Goal: Book appointment/travel/reservation

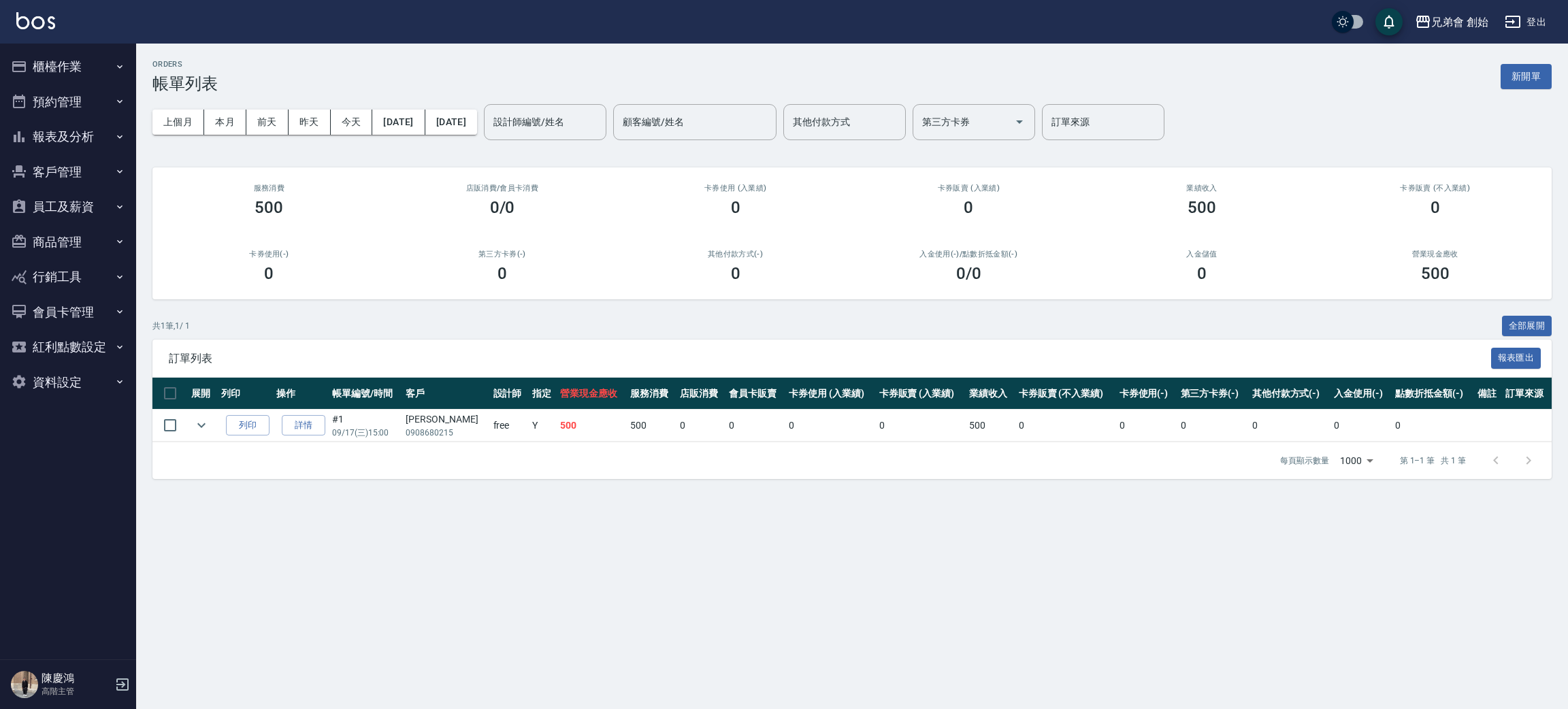
click at [1037, 517] on div "ORDERS 帳單列表 新開單 上個月 本月 前天 昨天 今天 2025/09/17 2025/09/17 設計師編號/姓名 設計師編號/姓名 顧客編號/姓名…" at bounding box center [784, 354] width 1568 height 709
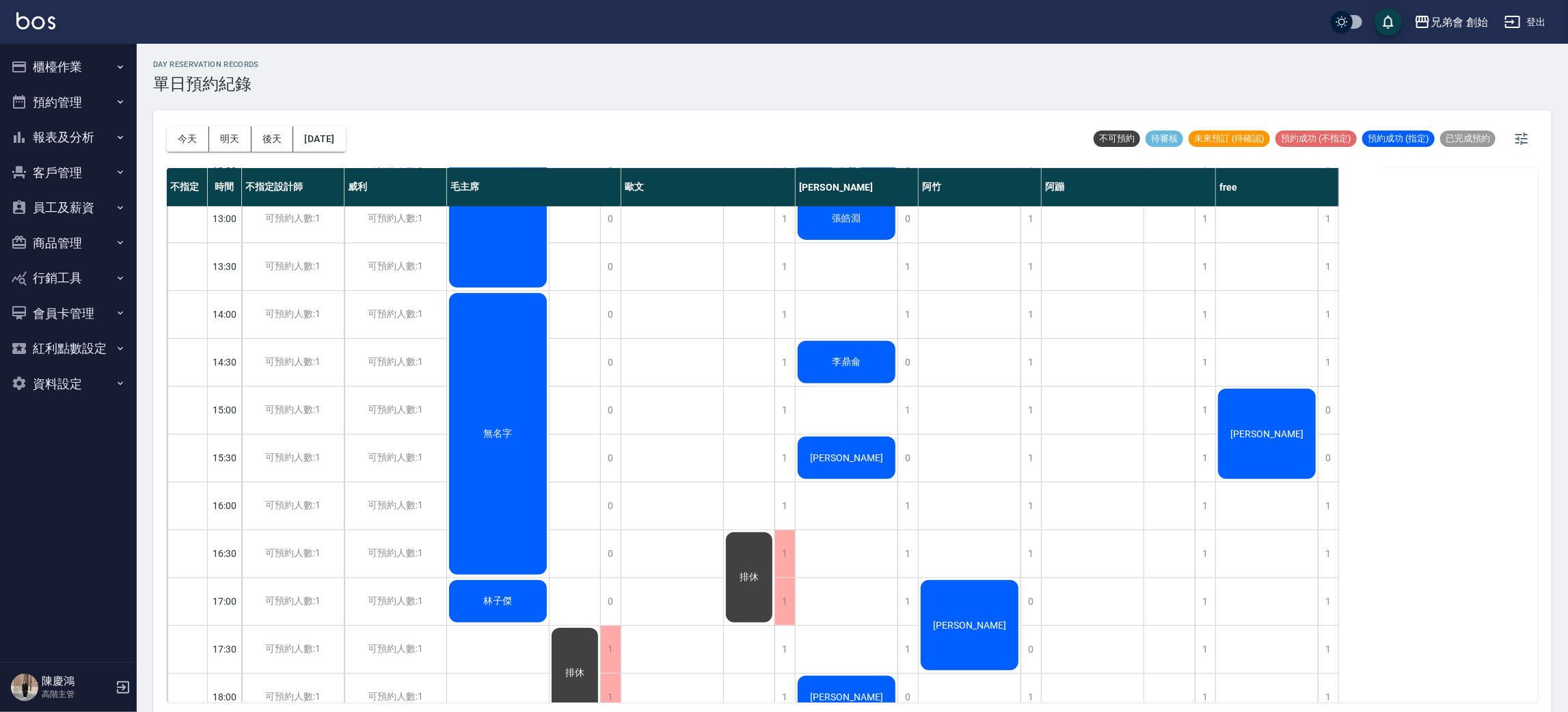
scroll to position [702, 0]
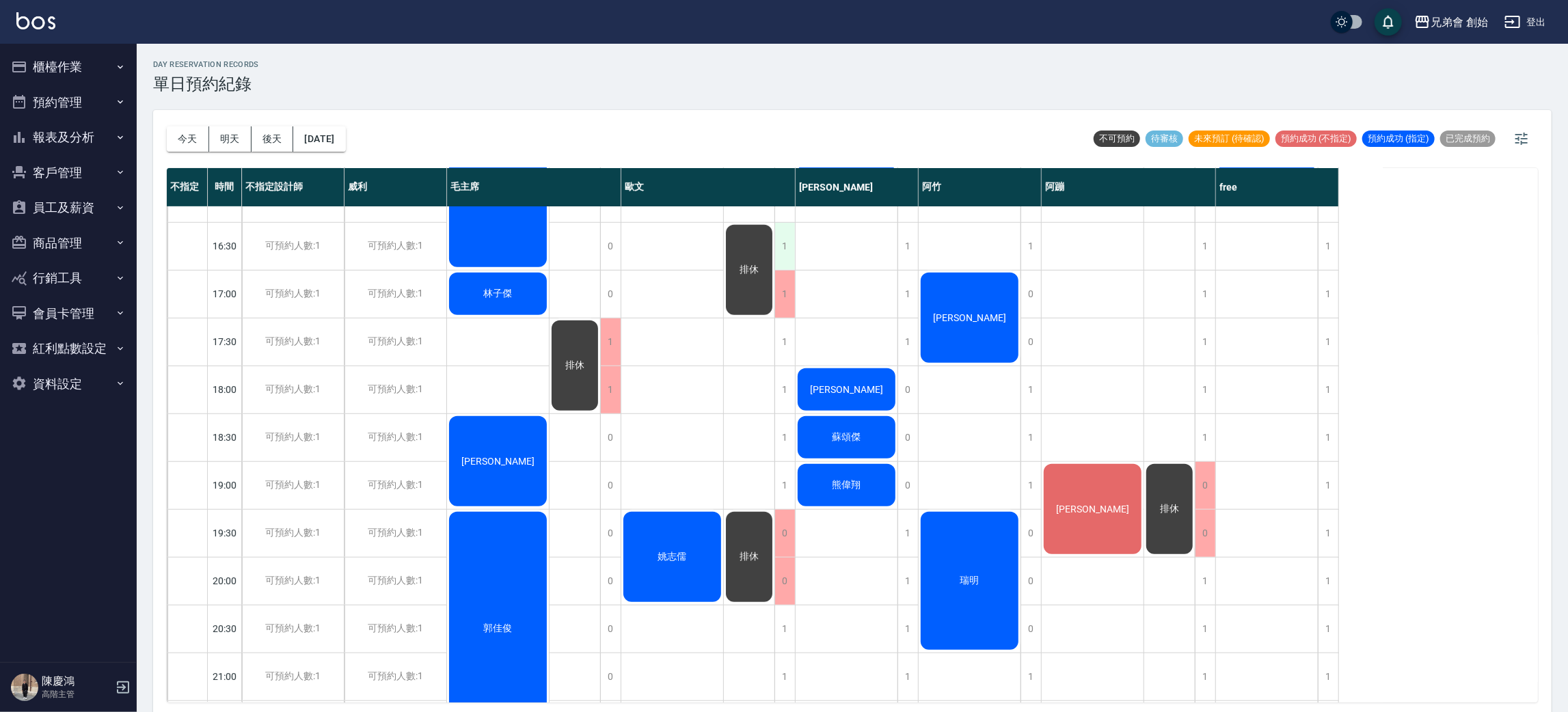
click at [780, 249] on div "1" at bounding box center [784, 246] width 21 height 47
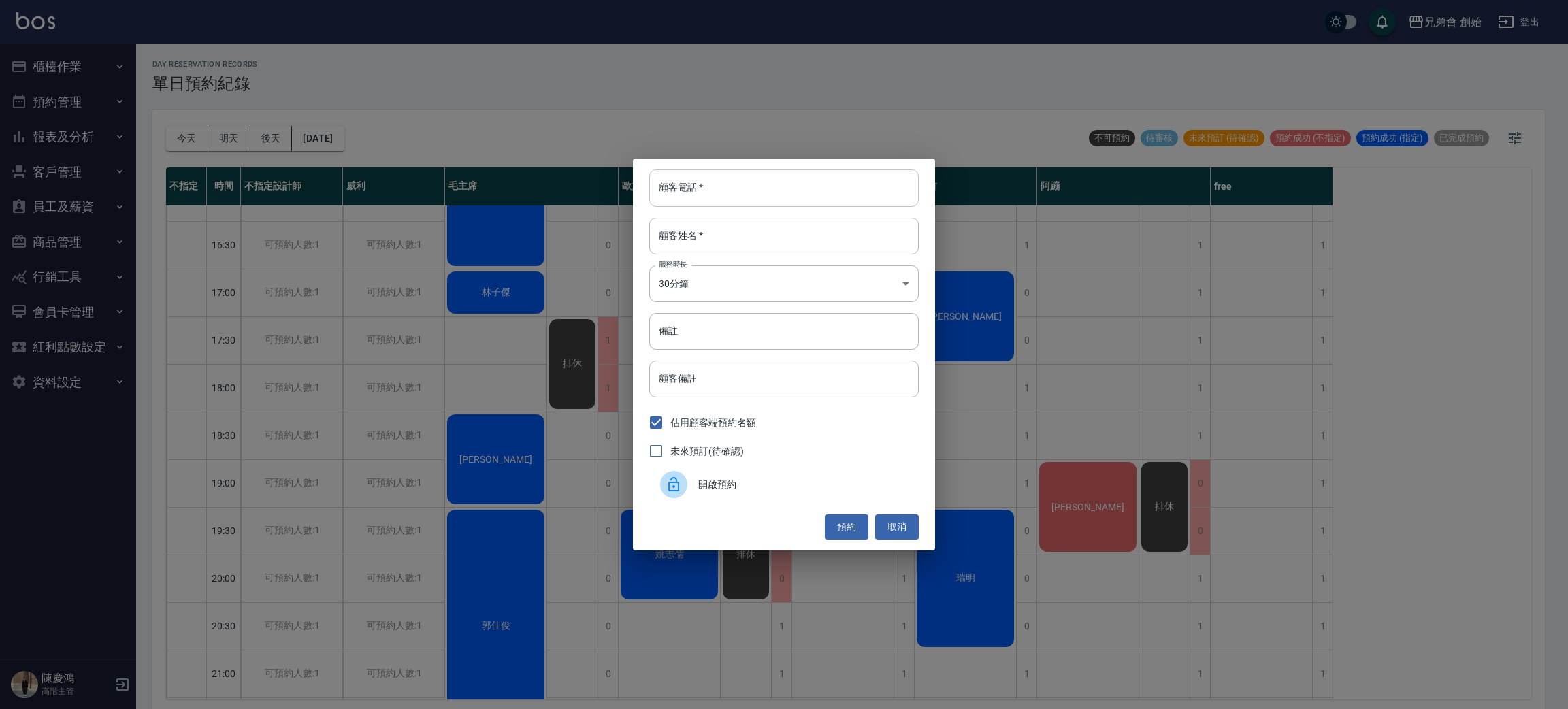
click at [737, 190] on input "顧客電話   *" at bounding box center [784, 188] width 270 height 37
click at [589, 127] on div "顧客電話   * 顧客電話   * 顧客姓名   * 顧客姓名   * 服務時長 30分鐘 1 服務時長 備註 備註 顧客備註 顧客備註 佔用顧客端預約名額 …" at bounding box center [784, 354] width 1568 height 709
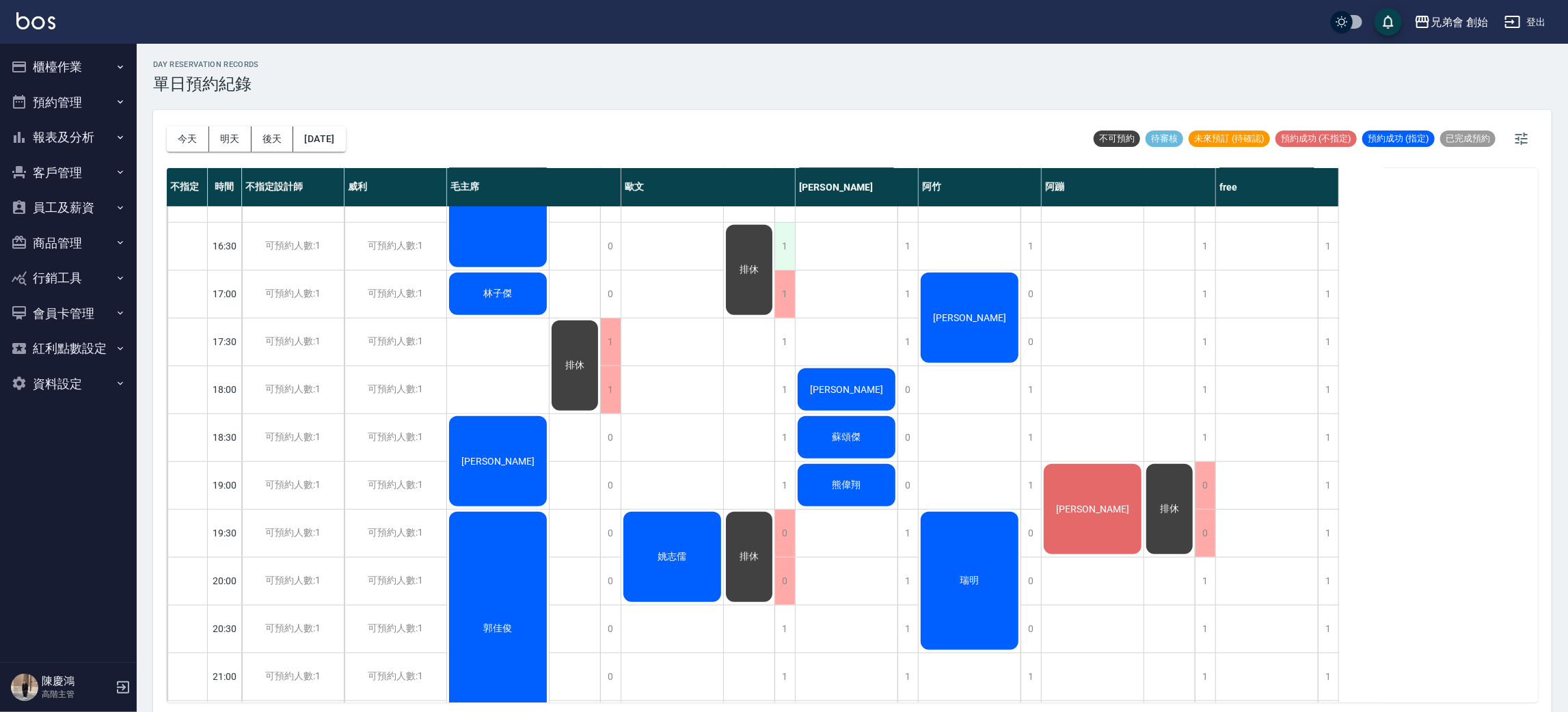
click at [781, 234] on div "1" at bounding box center [784, 246] width 21 height 47
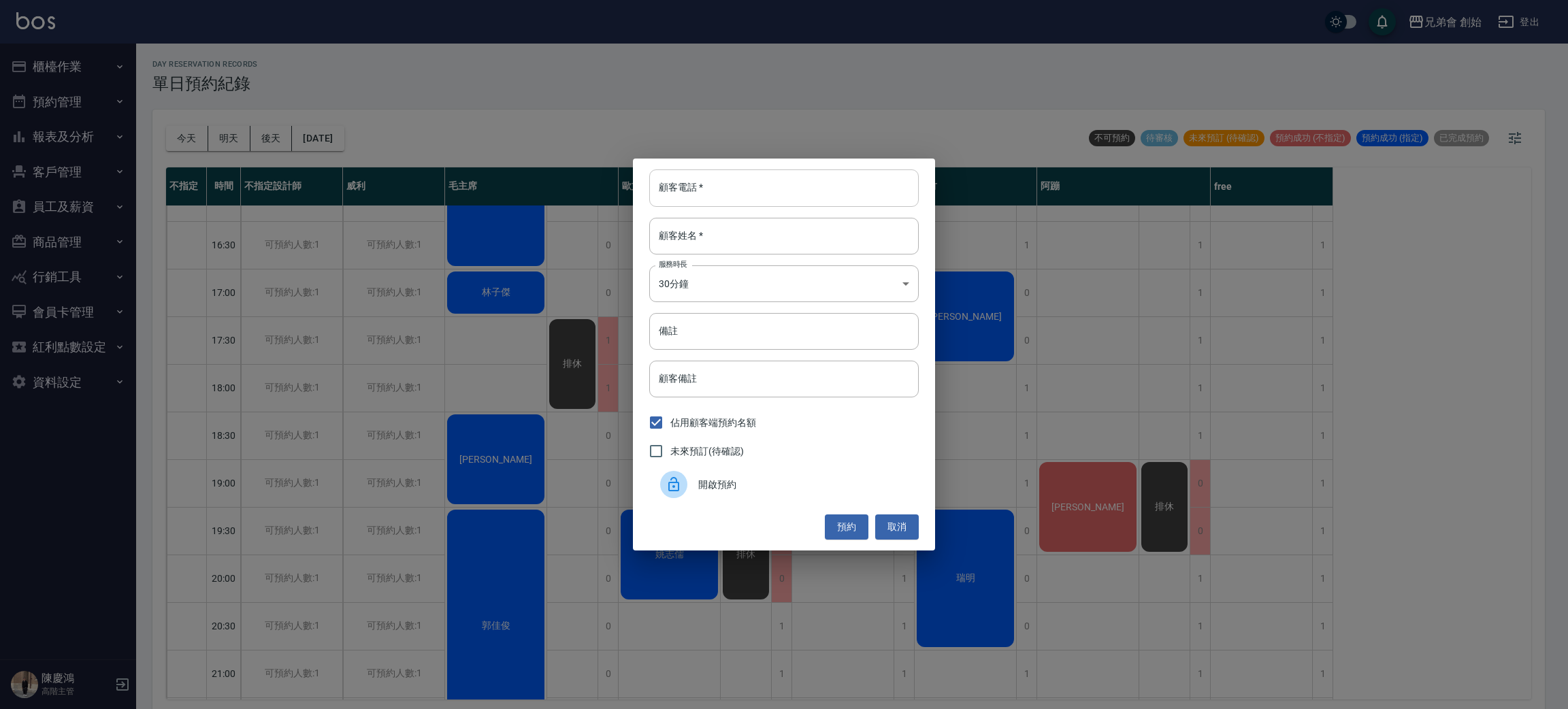
click at [732, 196] on input "顧客電話   *" at bounding box center [784, 188] width 270 height 37
type input "0935036668"
click at [718, 250] on input "顧客姓名   *" at bounding box center [784, 236] width 270 height 37
type input "5"
type input "[PERSON_NAME]"
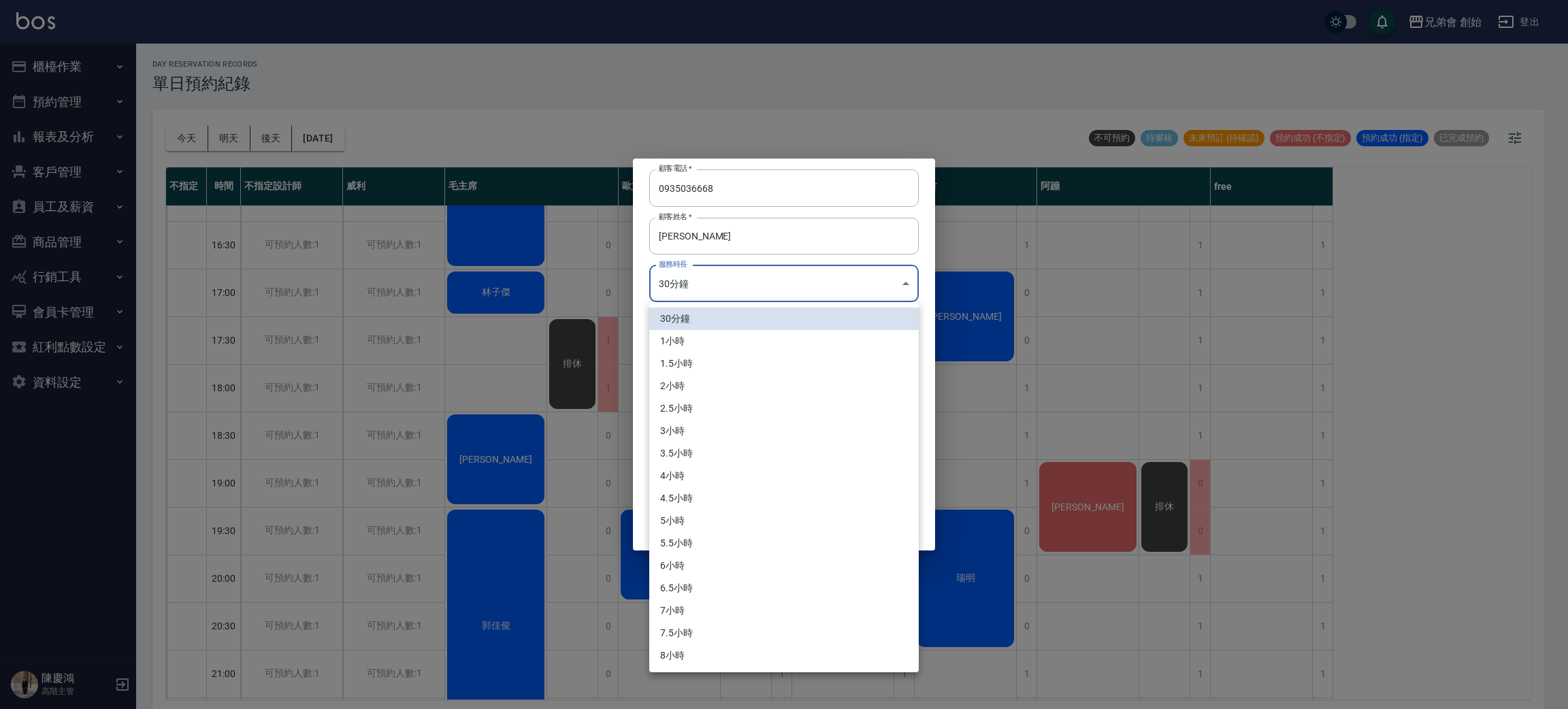
click at [721, 285] on body "兄弟會 創始 登出 櫃檯作業 打帳單 帳單列表 掛單列表 座位開單 營業儀表板 現金收支登錄 高階收支登錄 材料自購登錄 每日結帳 排班表 現場電腦打卡 掃碼…" at bounding box center [784, 357] width 1568 height 713
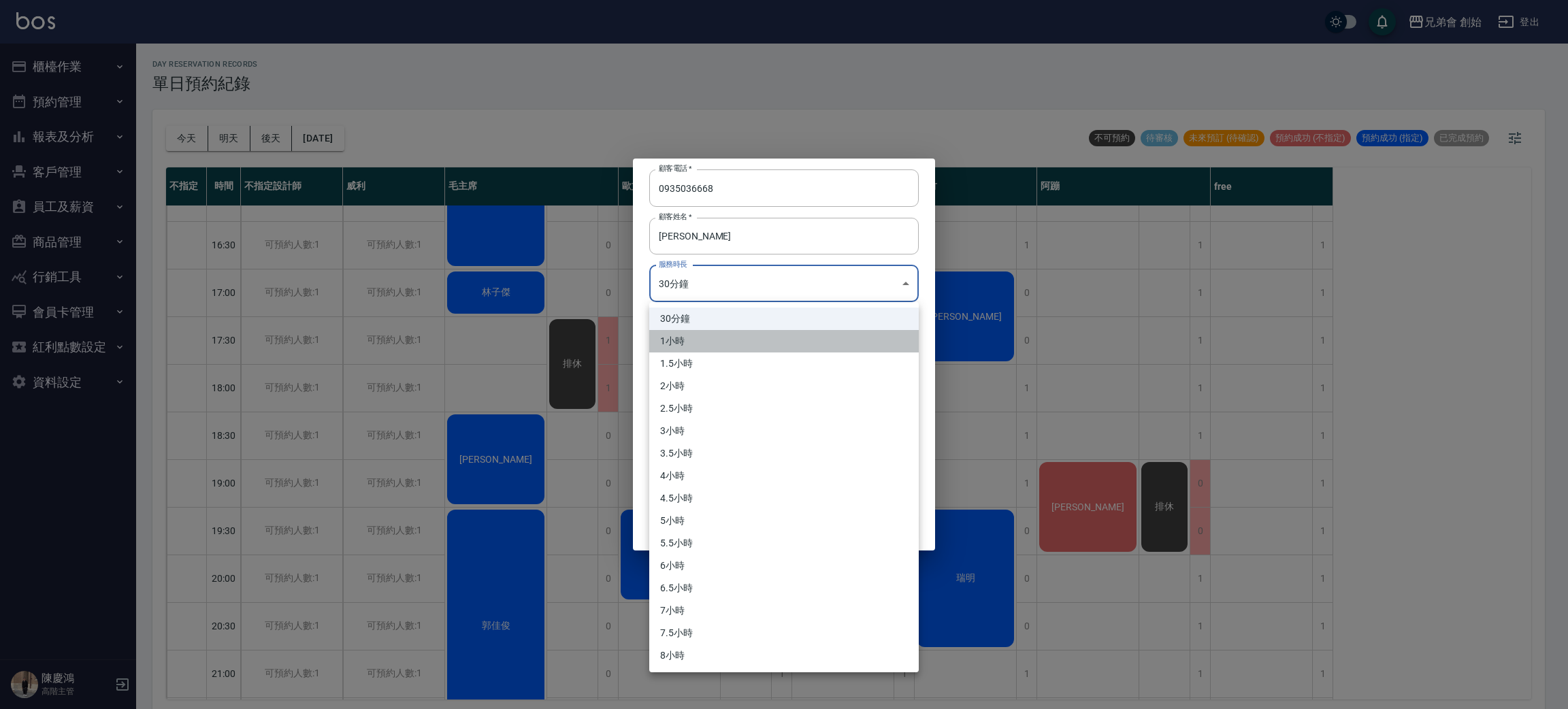
click at [708, 347] on li "1小時" at bounding box center [784, 341] width 270 height 22
type input "2"
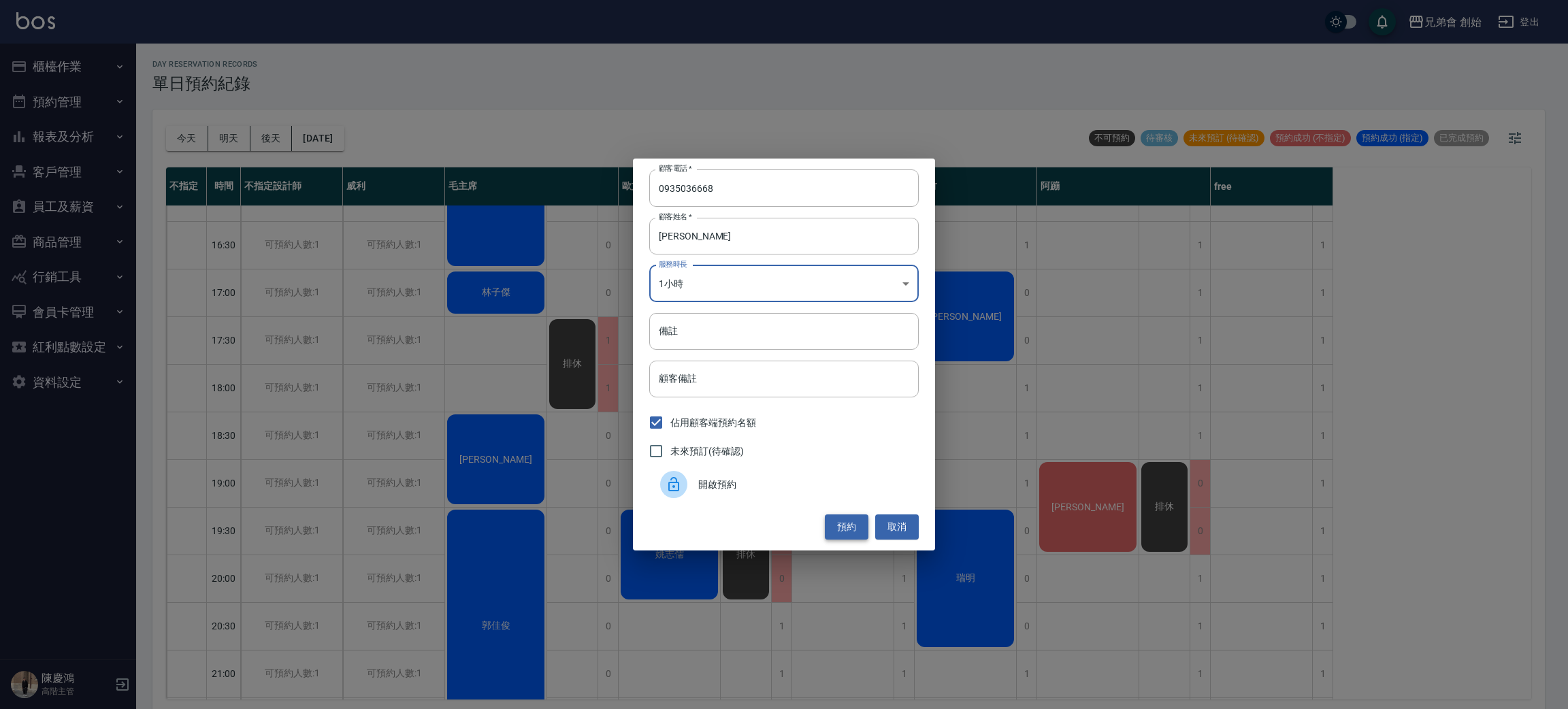
click at [840, 526] on button "預約" at bounding box center [846, 527] width 43 height 25
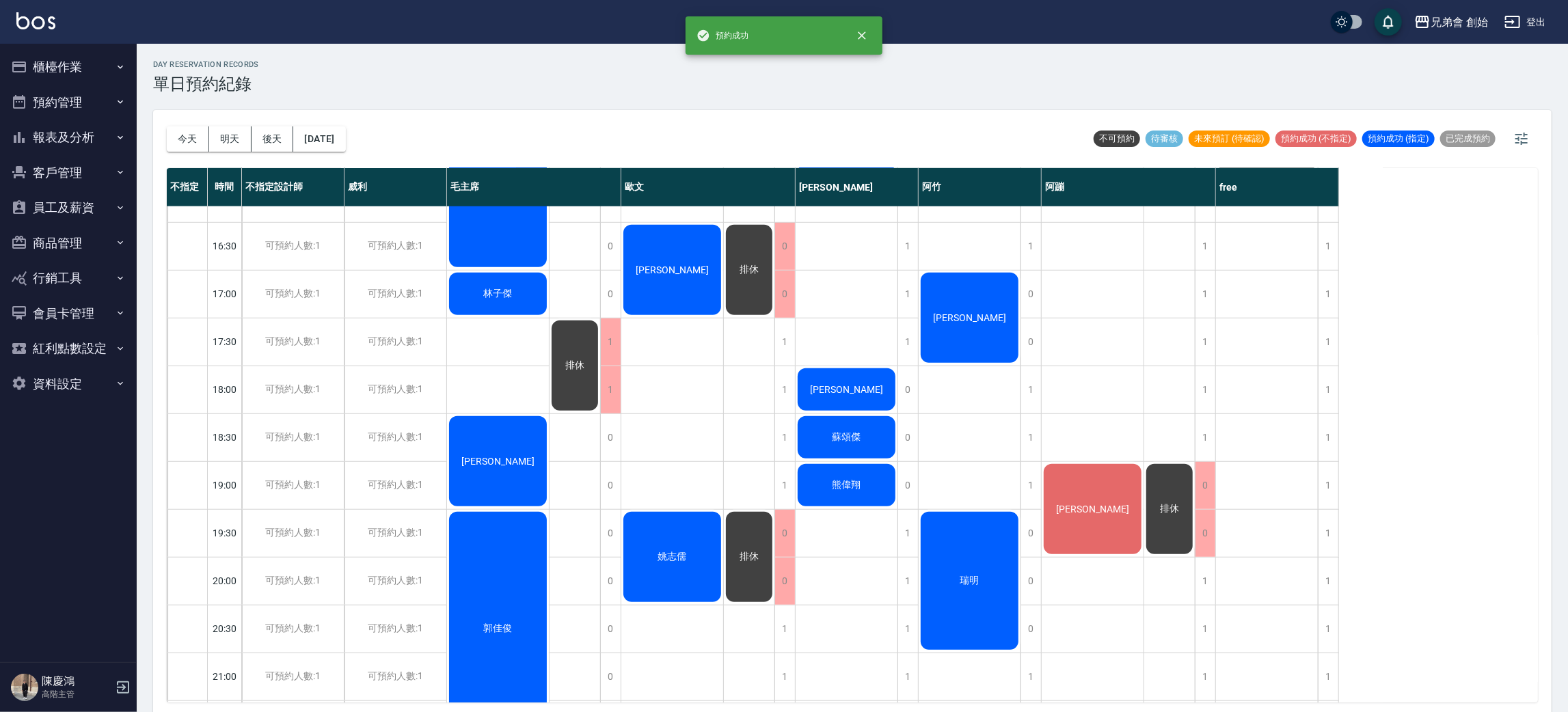
click at [652, 244] on div "[PERSON_NAME]" at bounding box center [673, 270] width 102 height 95
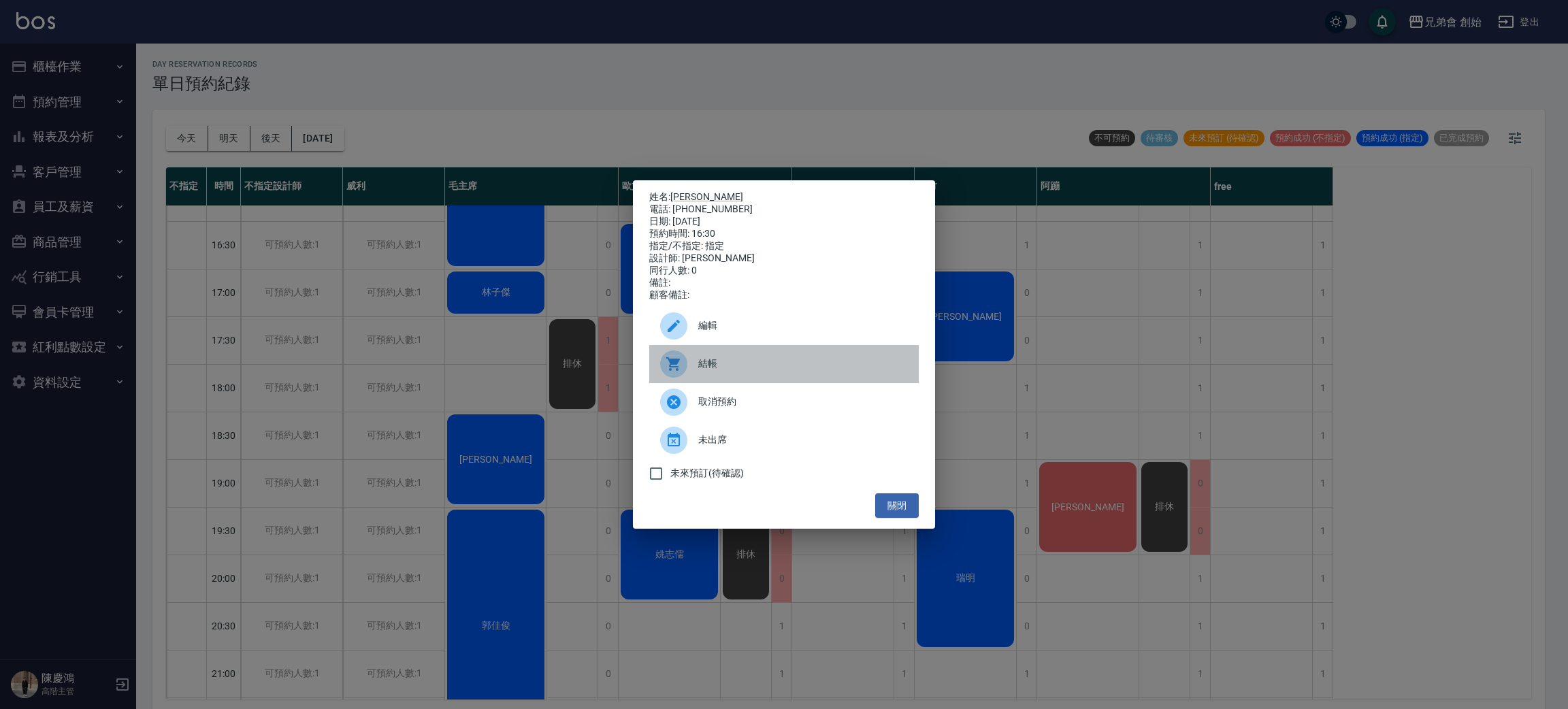
click at [739, 369] on span "結帳" at bounding box center [803, 364] width 210 height 14
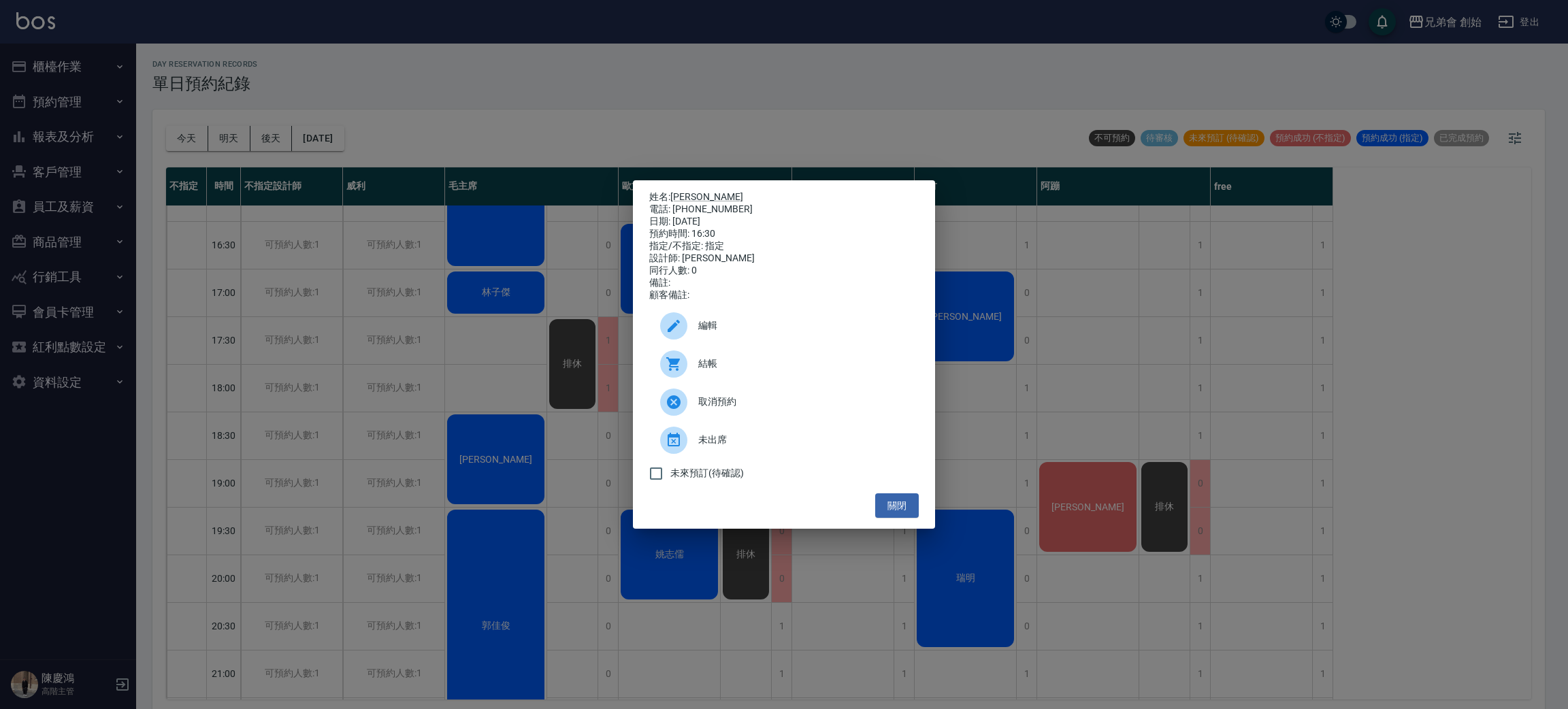
click at [439, 170] on div "姓名: 莊明宗 電話: 0935036668 日期: 2025/09/17 預約時間: 16:30 指定/不指定: 指定 設計師: 歐文 同行人數: 0 備註…" at bounding box center [784, 354] width 1568 height 709
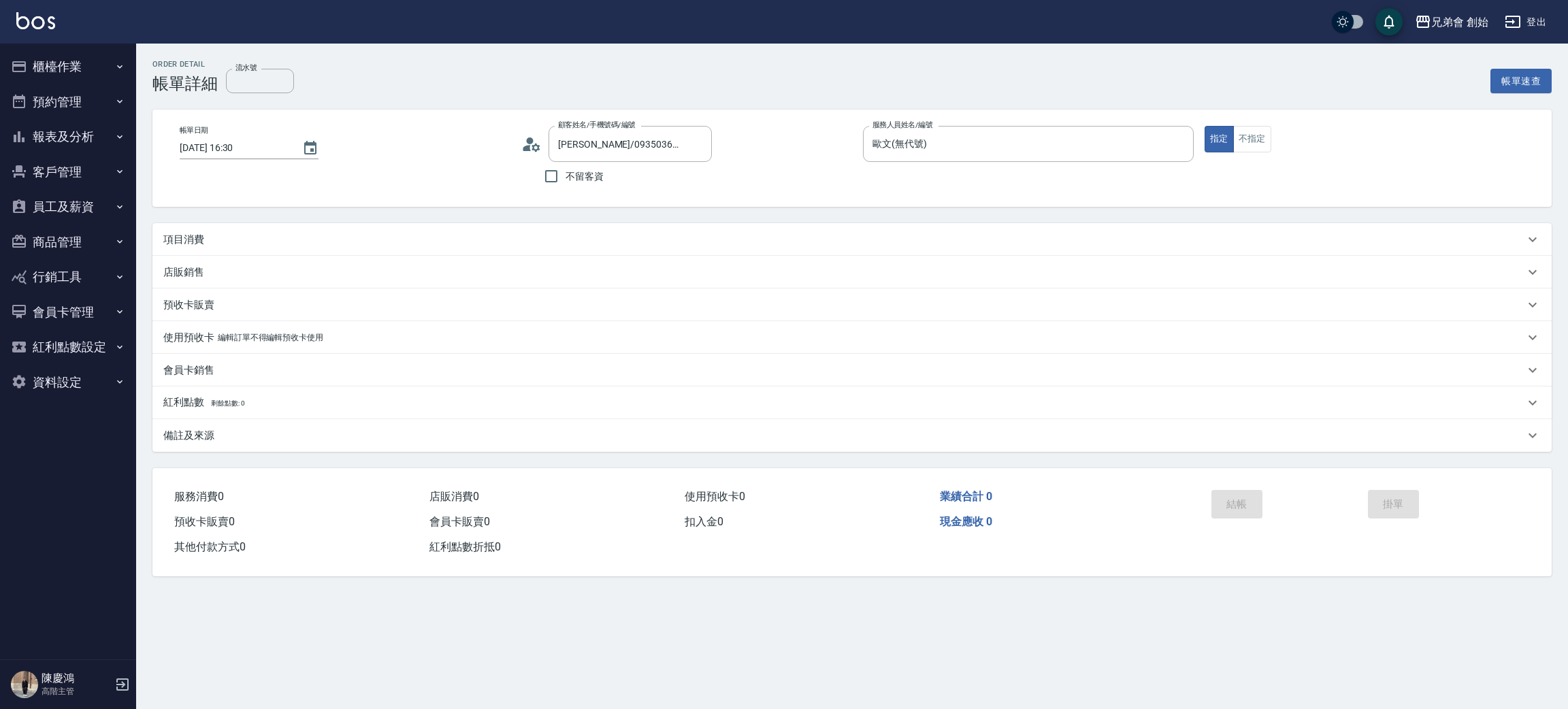
click at [528, 144] on icon at bounding box center [531, 144] width 21 height 21
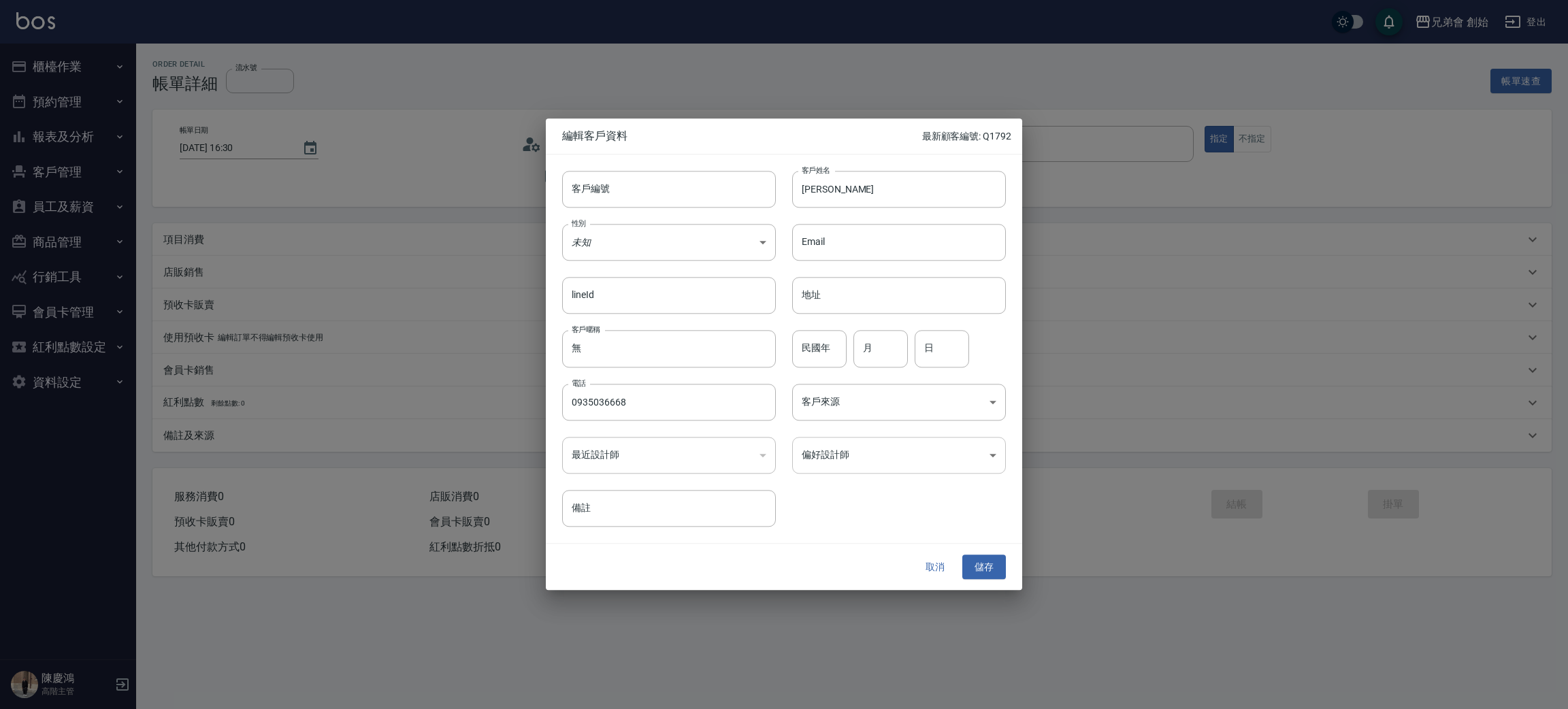
click at [846, 456] on body "兄弟會 創始 登出 櫃檯作業 打帳單 帳單列表 掛單列表 座位開單 營業儀表板 現金收支登錄 高階收支登錄 材料自購登錄 每日結帳 排班表 現場電腦打卡 掃碼…" at bounding box center [784, 354] width 1568 height 709
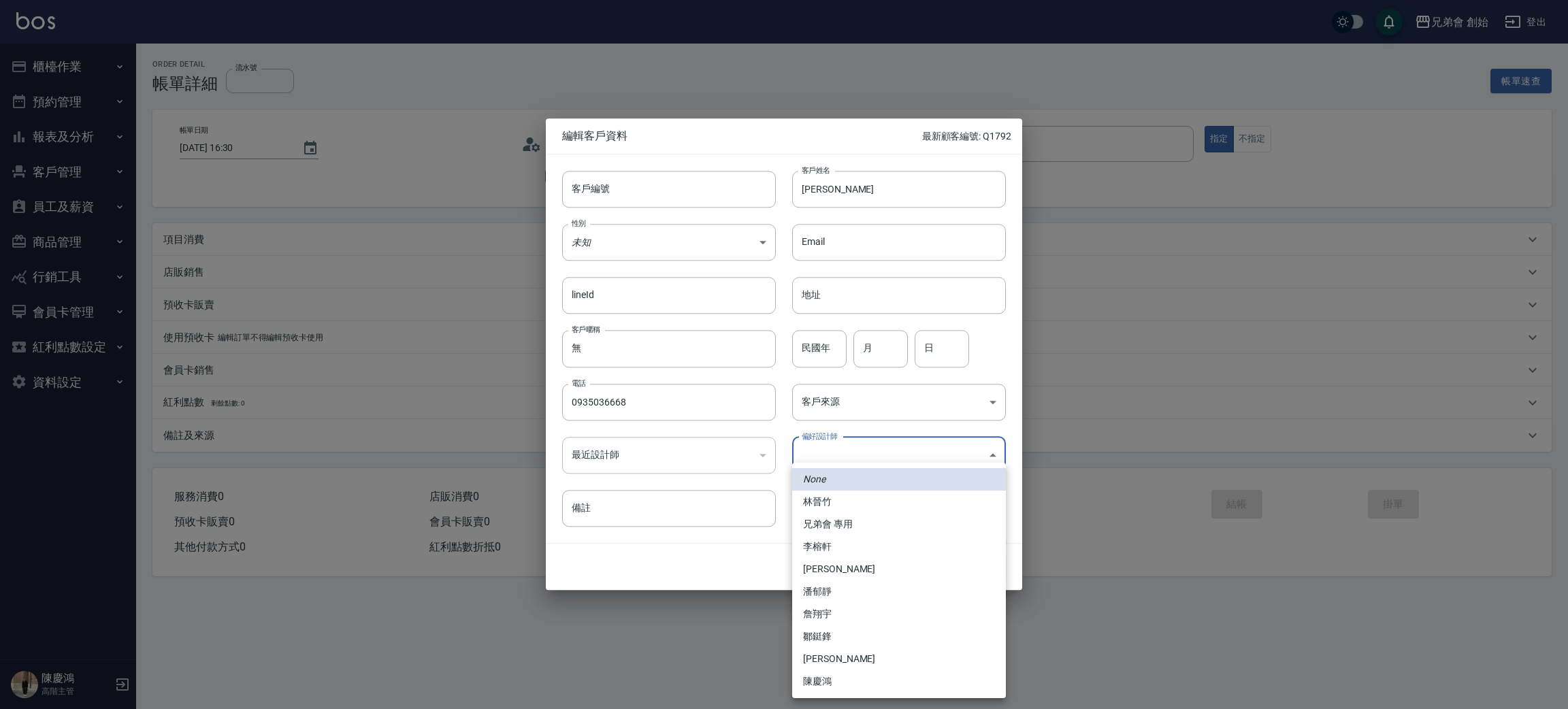
click at [836, 543] on li "李榕軒" at bounding box center [899, 546] width 214 height 22
type input "1456ae5b-d9bb-440a-9f01-028db65cd7e3"
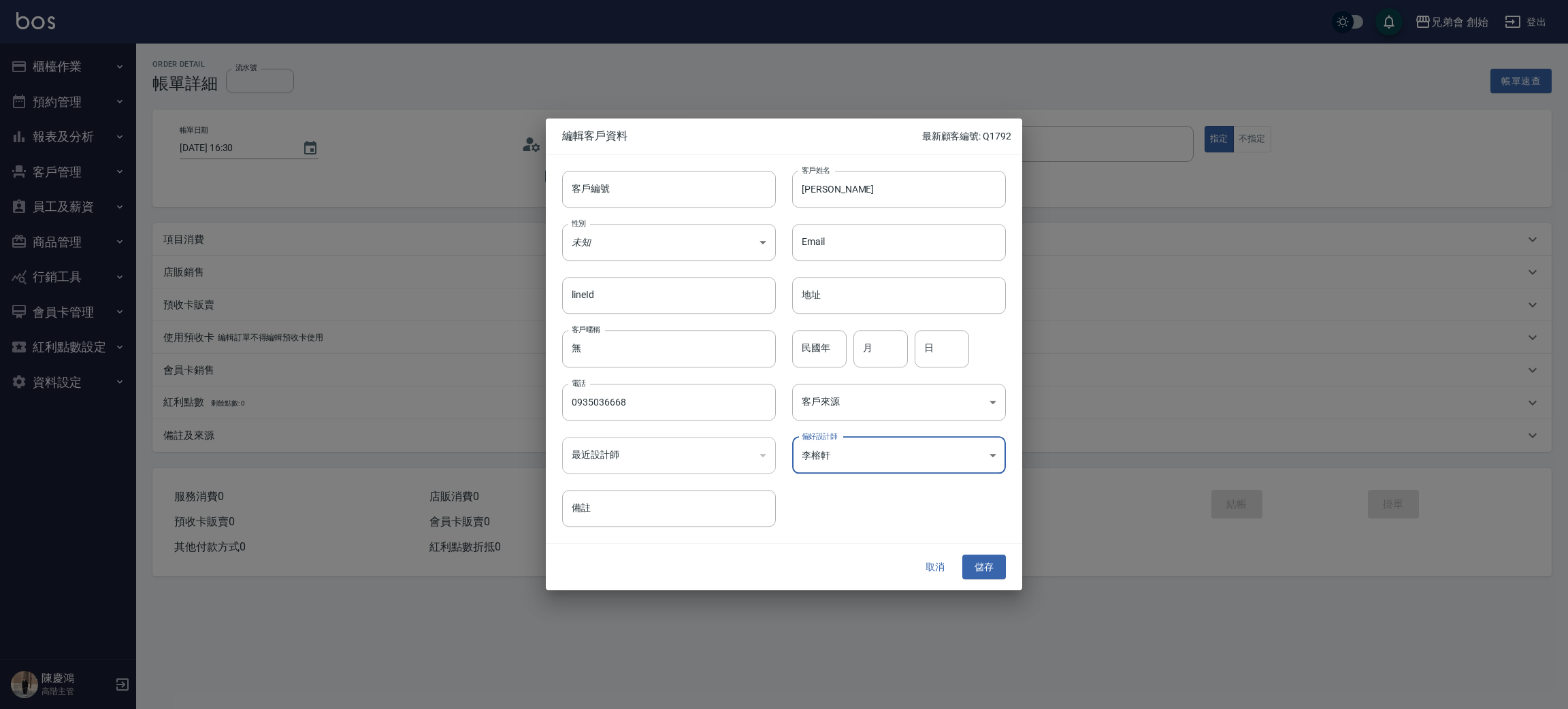
click at [936, 456] on body "兄弟會 創始 登出 櫃檯作業 打帳單 帳單列表 掛單列表 座位開單 營業儀表板 現金收支登錄 高階收支登錄 材料自購登錄 每日結帳 排班表 現場電腦打卡 掃碼…" at bounding box center [784, 354] width 1568 height 709
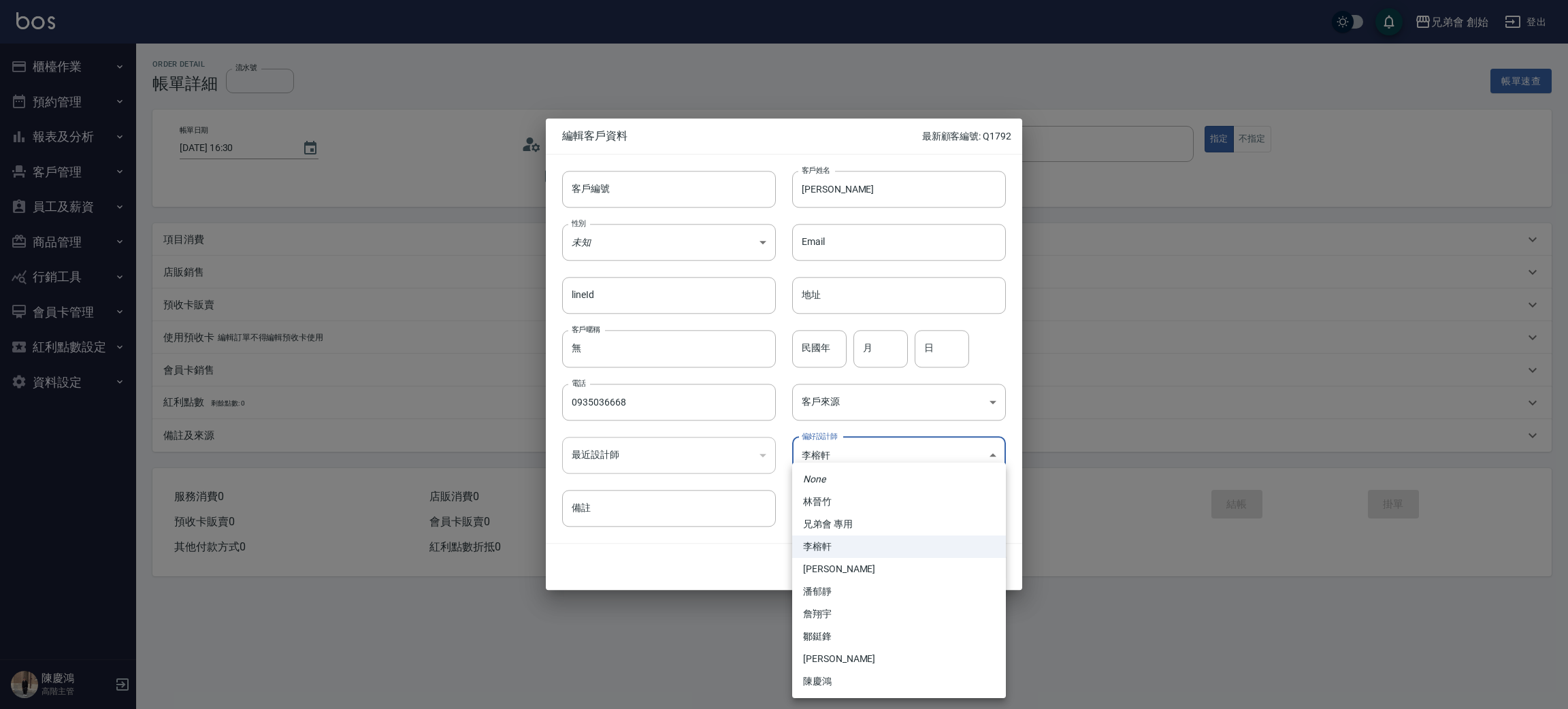
click at [948, 414] on div at bounding box center [784, 354] width 1568 height 709
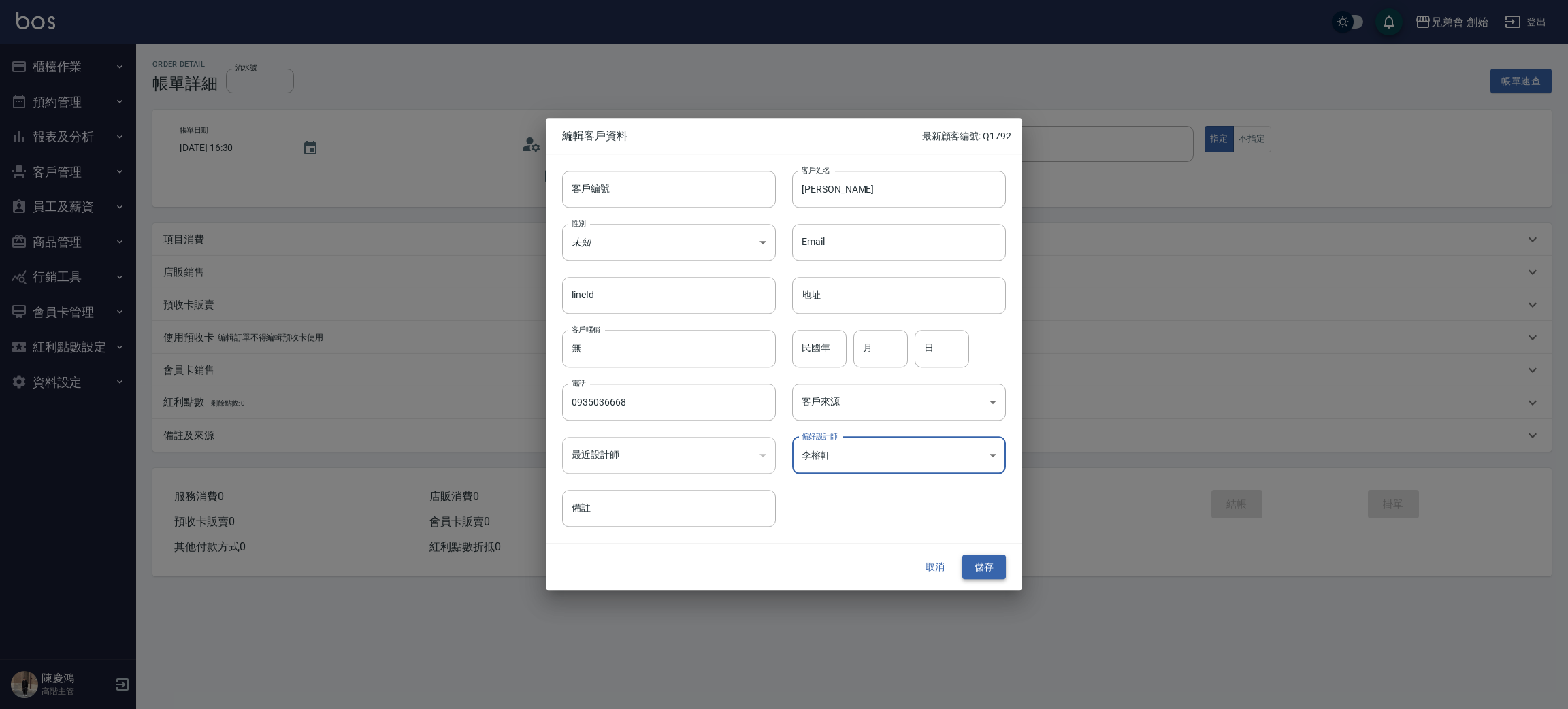
click at [986, 563] on button "儲存" at bounding box center [984, 567] width 43 height 25
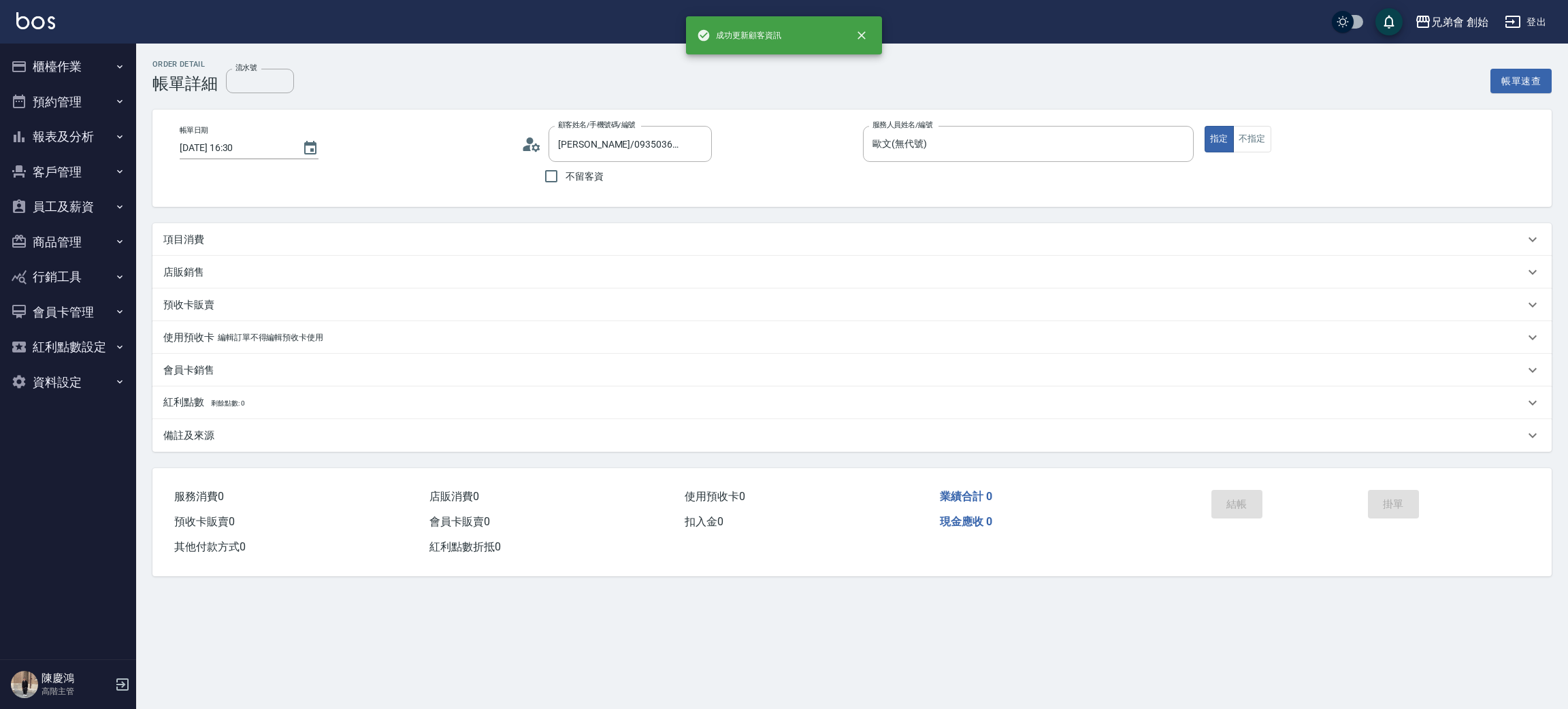
type input "莊明宗/0935036668/"
click at [288, 234] on div "項目消費" at bounding box center [844, 240] width 1361 height 14
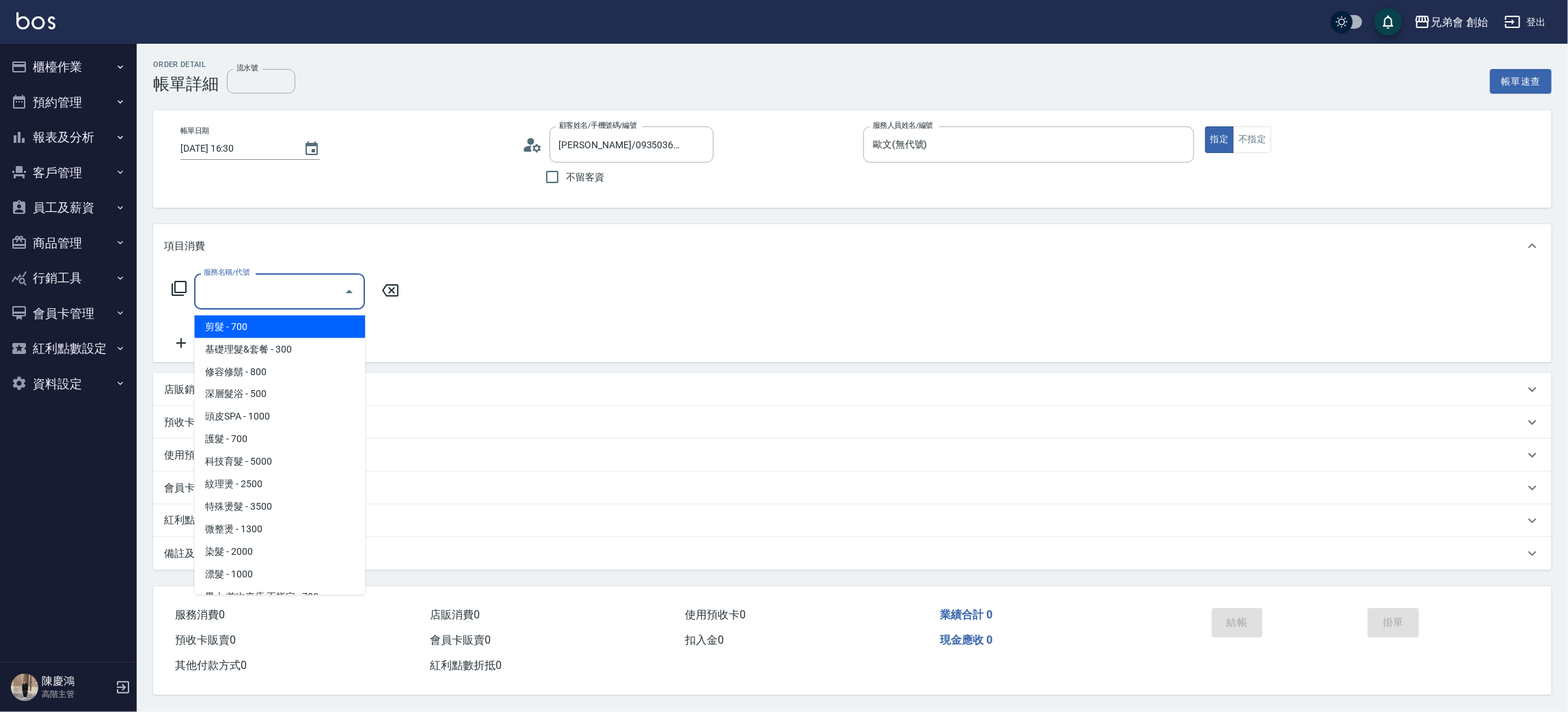
click at [290, 299] on input "服務名稱/代號" at bounding box center [269, 291] width 138 height 24
click at [292, 331] on span "剪髮 - 700" at bounding box center [279, 327] width 171 height 22
type input "剪髮(A01)"
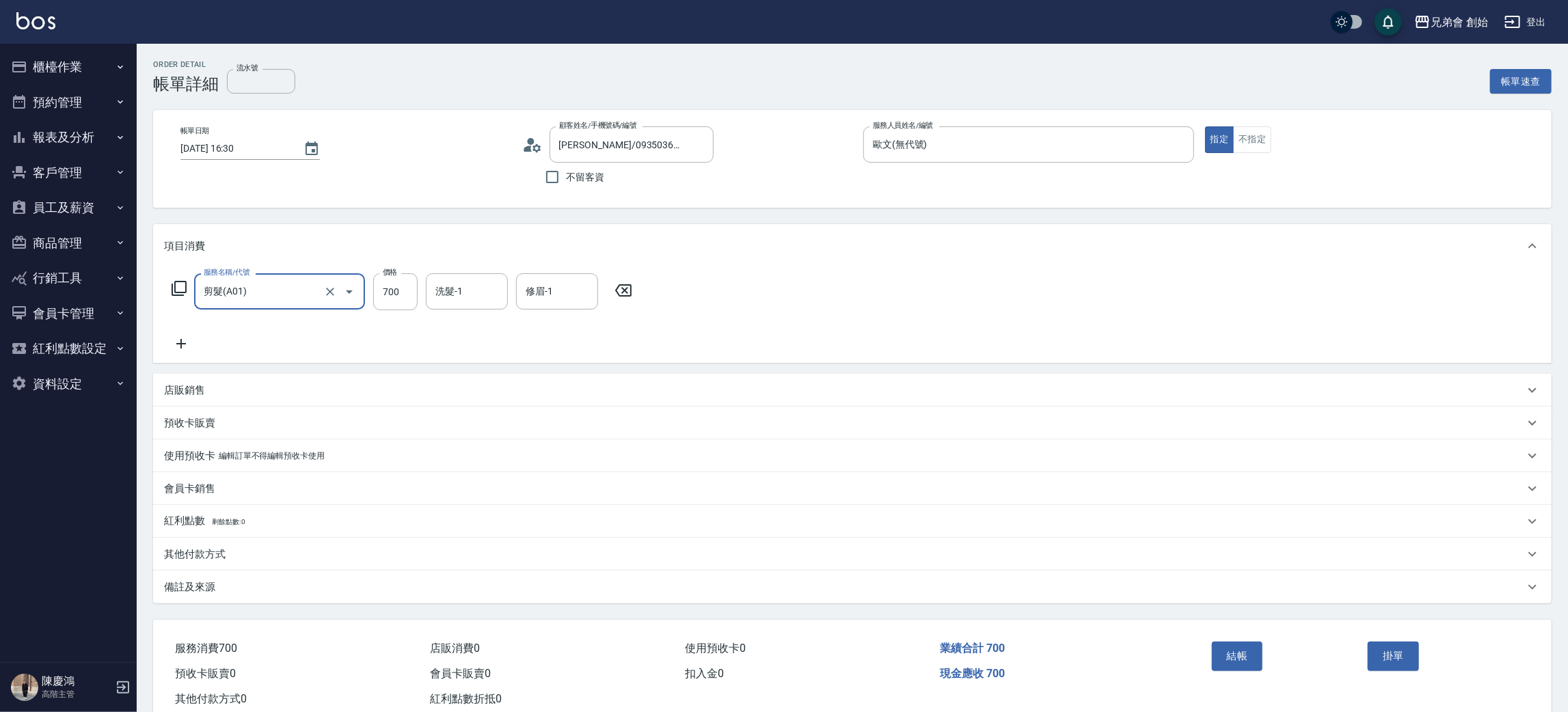
scroll to position [36, 0]
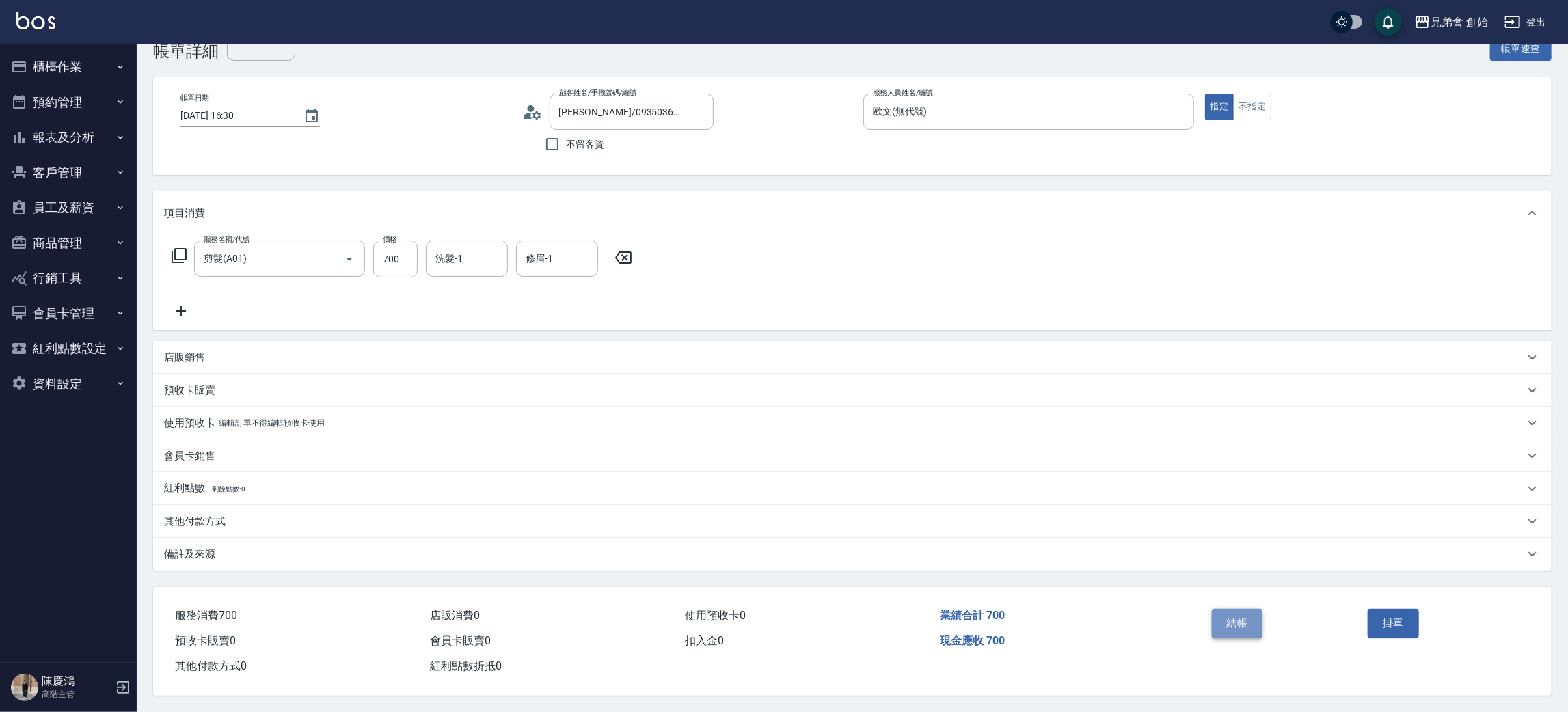
click at [1237, 622] on button "結帳" at bounding box center [1238, 623] width 52 height 29
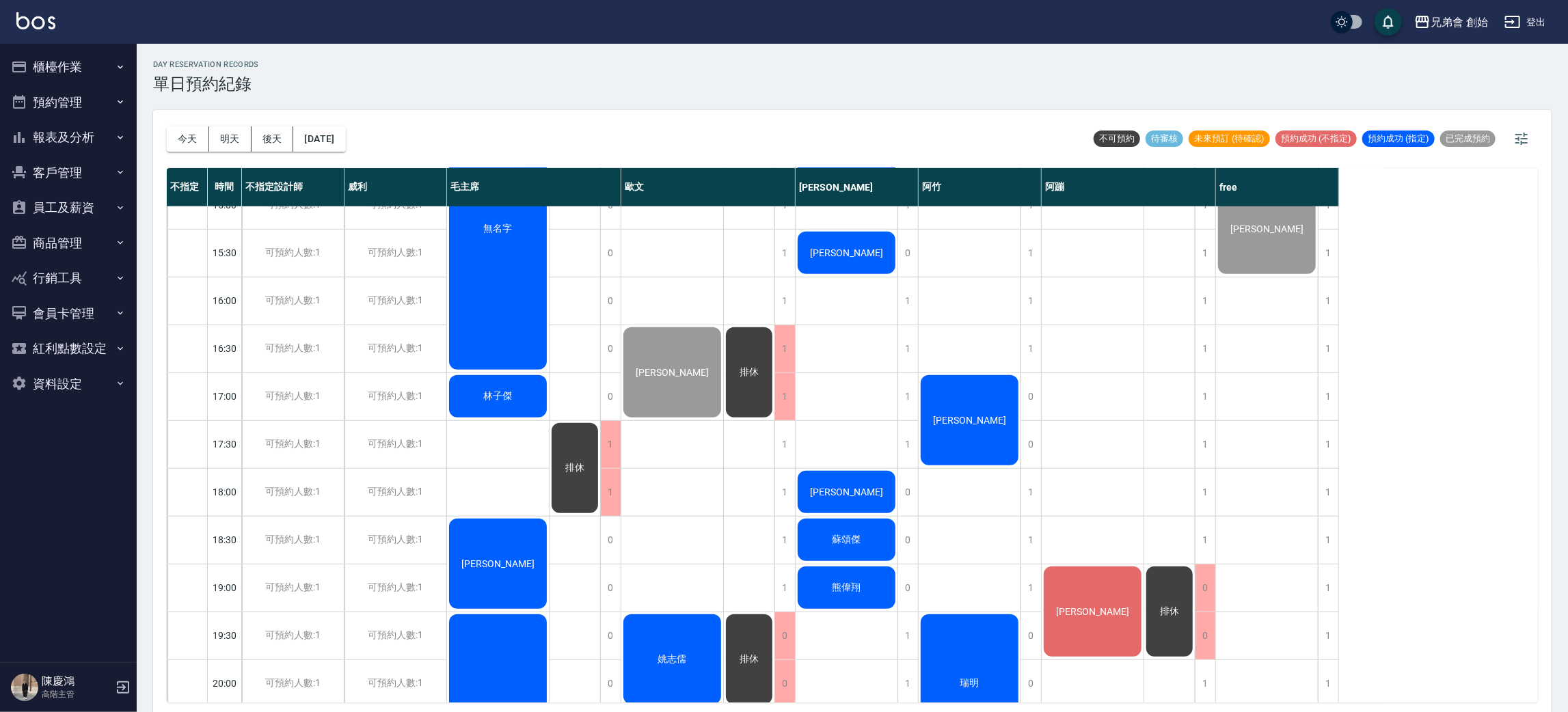
scroll to position [87, 0]
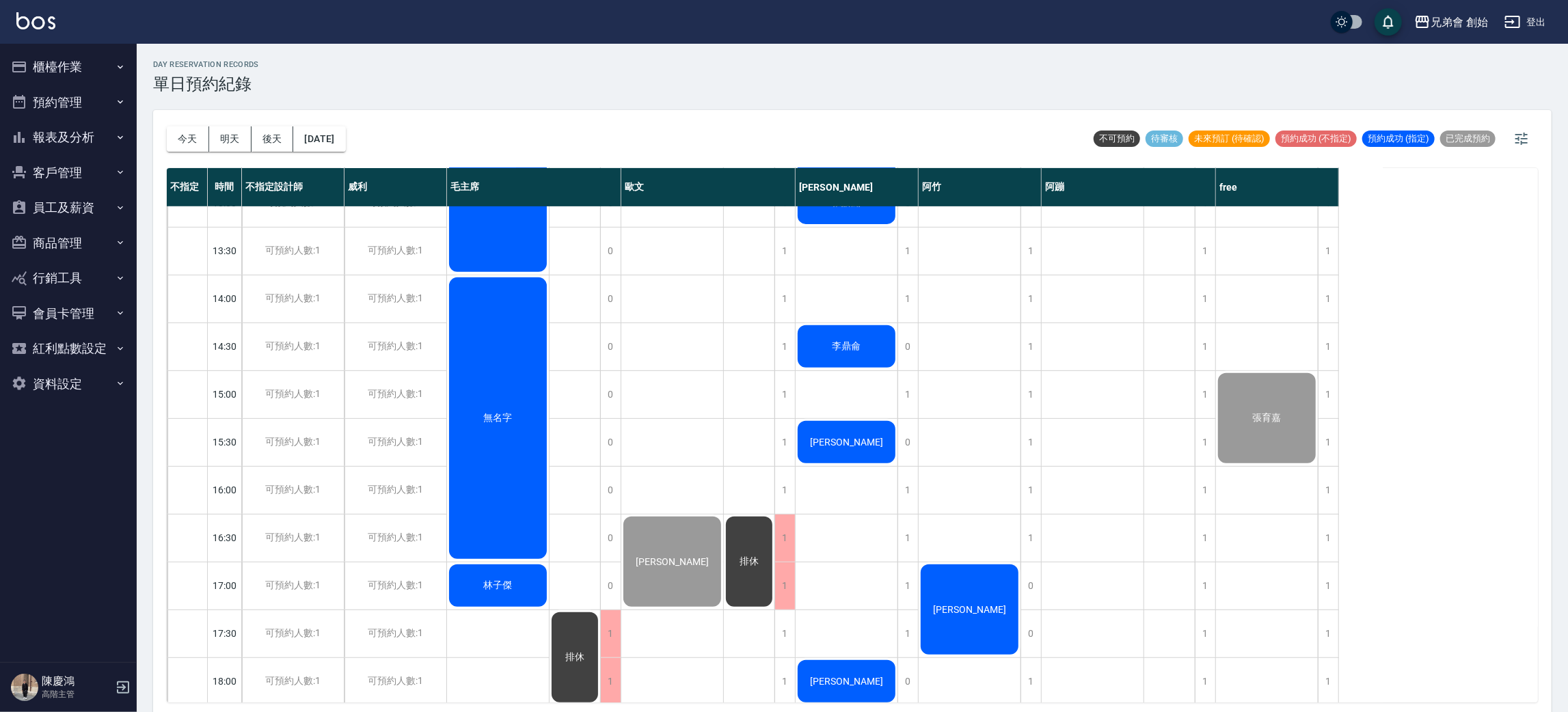
scroll to position [820, 0]
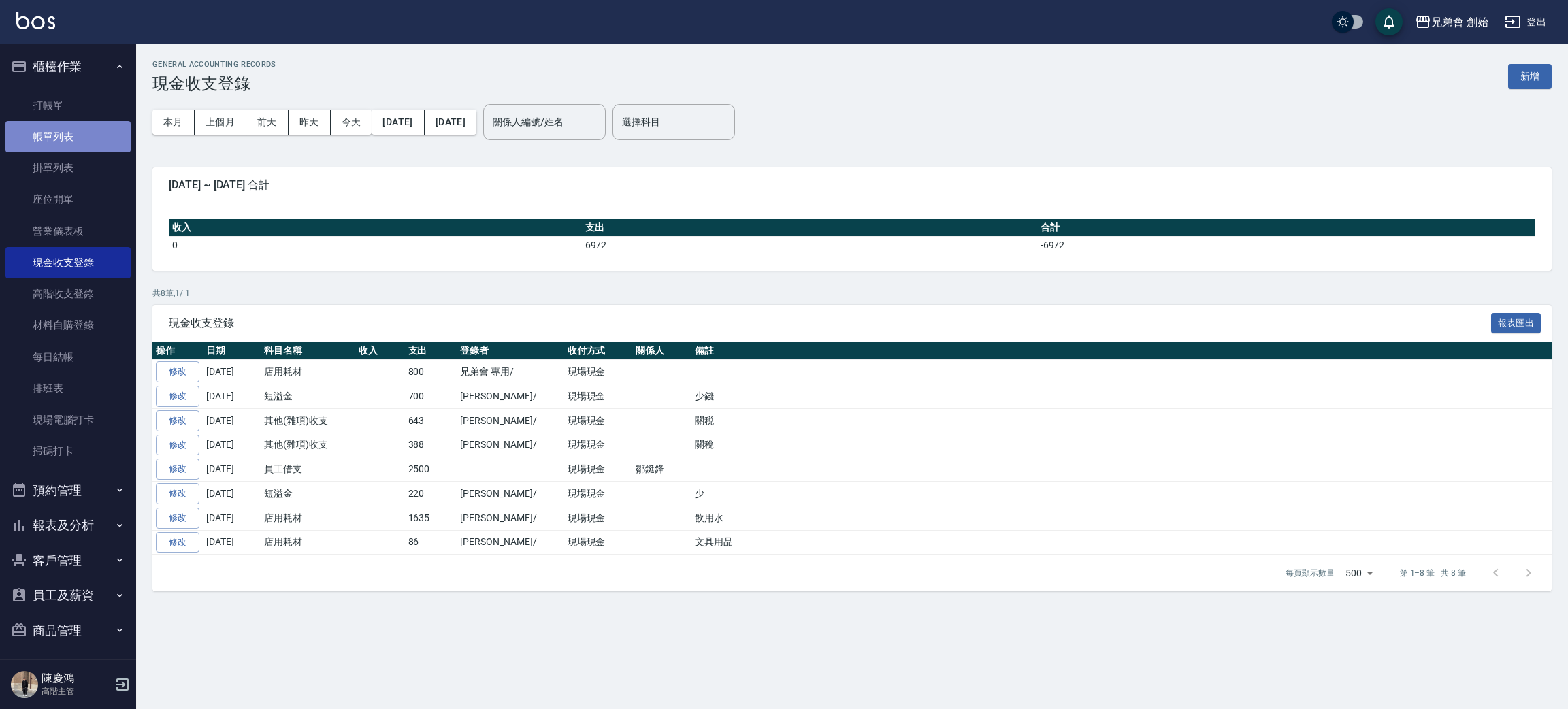
click at [83, 136] on link "帳單列表" at bounding box center [68, 137] width 125 height 31
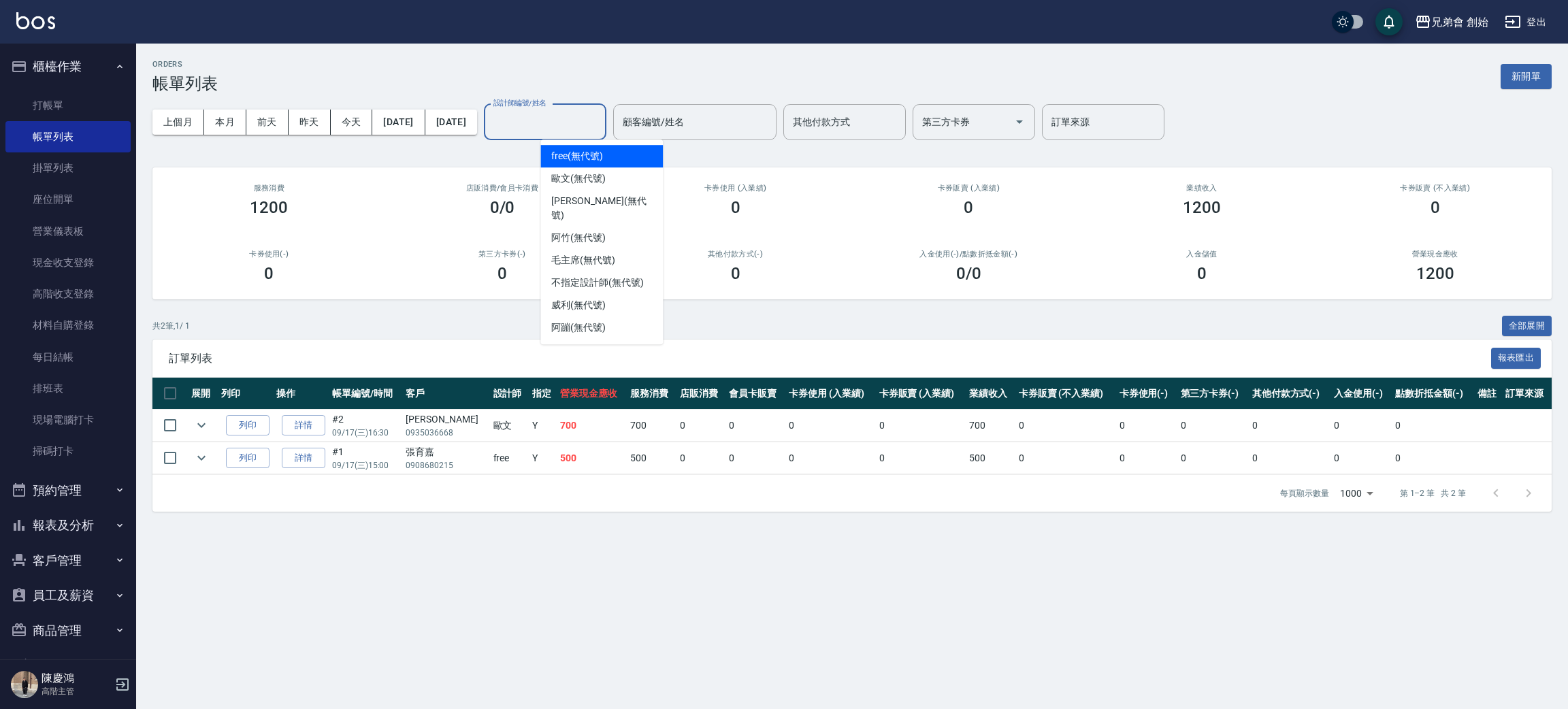
click at [575, 122] on input "設計師編號/姓名" at bounding box center [545, 122] width 111 height 24
click at [575, 181] on span "歐文 (無代號)" at bounding box center [578, 179] width 54 height 14
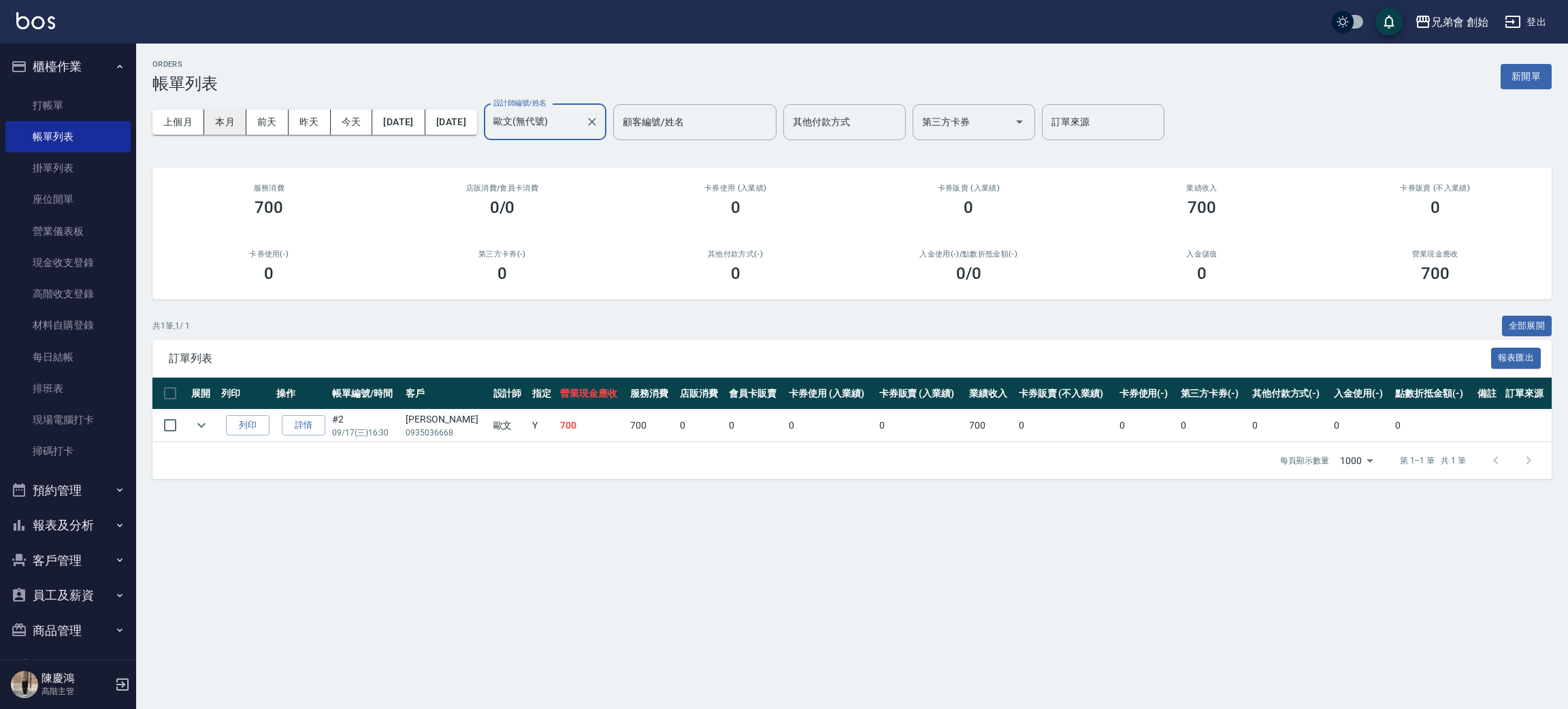
click at [222, 121] on button "本月" at bounding box center [225, 122] width 42 height 25
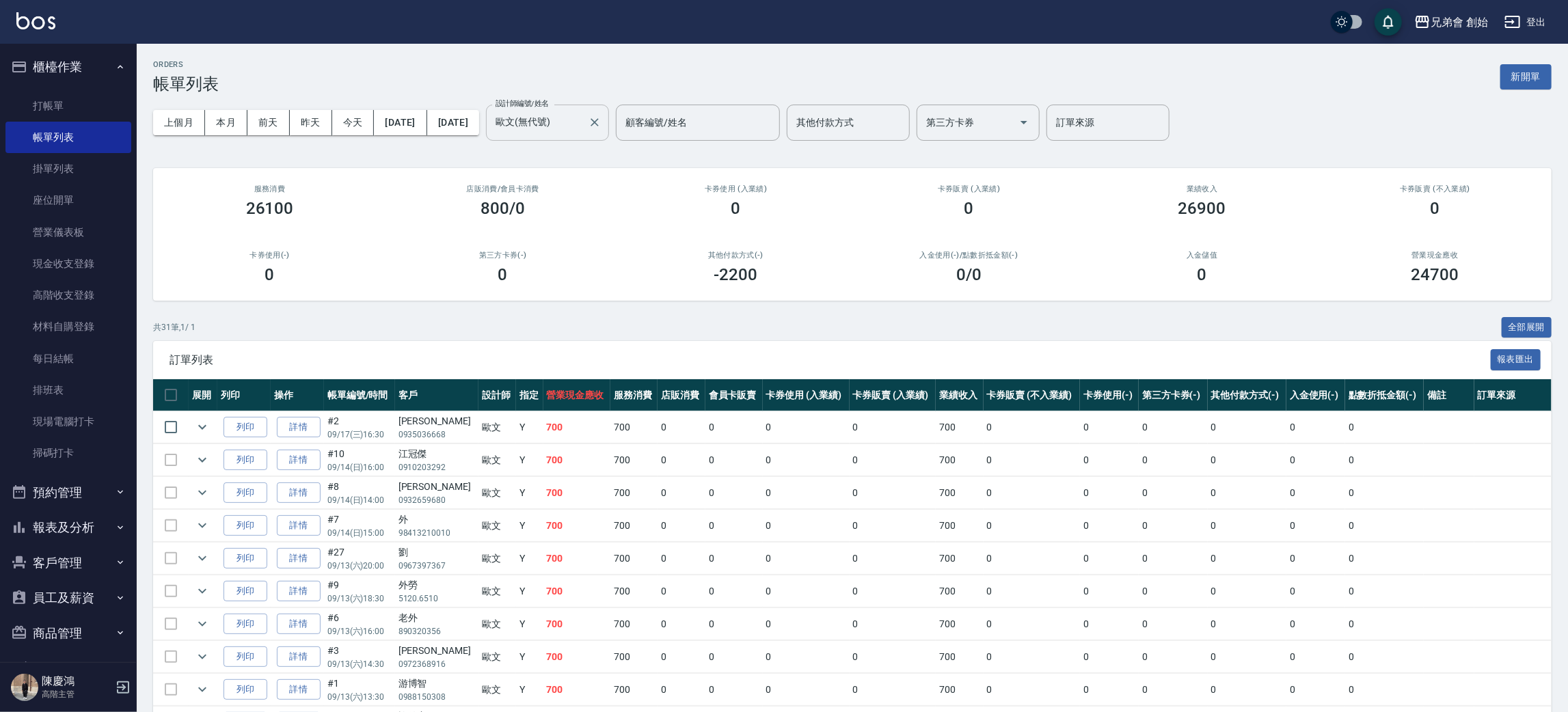
click at [582, 114] on input "歐文(無代號)" at bounding box center [537, 122] width 90 height 24
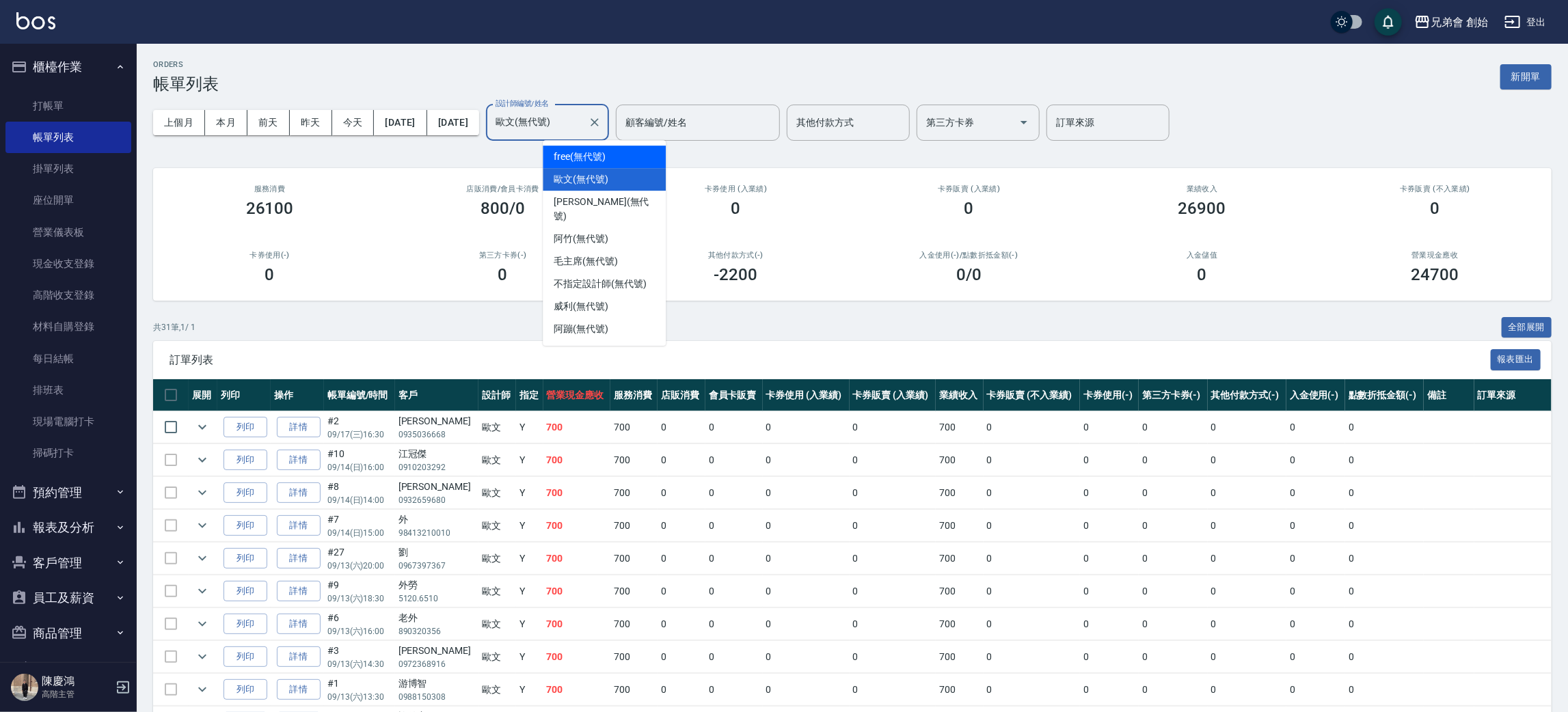
click at [612, 162] on div "free (無代號)" at bounding box center [605, 156] width 123 height 22
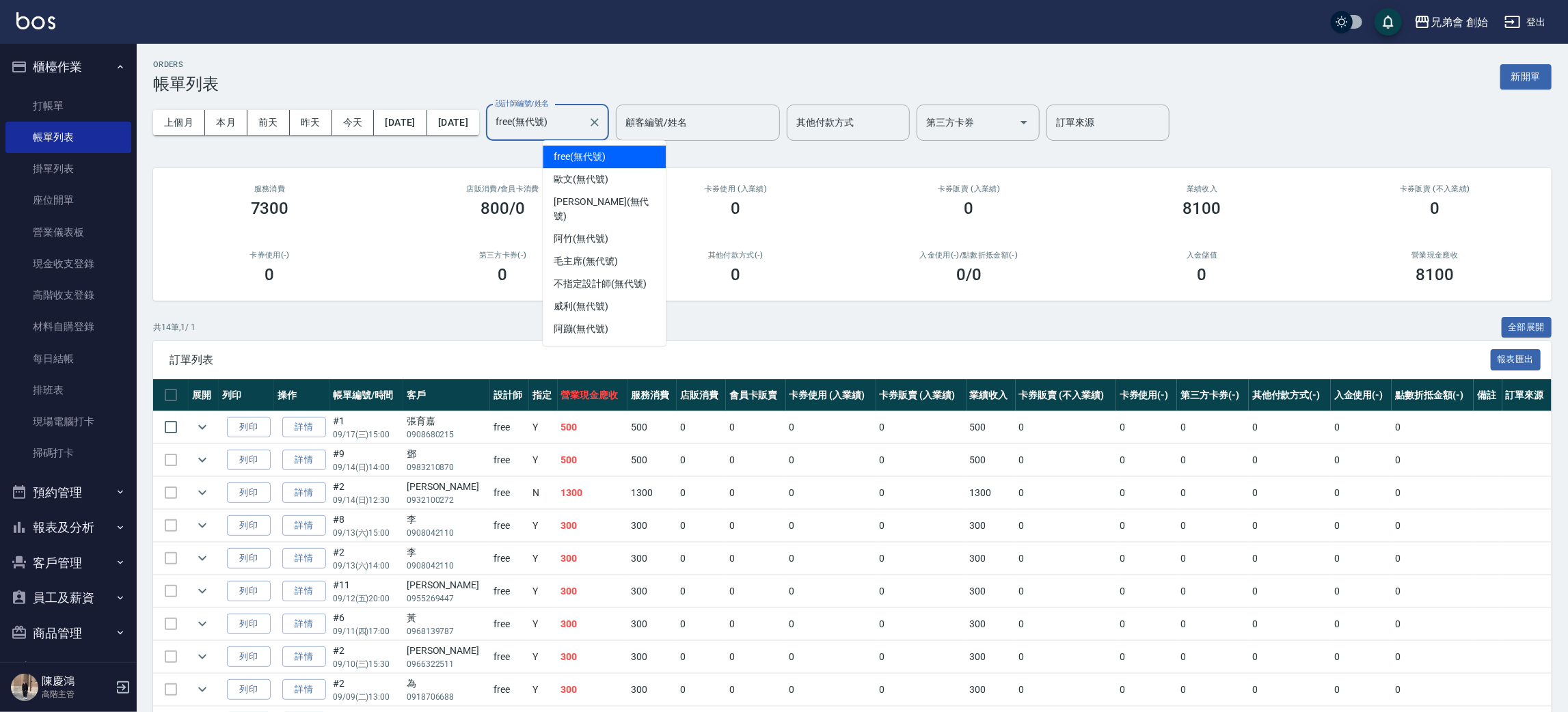
click at [582, 115] on input "free(無代號)" at bounding box center [537, 122] width 90 height 24
click at [610, 204] on div "潘潘 (無代號)" at bounding box center [605, 209] width 123 height 37
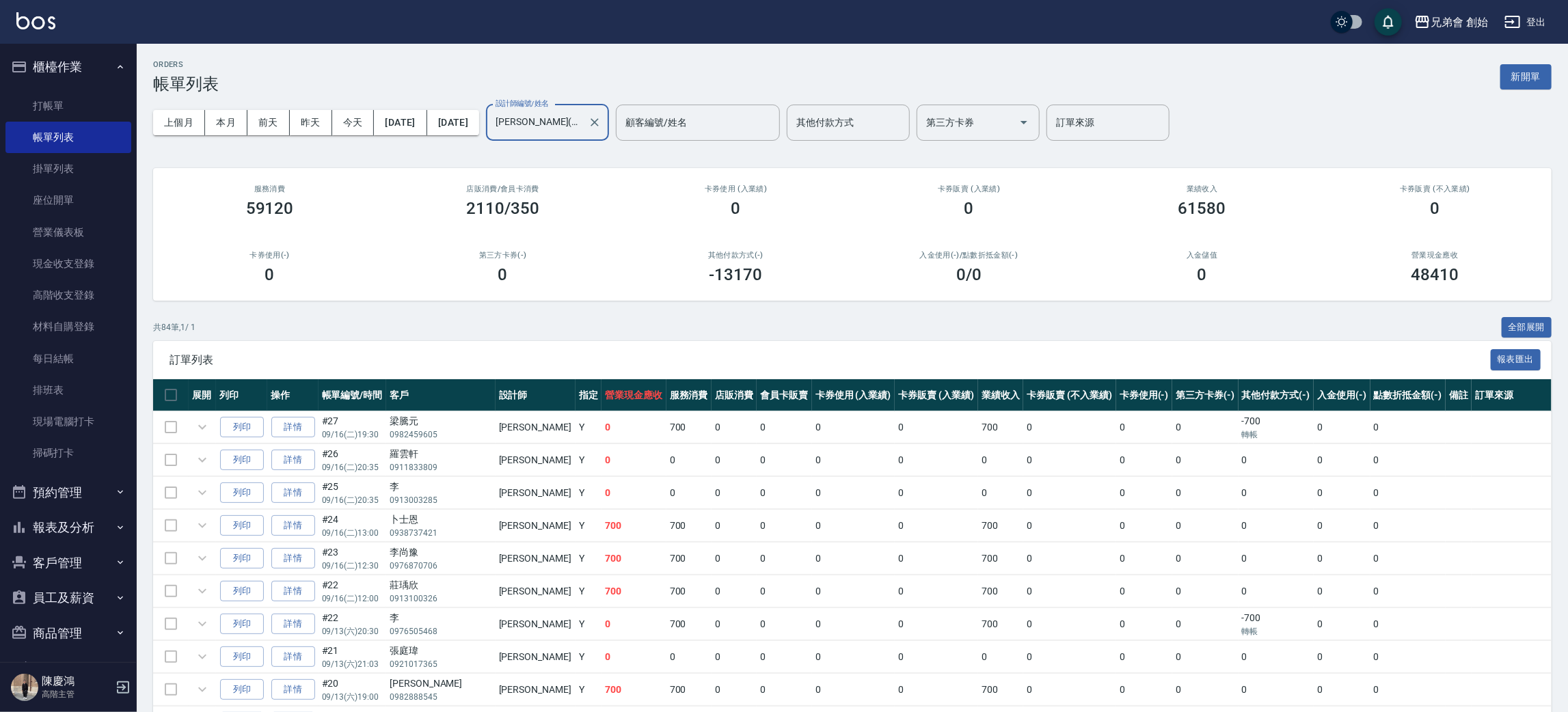
click at [582, 122] on input "潘潘(無代號)" at bounding box center [537, 122] width 90 height 24
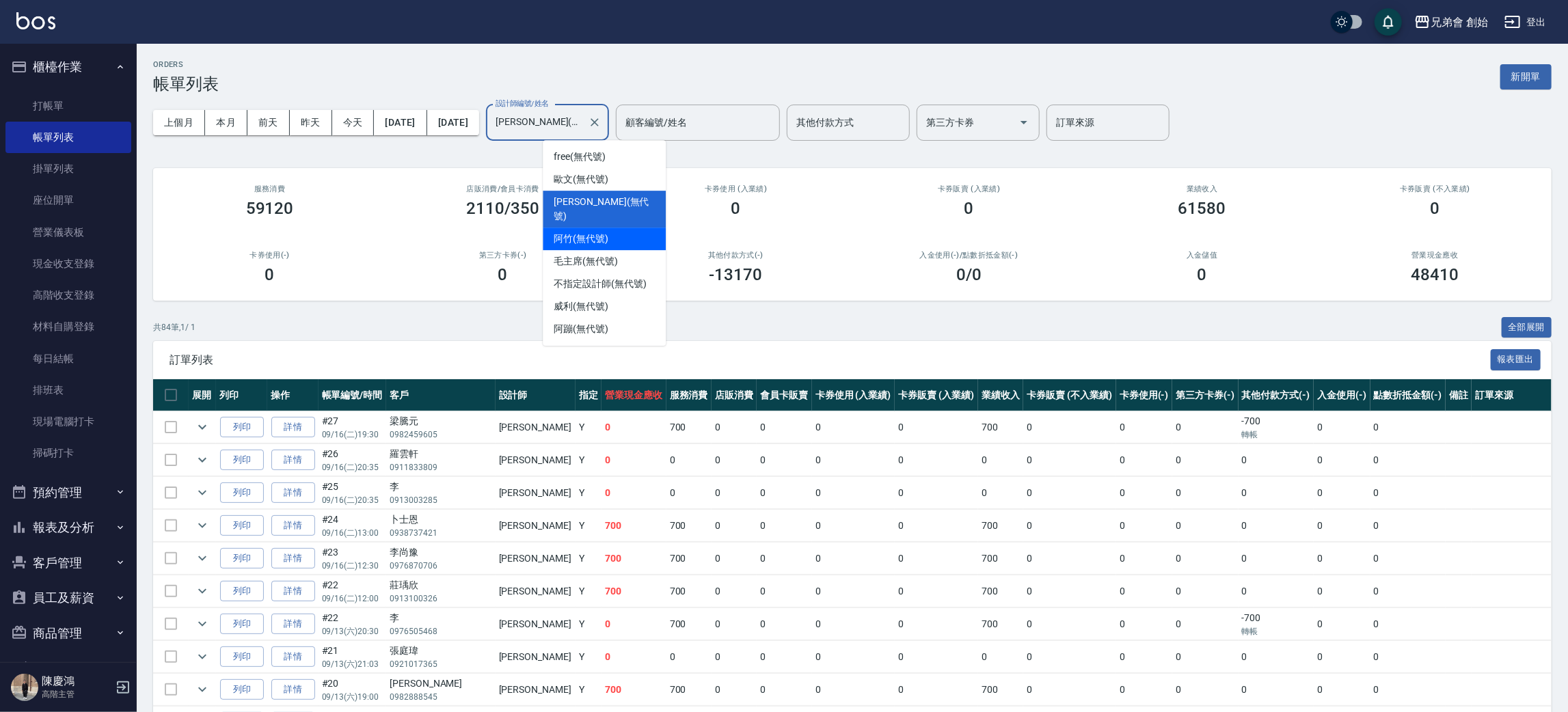
click at [624, 229] on div "阿竹 (無代號)" at bounding box center [605, 239] width 123 height 22
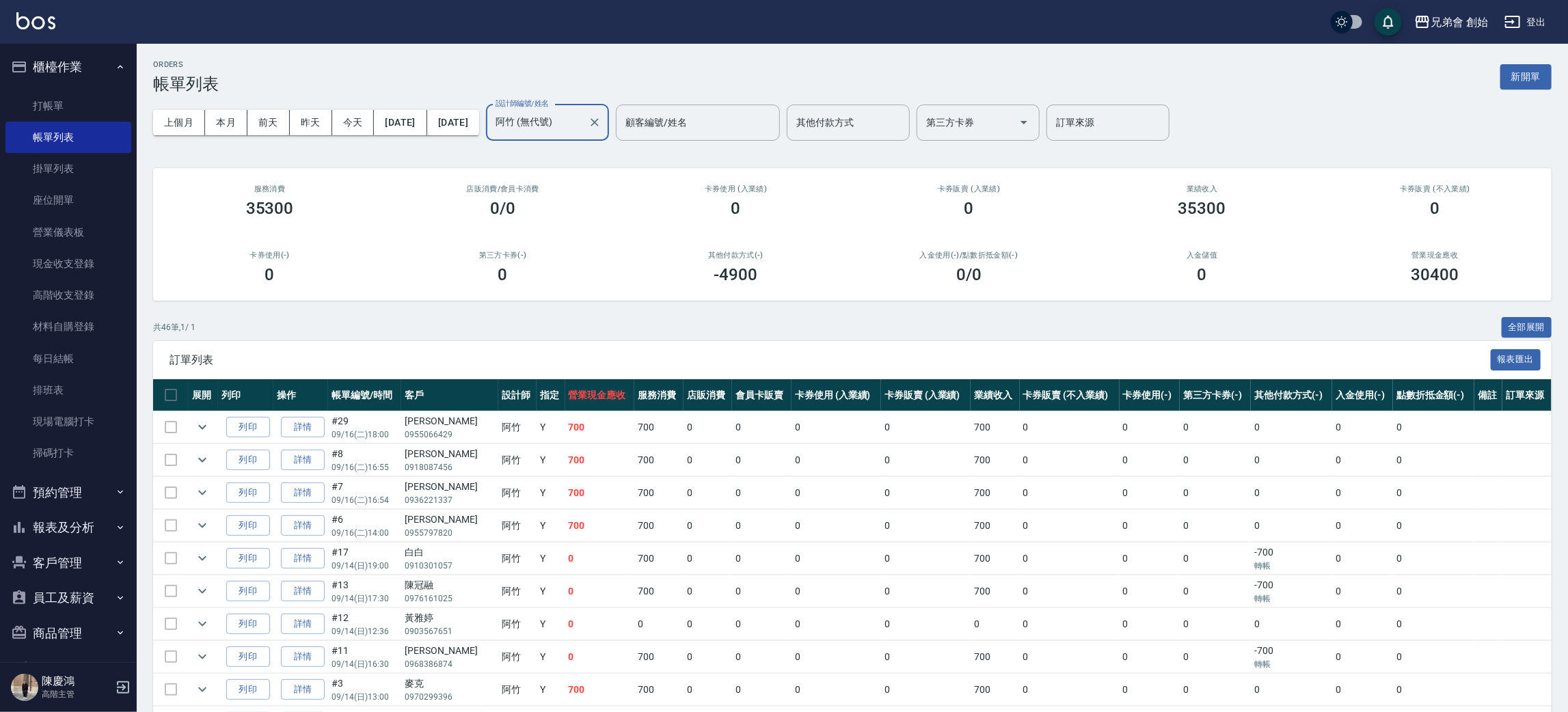
click at [582, 123] on input "阿竹 (無代號)" at bounding box center [537, 122] width 90 height 24
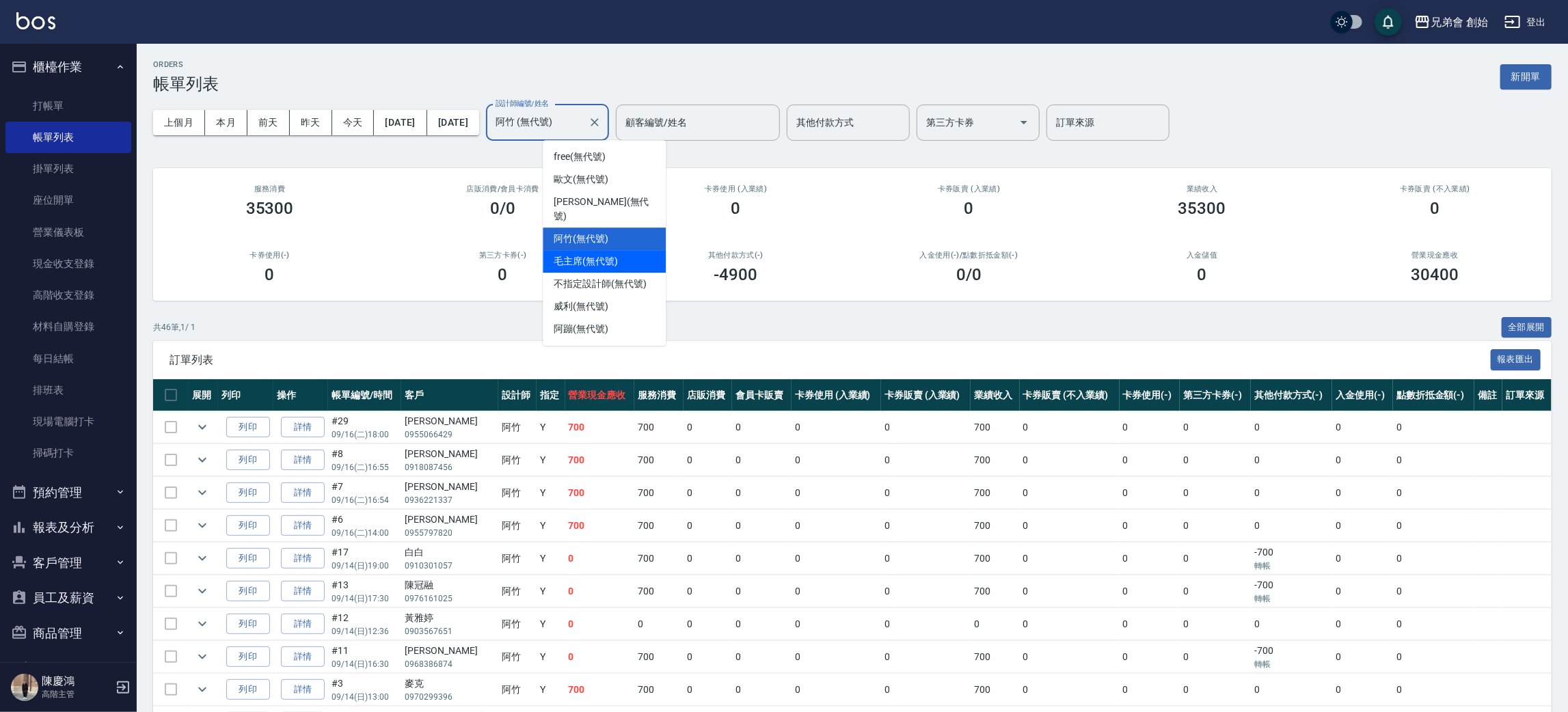
click at [609, 254] on span "毛主席 (無代號)" at bounding box center [586, 261] width 64 height 14
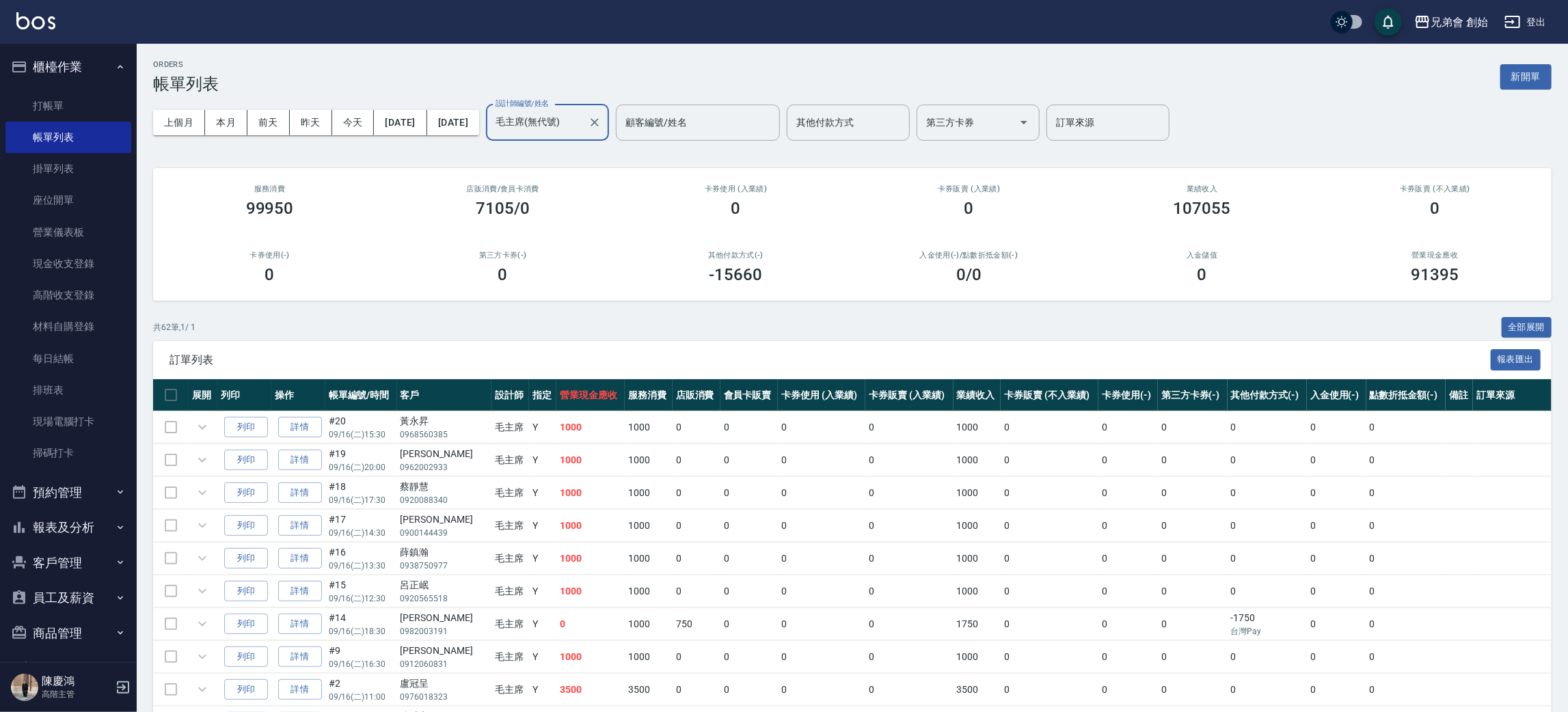
click at [582, 126] on input "毛主席(無代號)" at bounding box center [537, 122] width 90 height 24
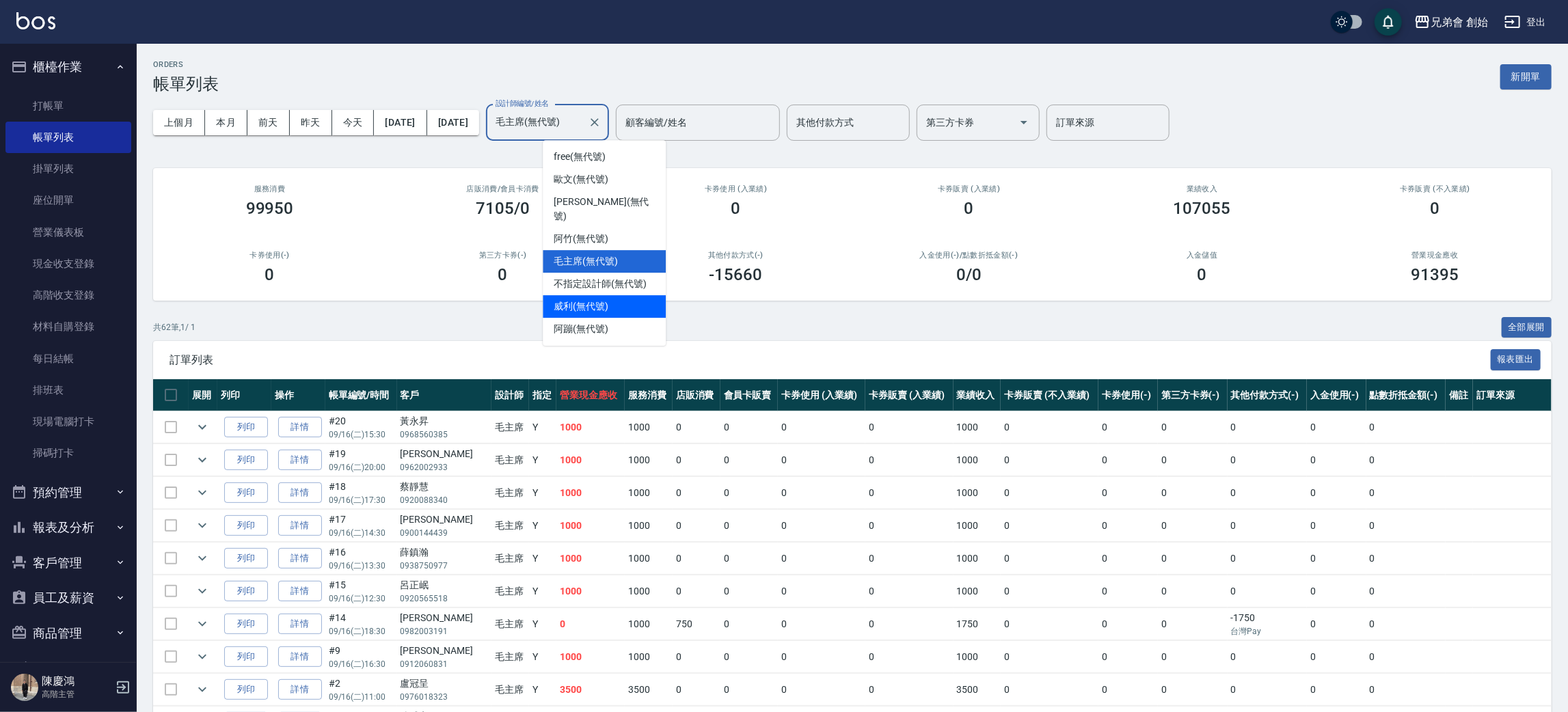
click at [624, 295] on div "威利 (無代號)" at bounding box center [605, 306] width 123 height 22
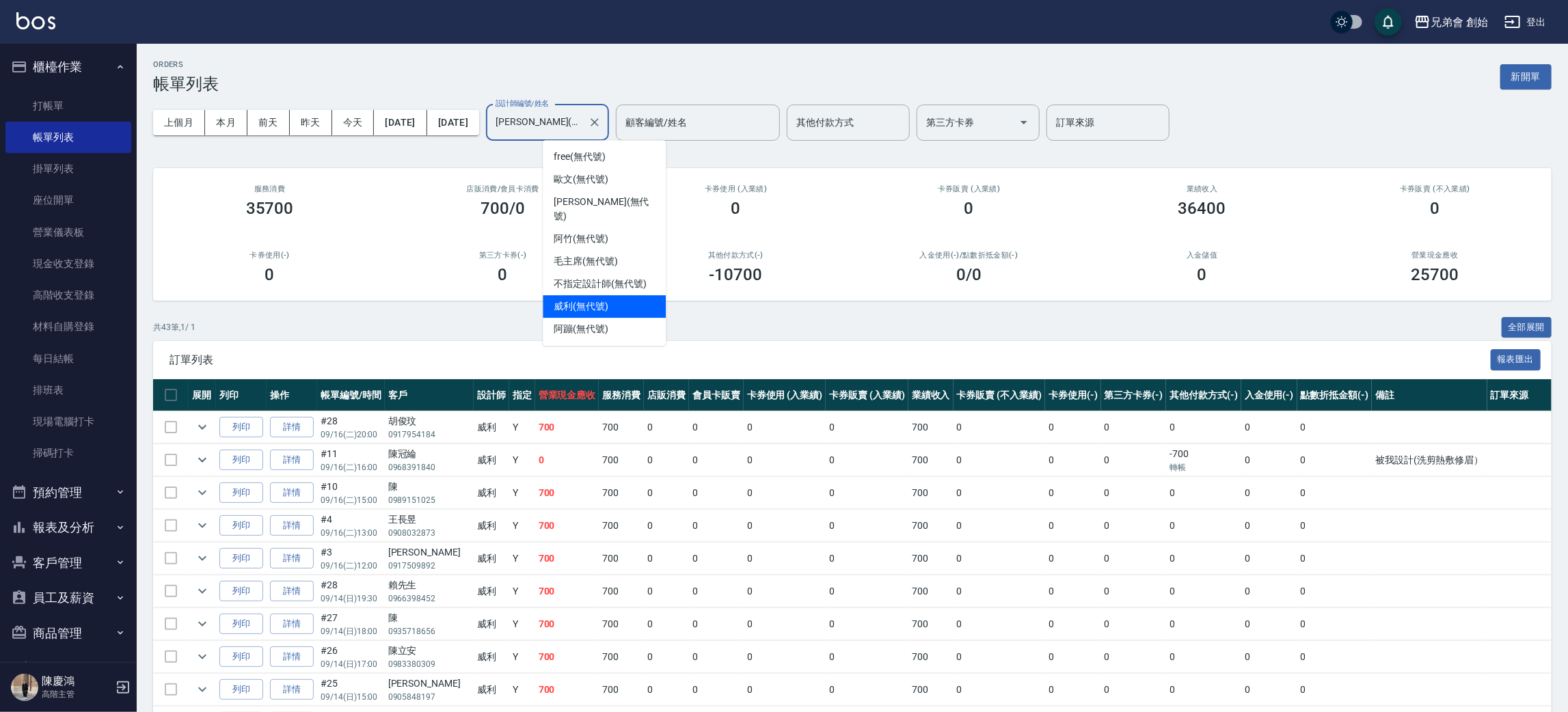
click at [582, 125] on input "威利(無代號)" at bounding box center [537, 122] width 90 height 24
click at [630, 318] on div "阿蹦 (無代號)" at bounding box center [605, 329] width 123 height 22
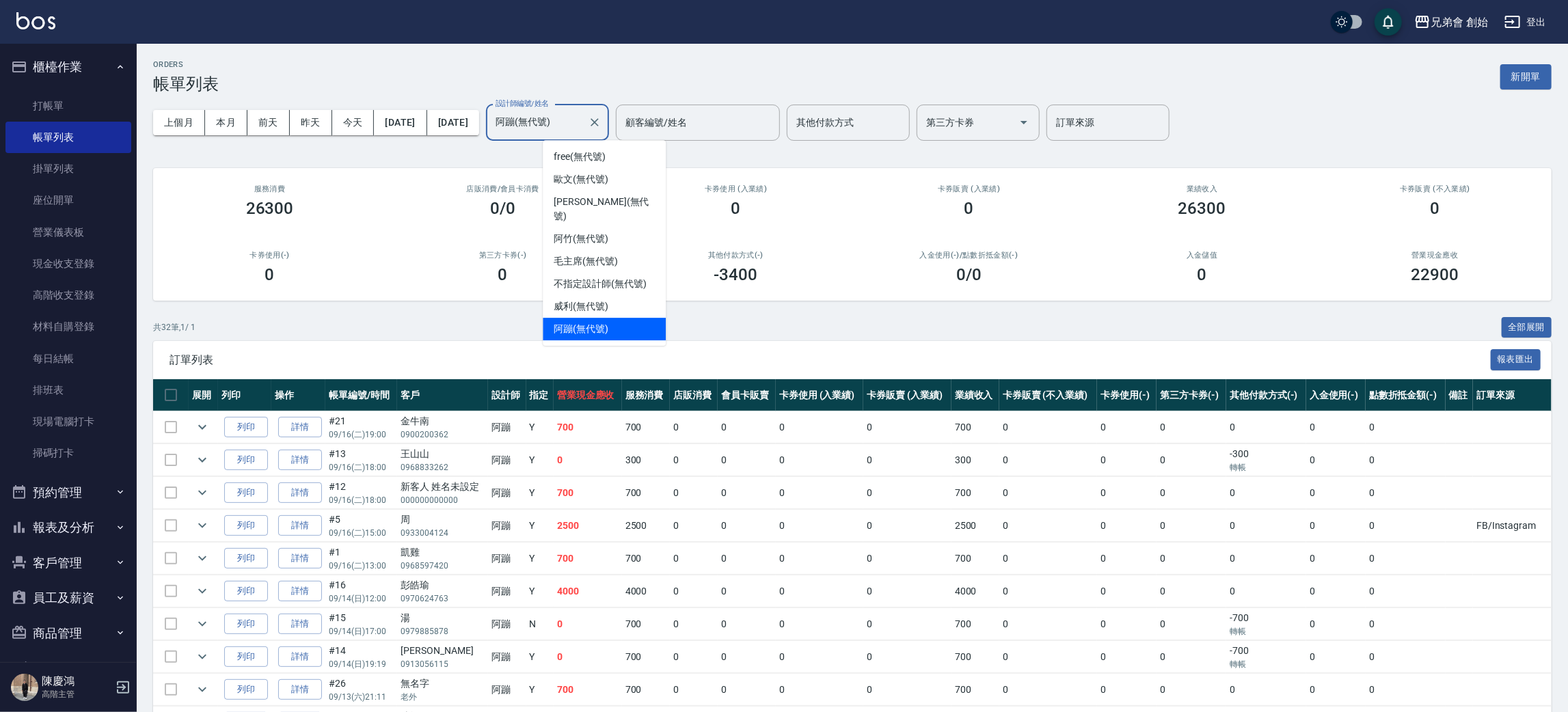
click at [582, 120] on input "阿蹦(無代號)" at bounding box center [537, 122] width 90 height 24
click at [606, 232] on span "阿竹 (無代號)" at bounding box center [581, 239] width 54 height 14
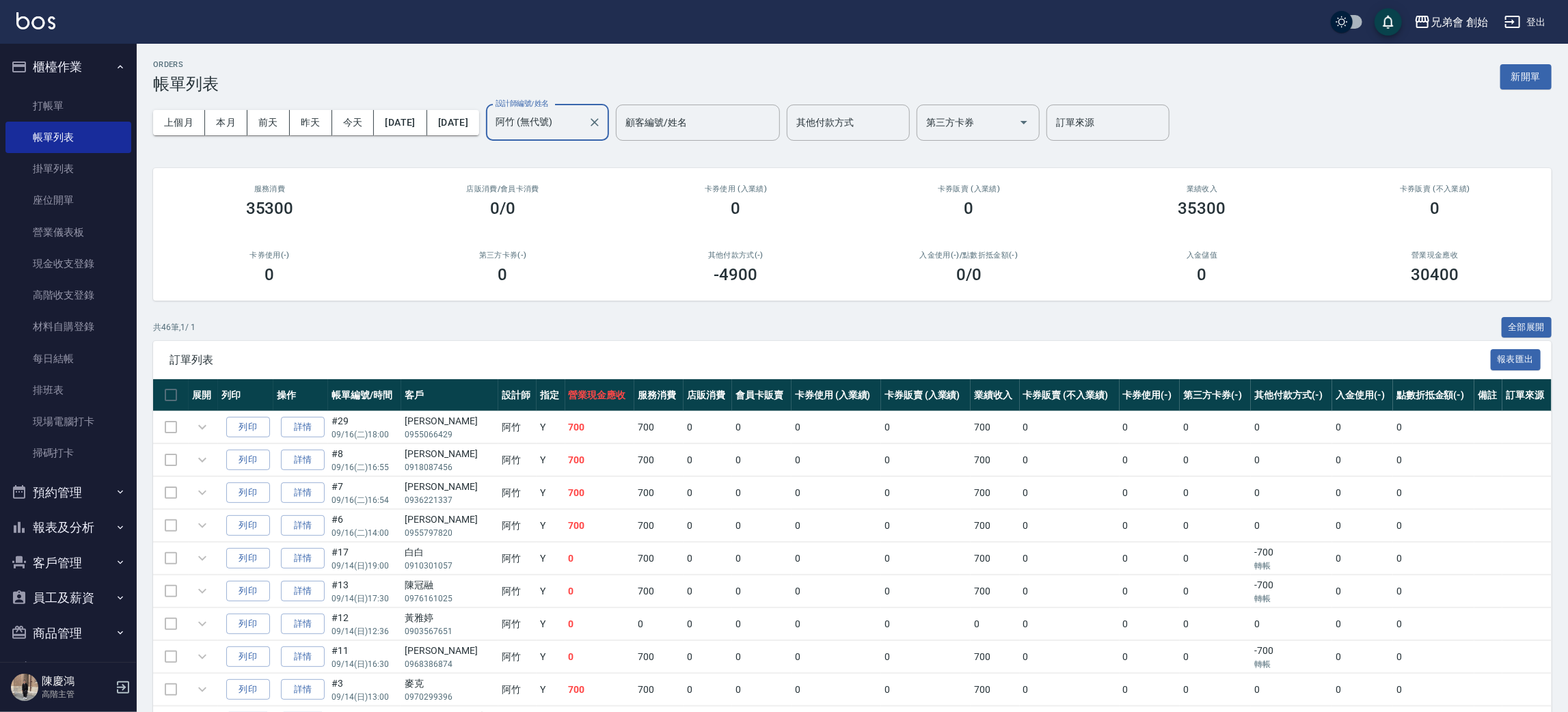
click at [582, 125] on input "阿竹 (無代號)" at bounding box center [537, 122] width 90 height 24
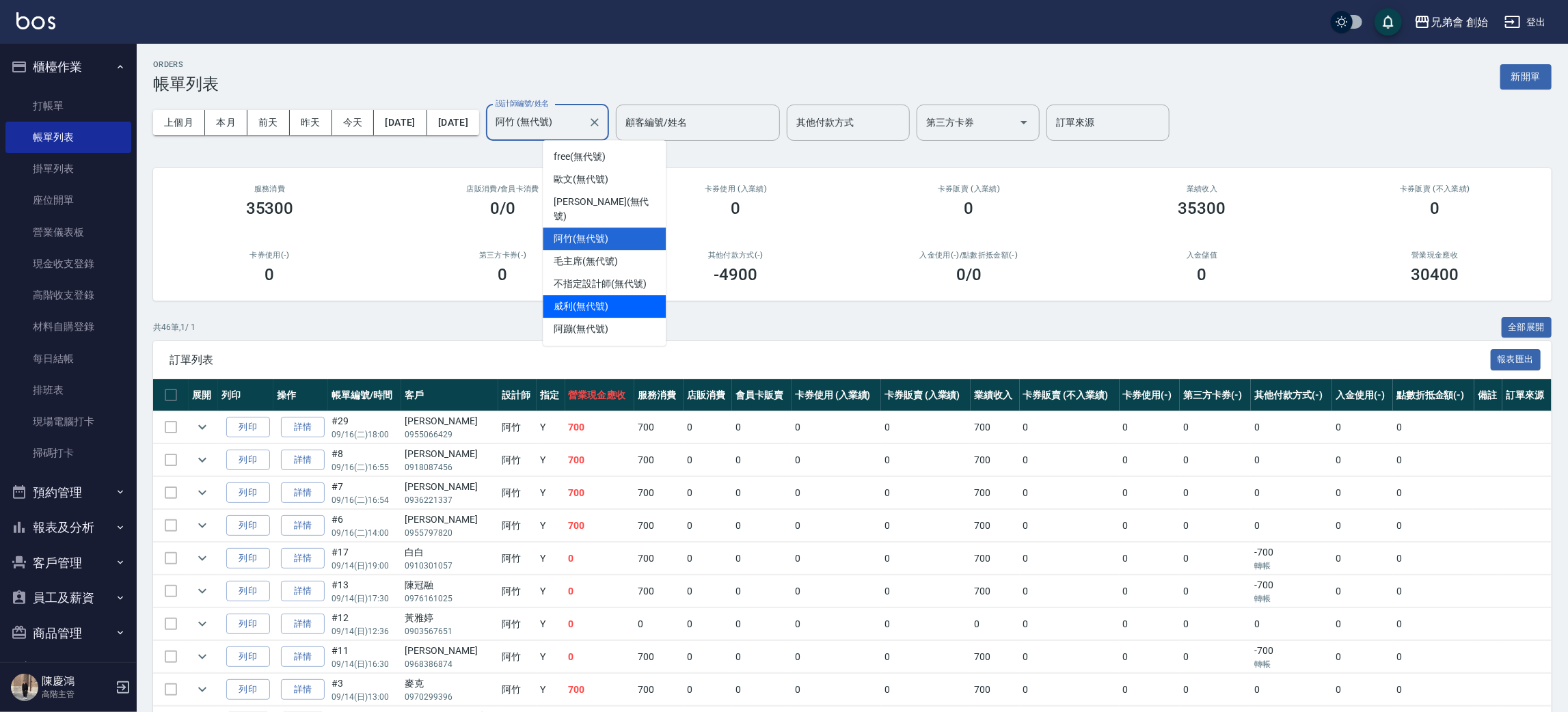
click at [608, 299] on span "威利 (無代號)" at bounding box center [581, 307] width 54 height 14
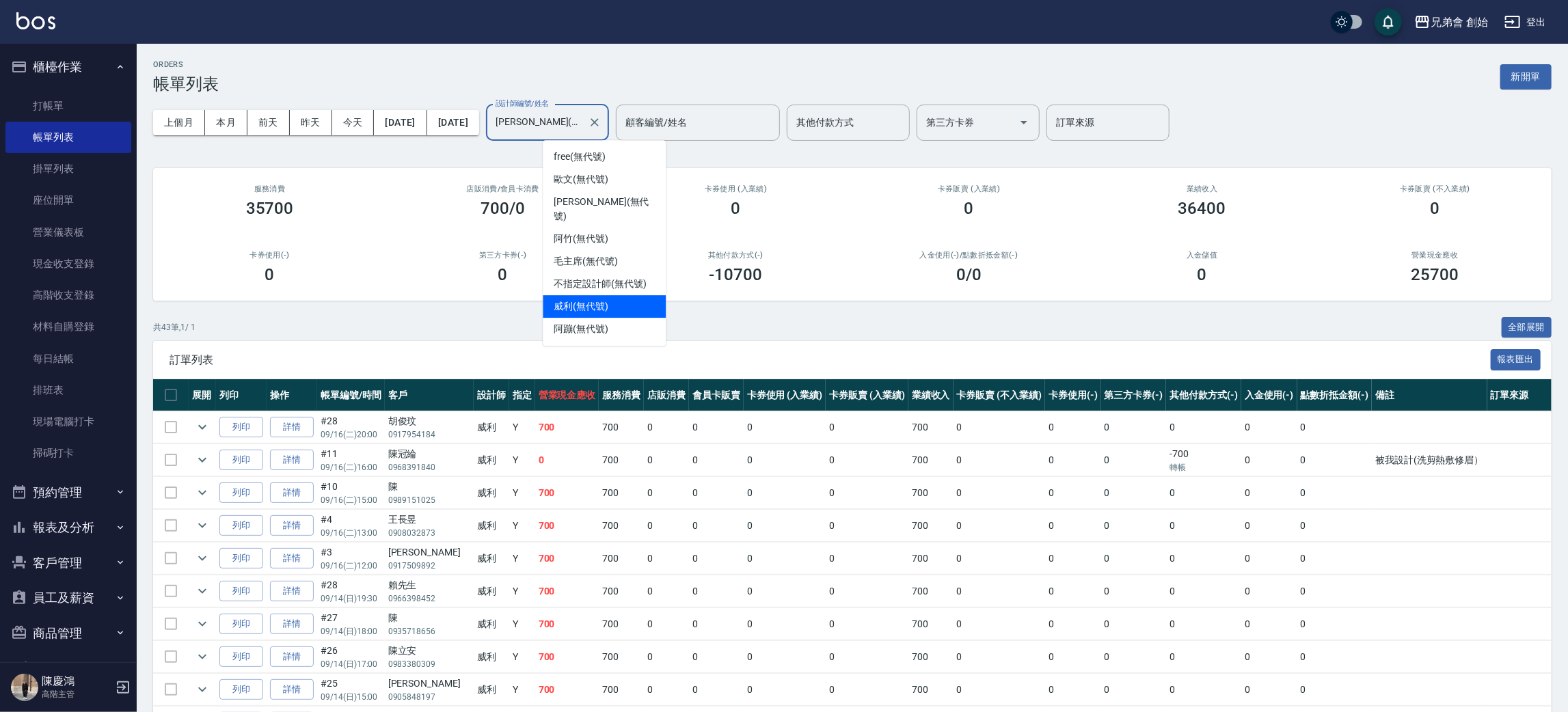
click at [561, 133] on input "威利(無代號)" at bounding box center [537, 122] width 90 height 24
click at [620, 326] on ul "free (無代號) 歐文 (無代號) 潘潘 (無代號) 阿竹 (無代號) 毛主席 (無代號) 不指定設計師 (無代號) 威利 (無代號) 阿蹦 (無代號)" at bounding box center [605, 243] width 123 height 206
click at [613, 318] on div "阿蹦 (無代號)" at bounding box center [605, 329] width 123 height 22
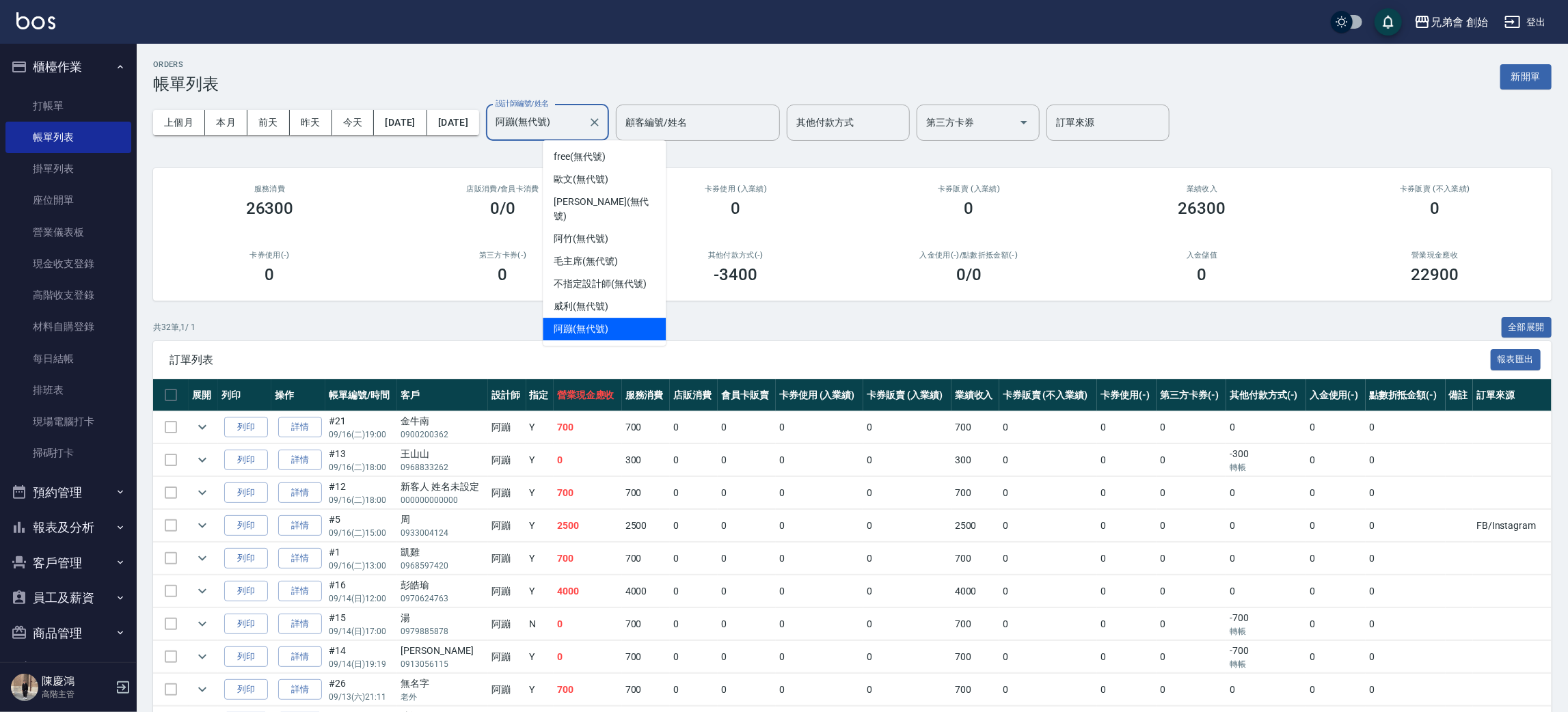
click at [582, 130] on input "阿蹦(無代號)" at bounding box center [537, 122] width 90 height 24
click at [608, 183] on span "歐文 (無代號)" at bounding box center [581, 180] width 54 height 14
type input "歐文(無代號)"
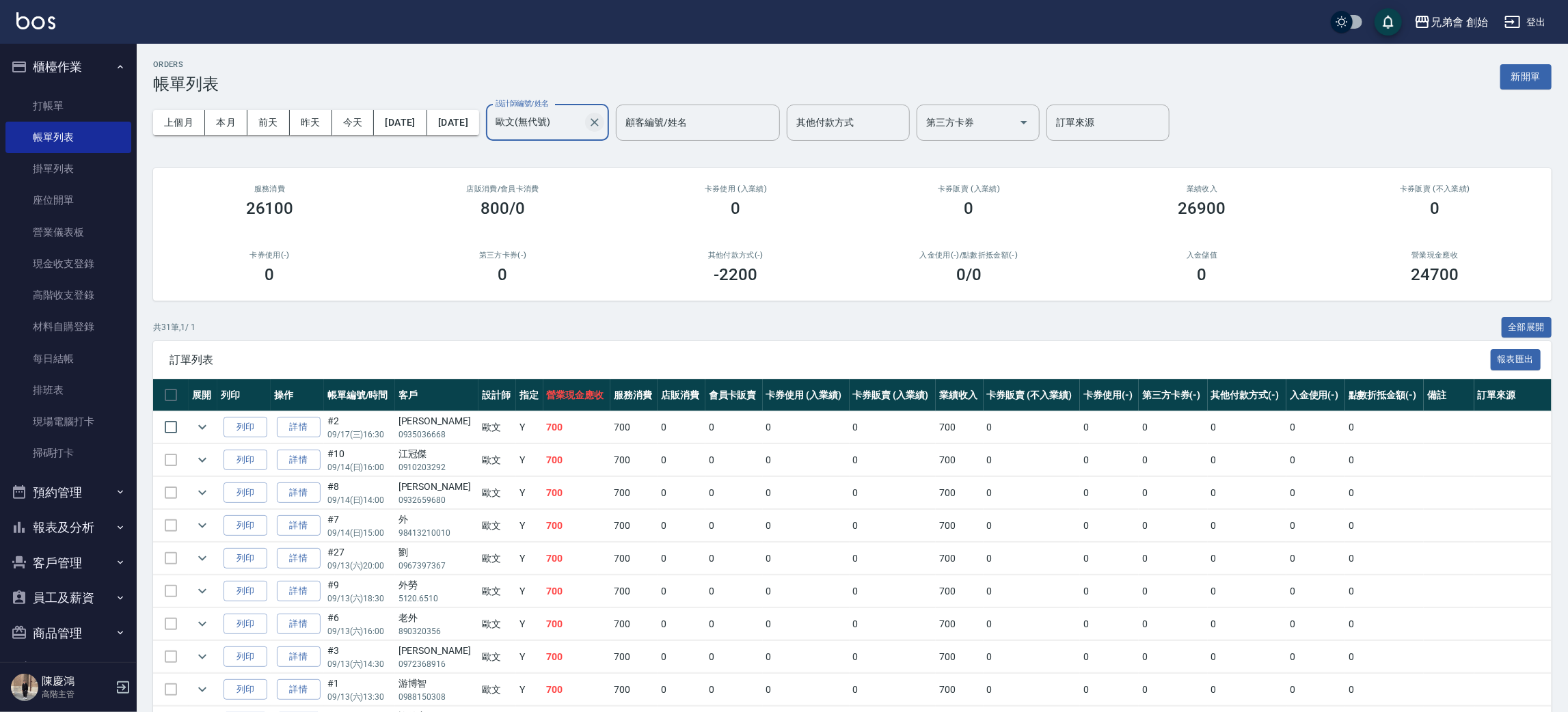
click at [602, 123] on icon "Clear" at bounding box center [595, 122] width 14 height 14
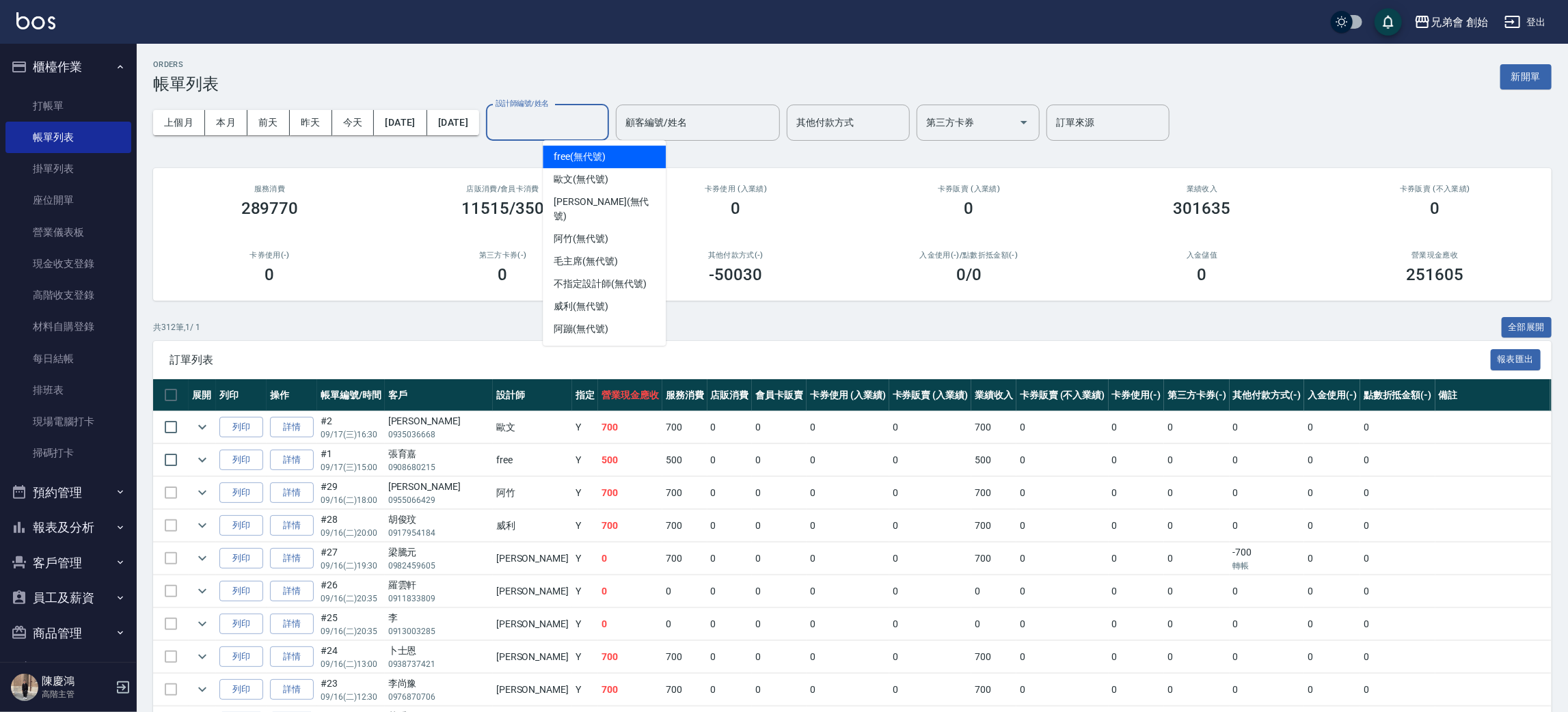
click at [577, 117] on input "設計師編號/姓名" at bounding box center [547, 122] width 111 height 24
click at [604, 178] on span "歐文 (無代號)" at bounding box center [581, 180] width 54 height 14
type input "歐文(無代號)"
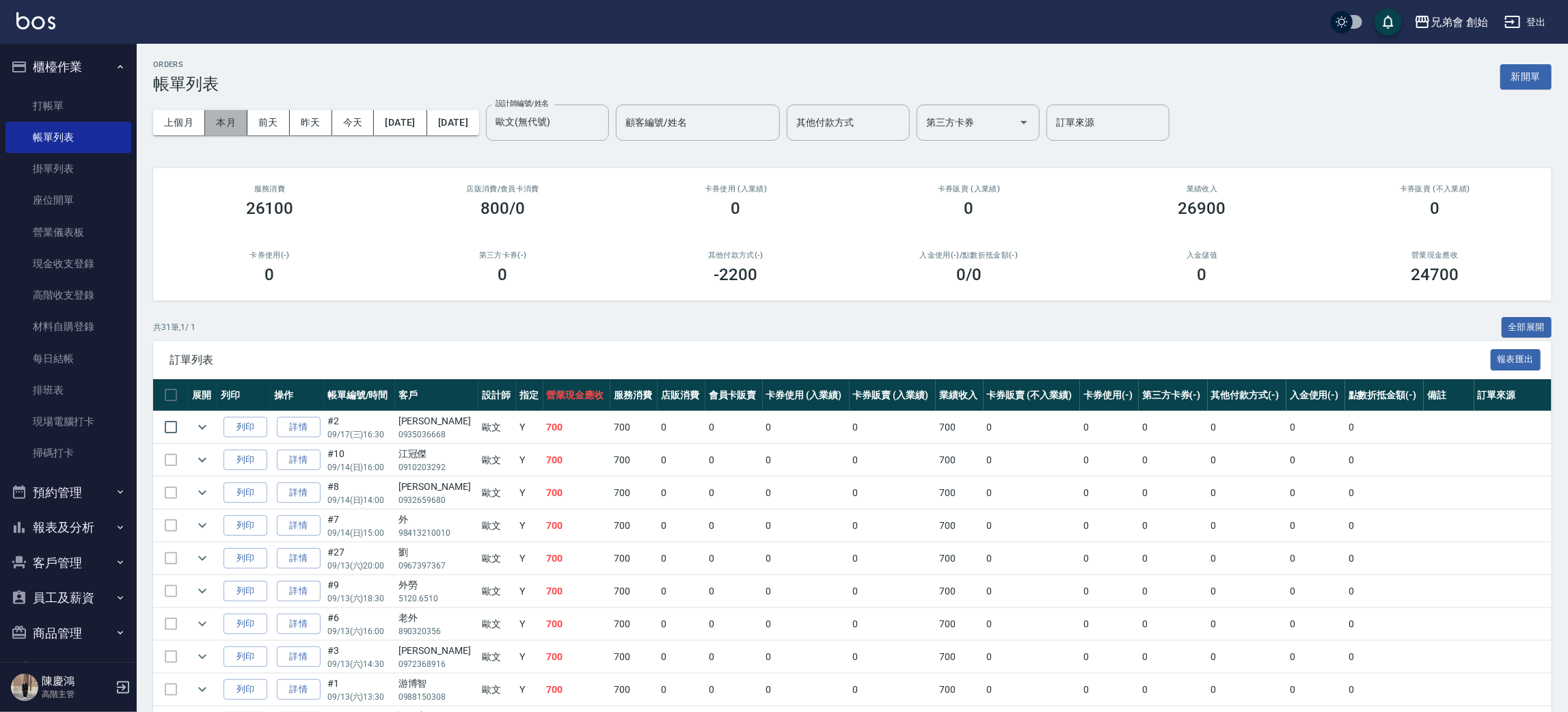
click at [231, 128] on button "本月" at bounding box center [226, 122] width 42 height 25
click at [602, 125] on icon "Clear" at bounding box center [595, 122] width 14 height 14
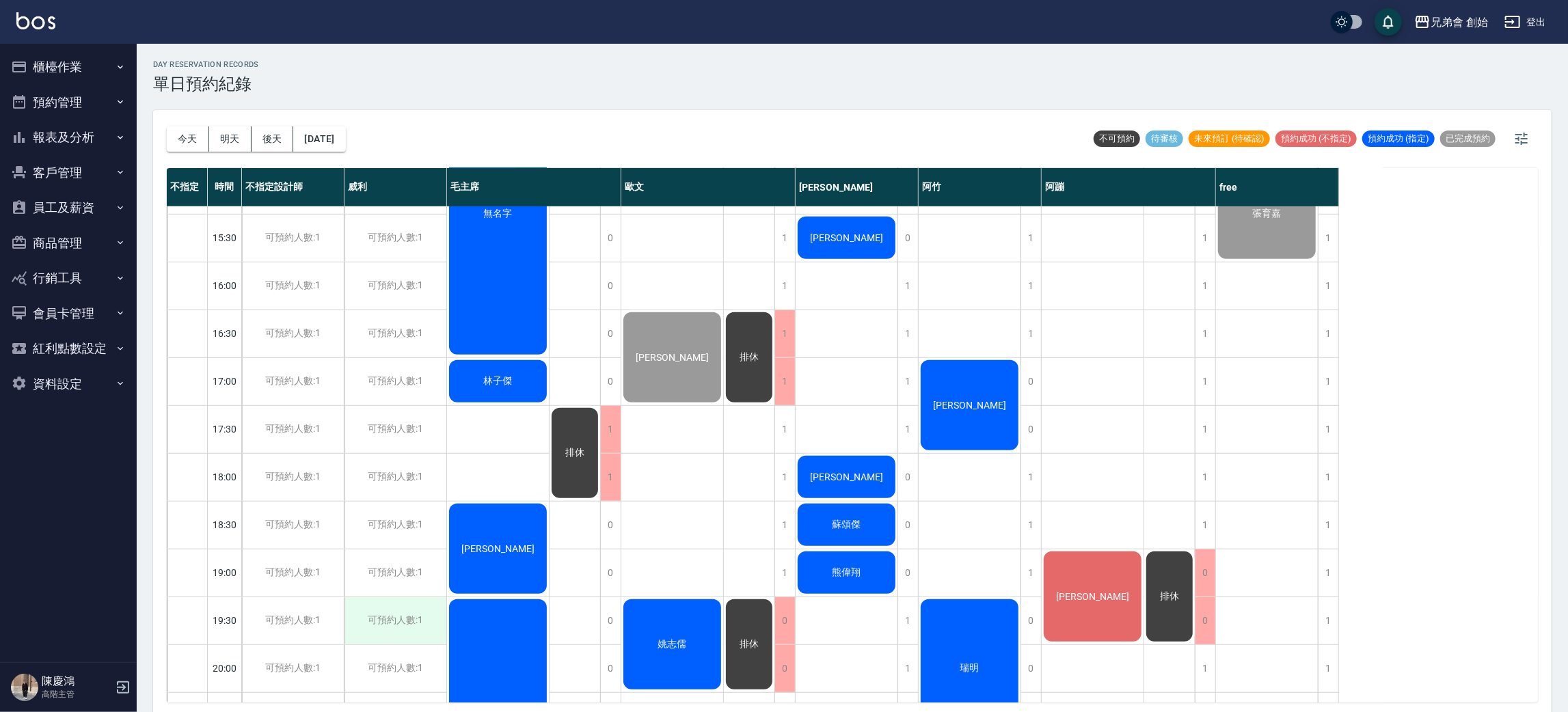
scroll to position [907, 0]
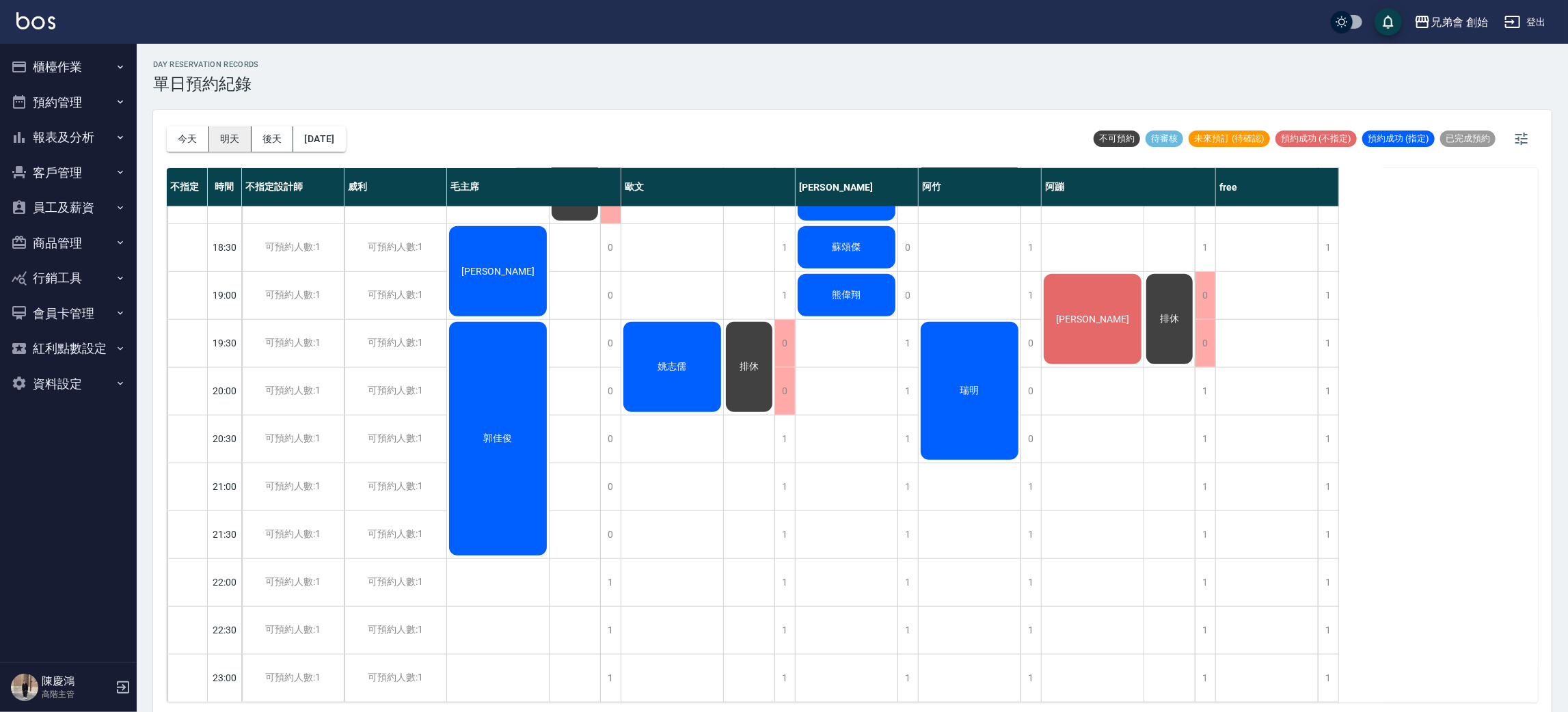
click at [235, 139] on button "明天" at bounding box center [230, 139] width 42 height 25
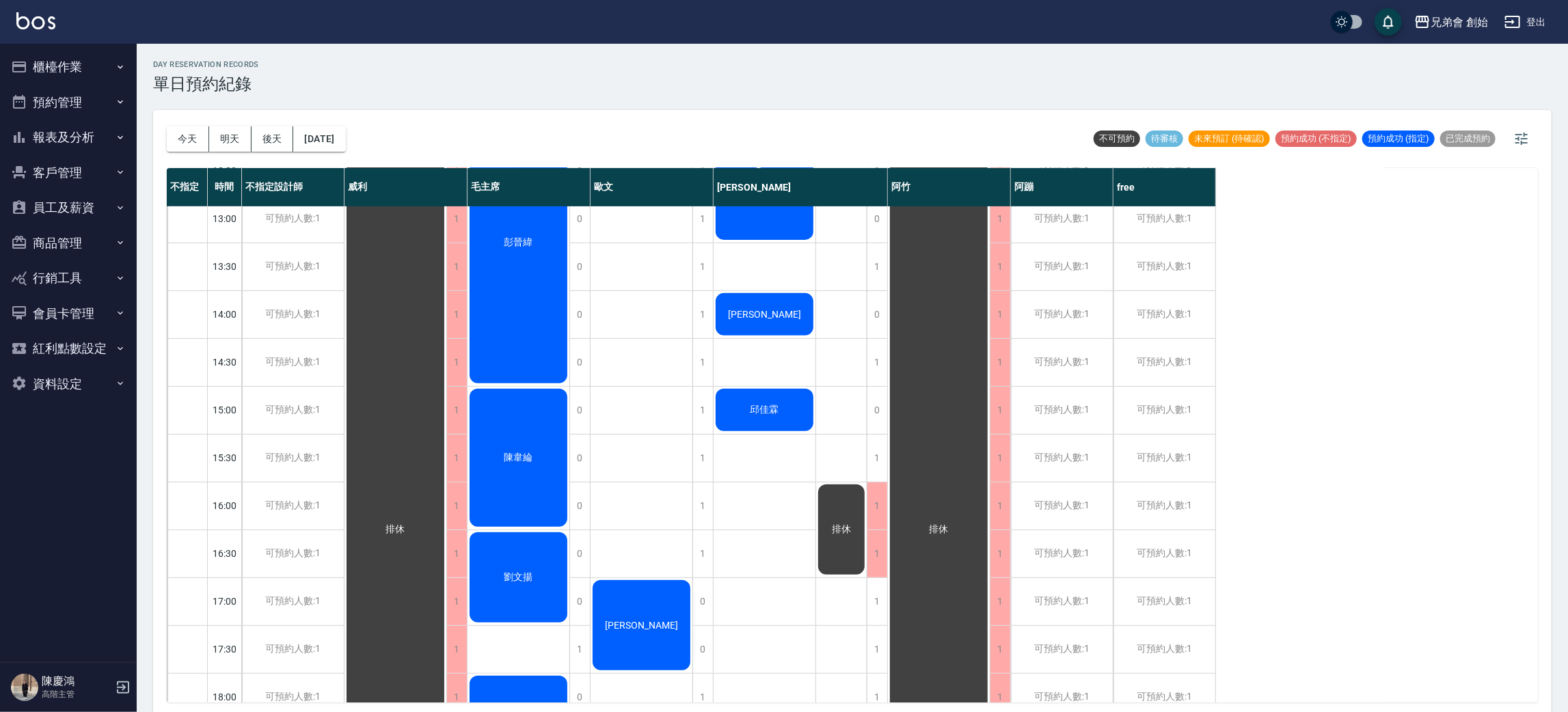
scroll to position [600, 0]
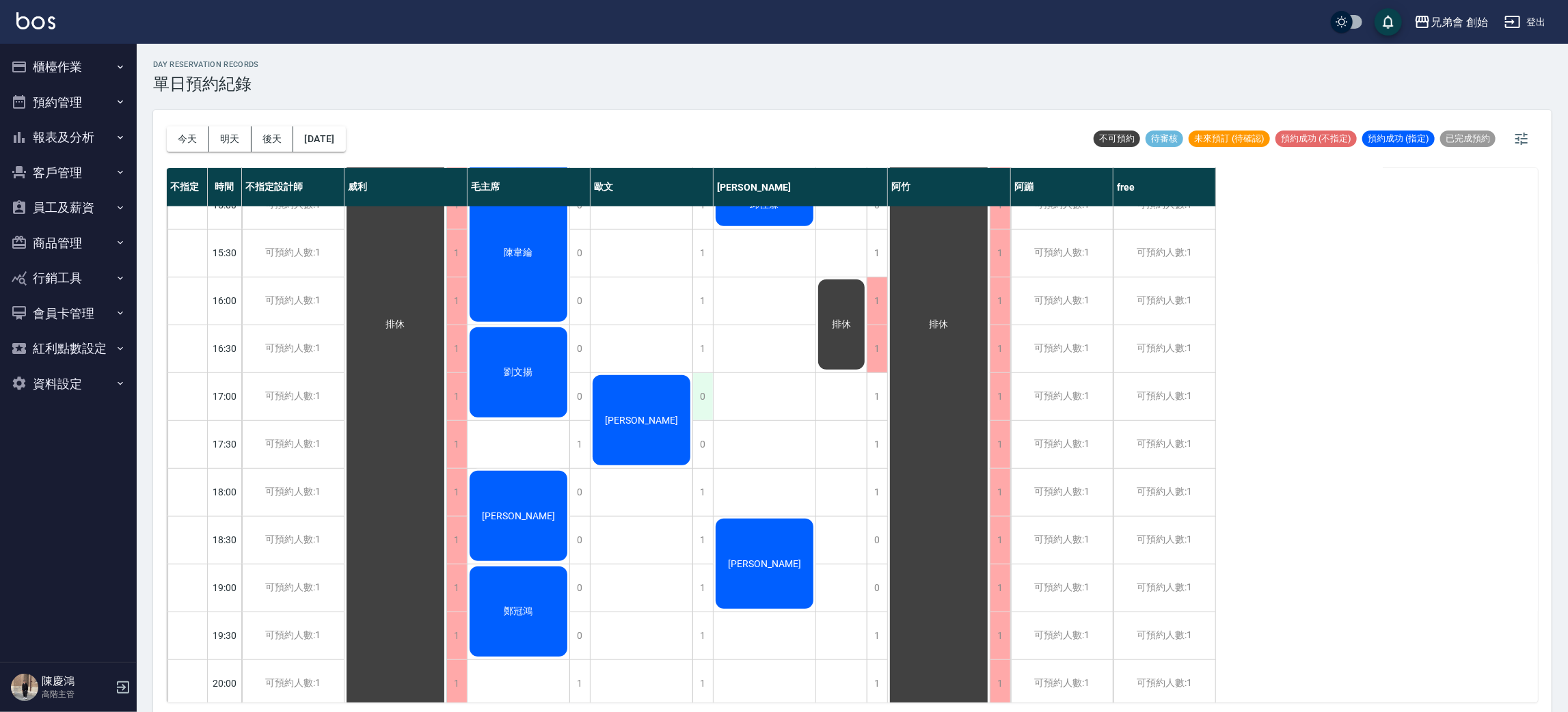
click at [708, 397] on div "0" at bounding box center [703, 397] width 21 height 47
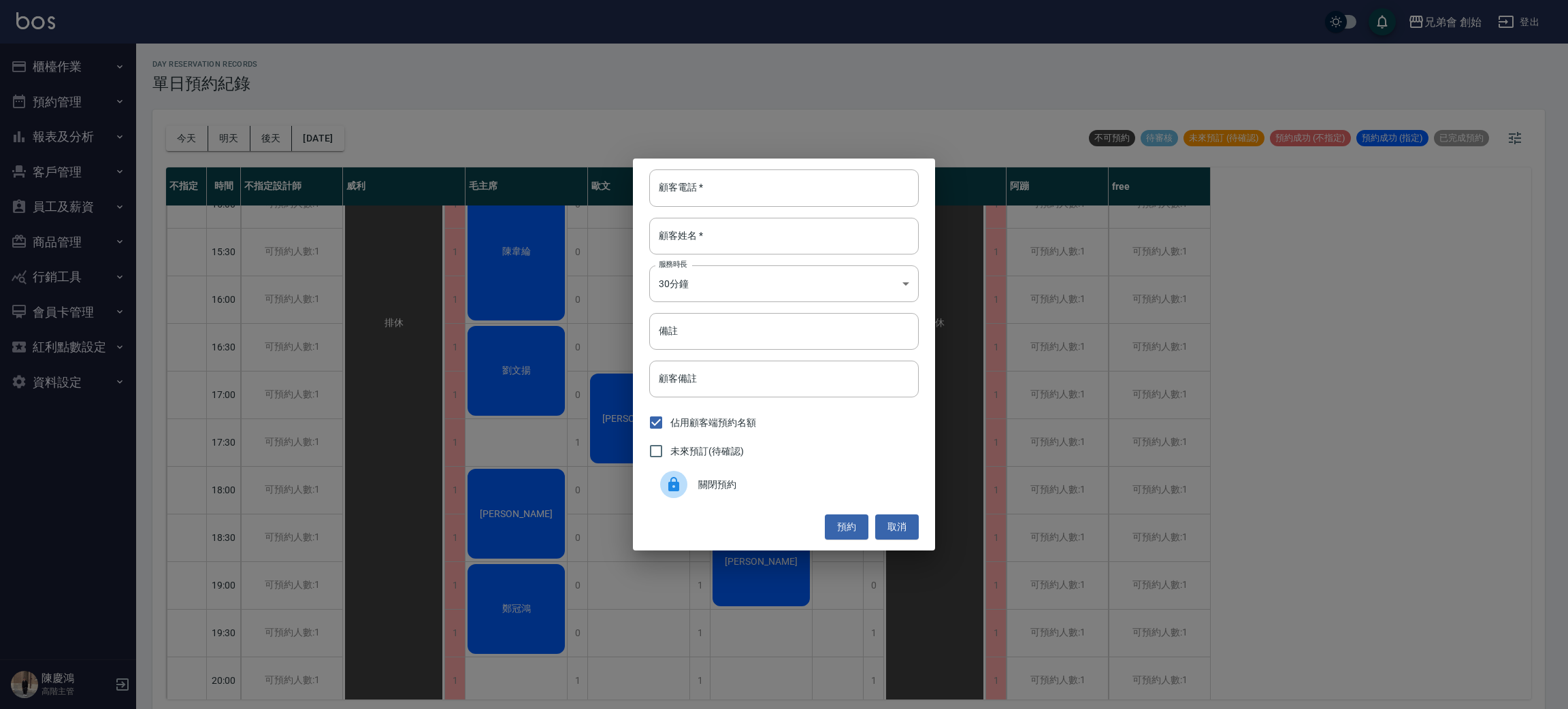
click at [714, 485] on span "關閉預約" at bounding box center [803, 485] width 210 height 14
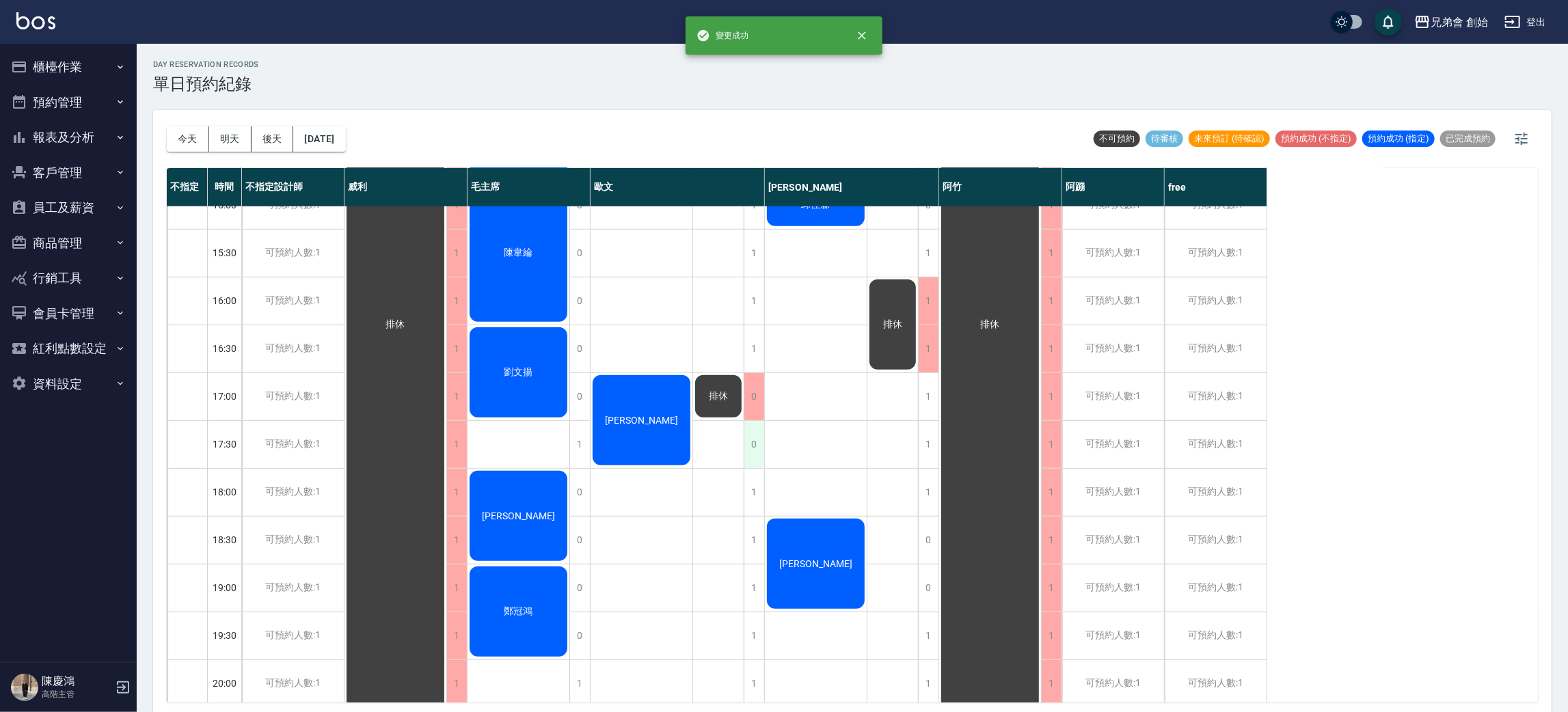
click at [758, 447] on div "0" at bounding box center [754, 445] width 21 height 47
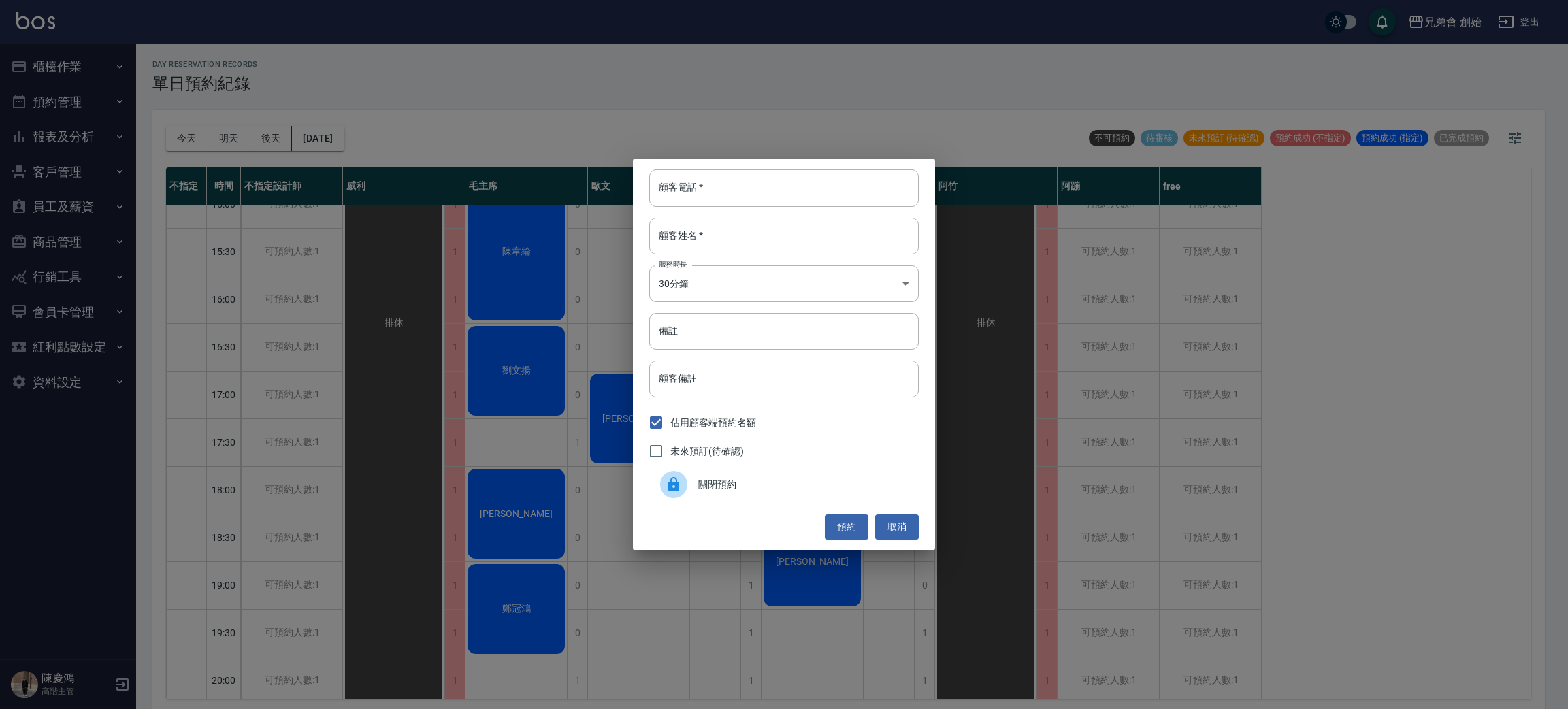
click at [691, 494] on div at bounding box center [679, 484] width 38 height 27
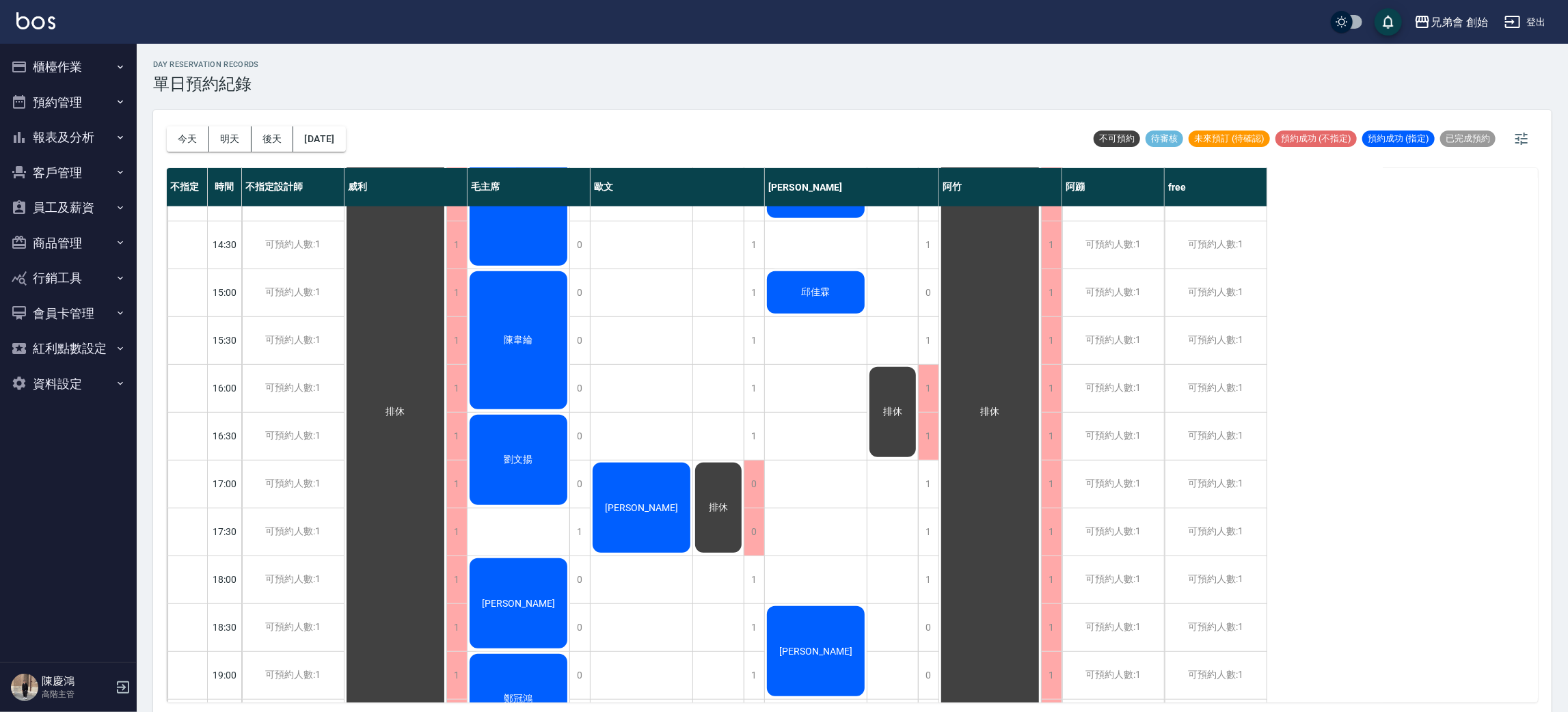
scroll to position [907, 0]
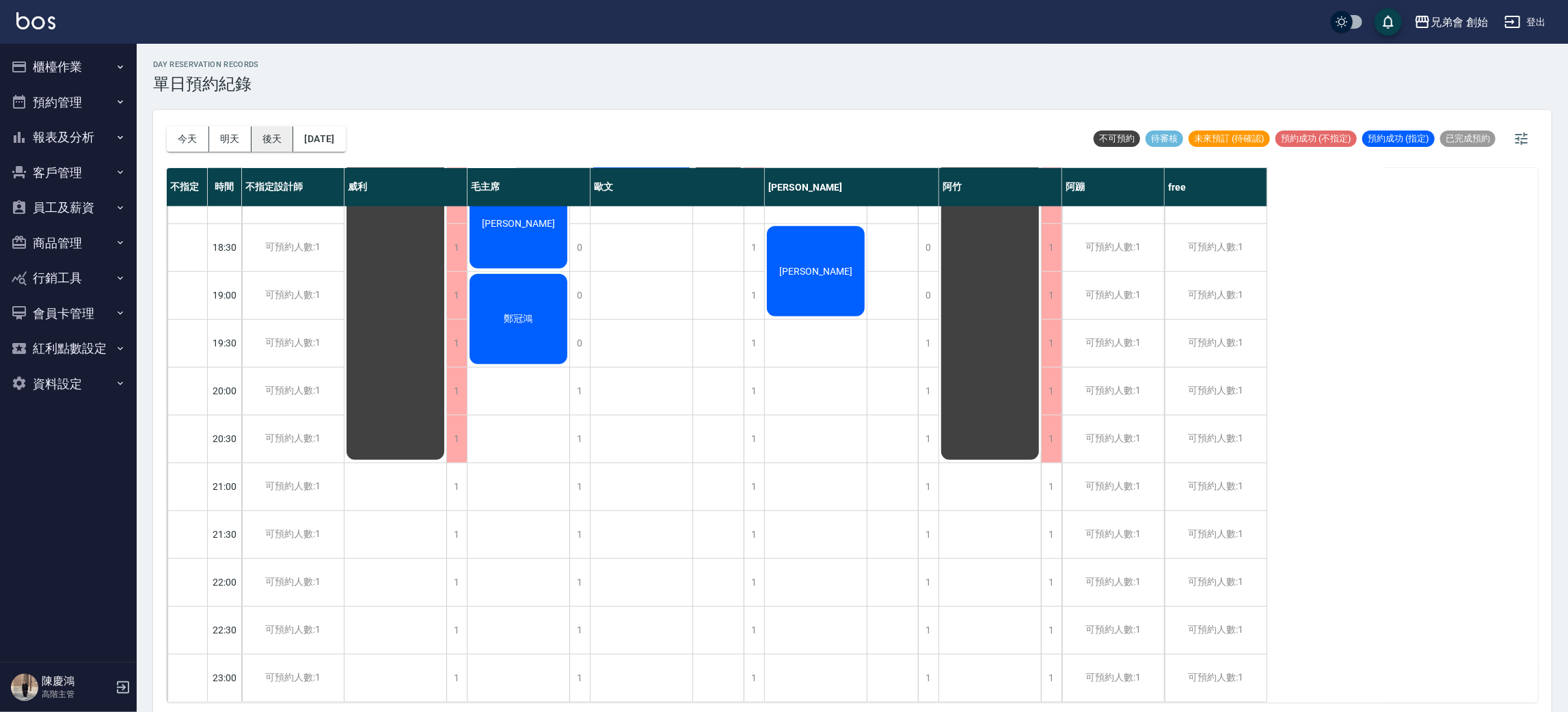
click at [261, 128] on button "後天" at bounding box center [272, 139] width 42 height 25
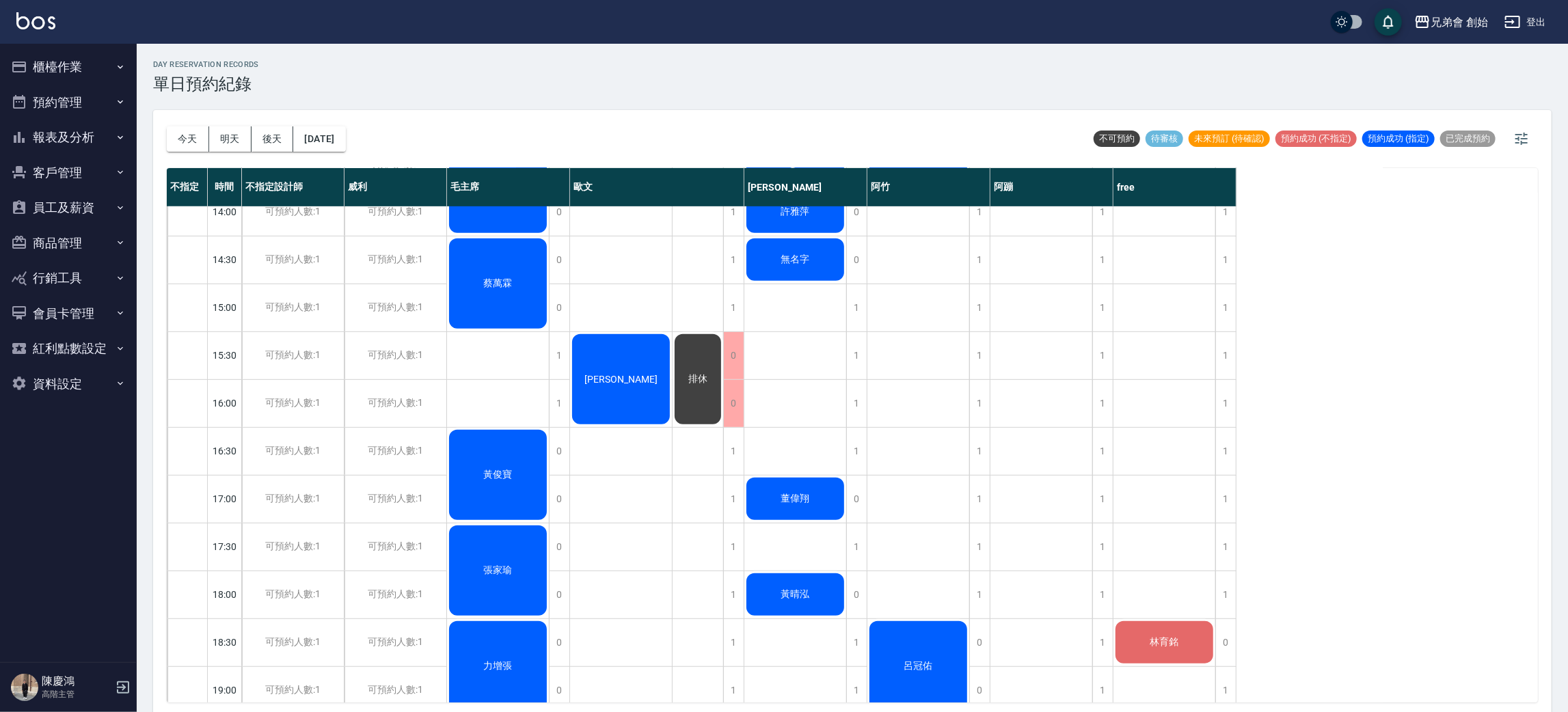
scroll to position [87, 0]
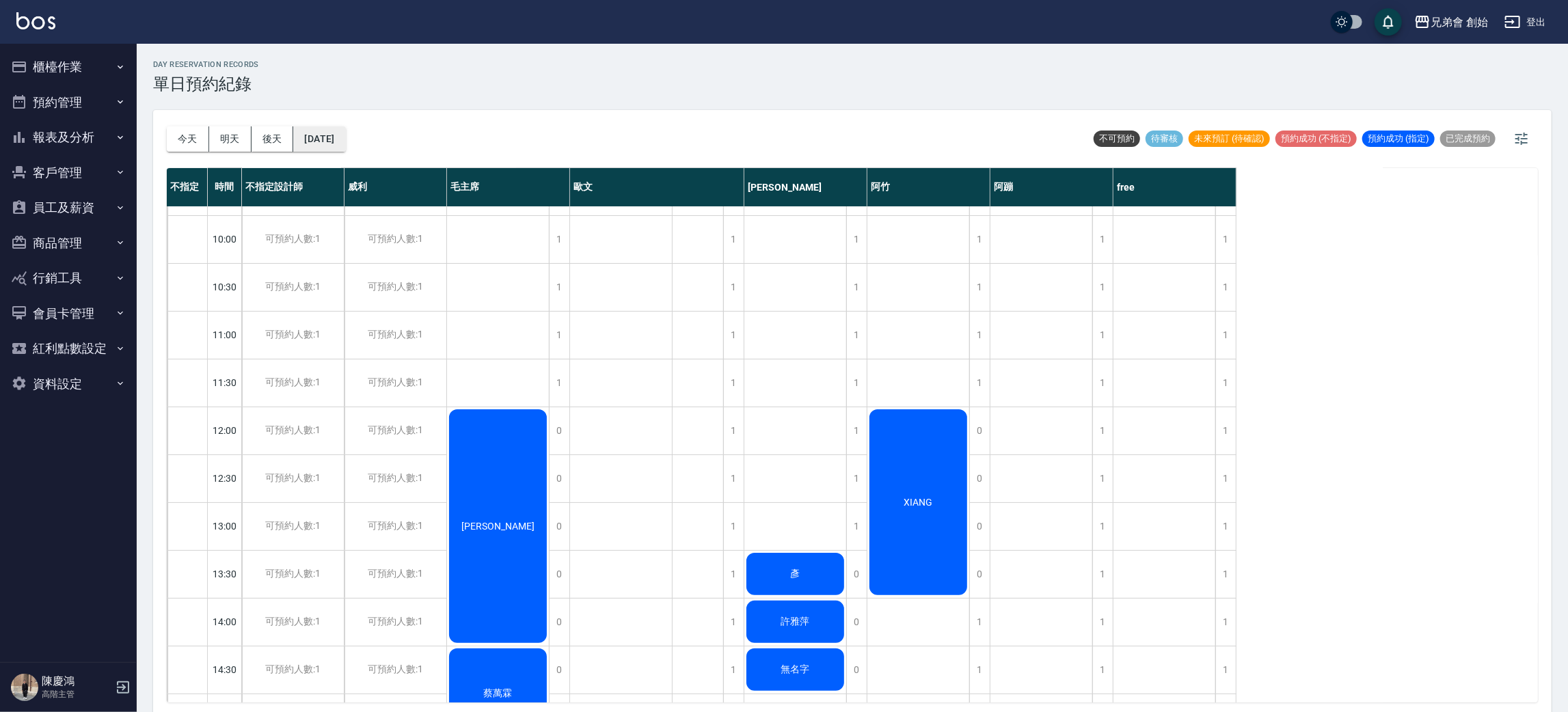
click at [315, 147] on button "2025/09/19" at bounding box center [319, 139] width 52 height 25
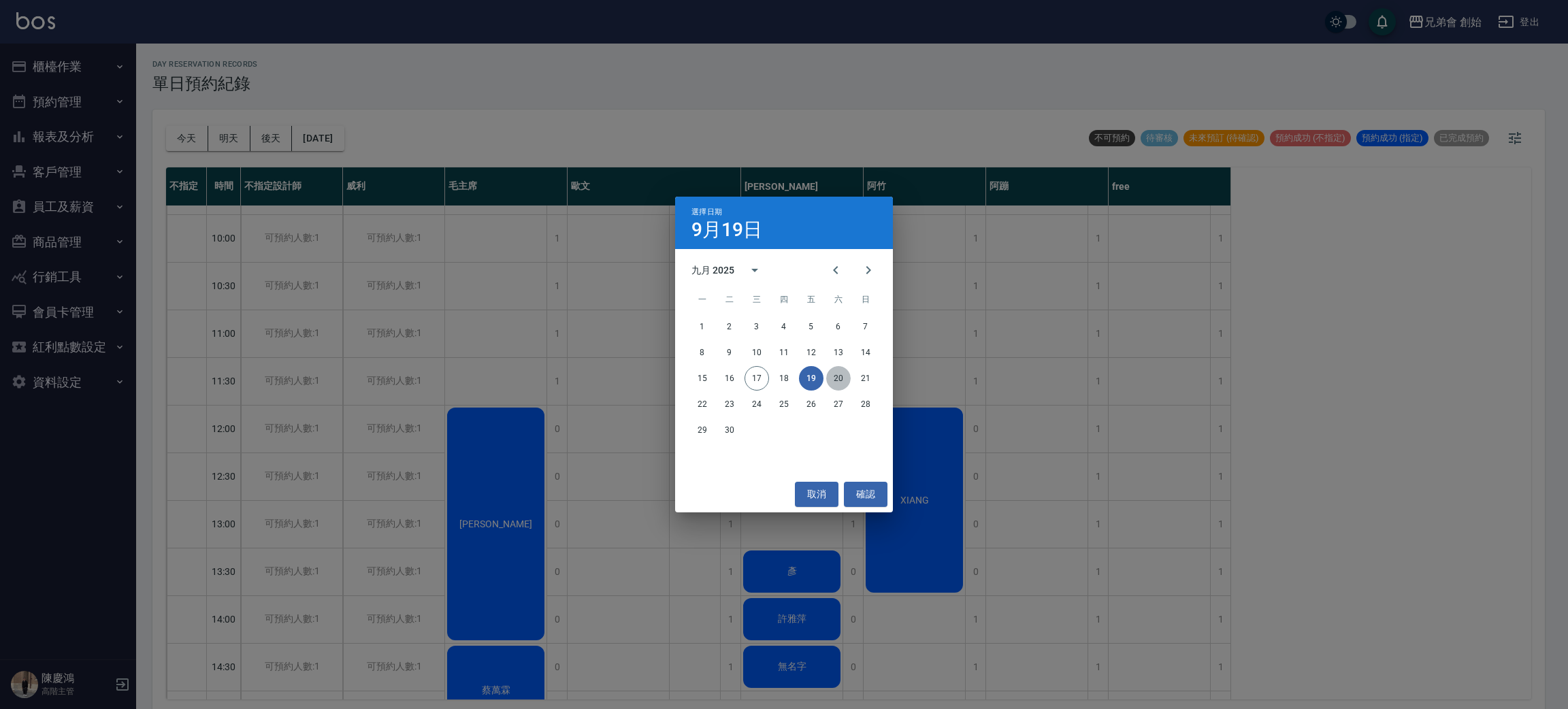
click at [836, 381] on button "20" at bounding box center [839, 378] width 24 height 24
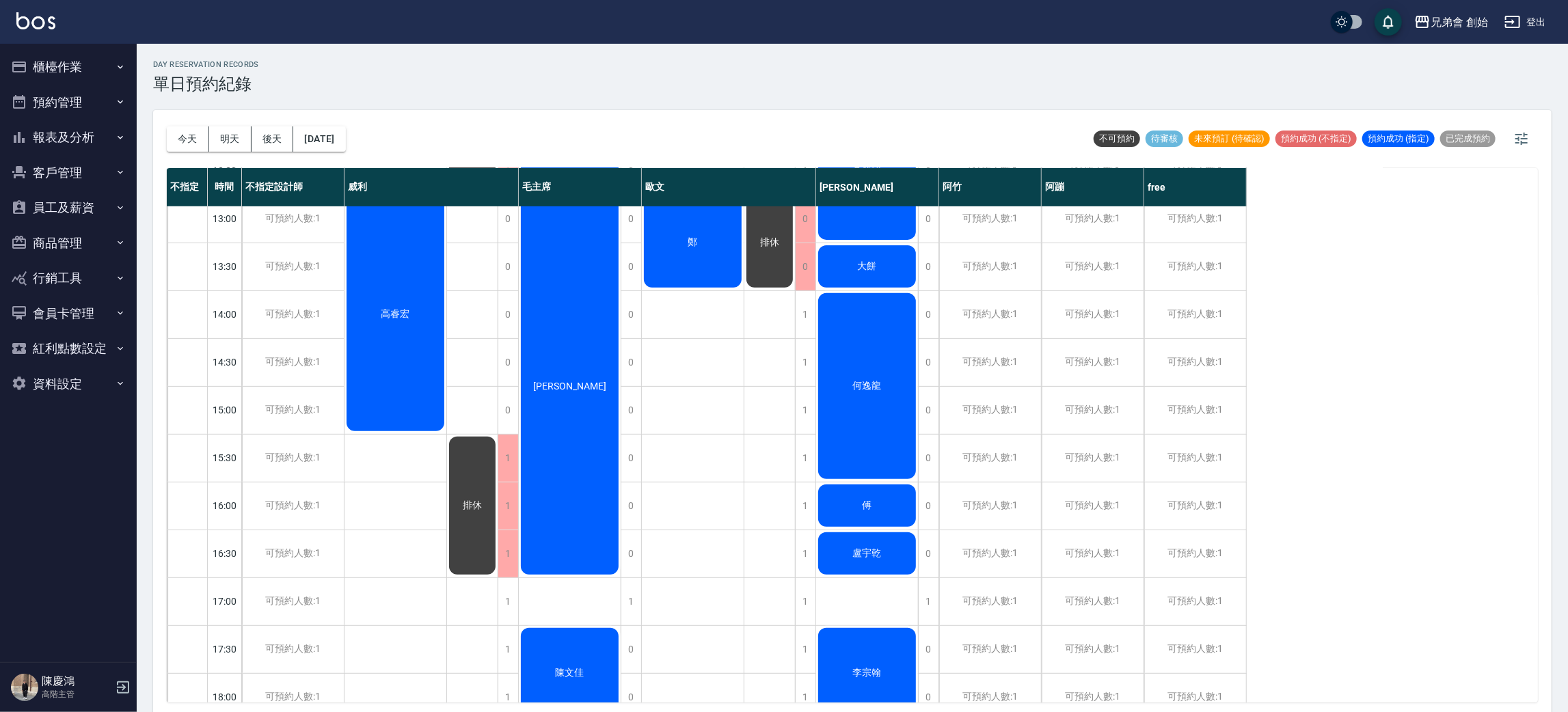
scroll to position [804, 0]
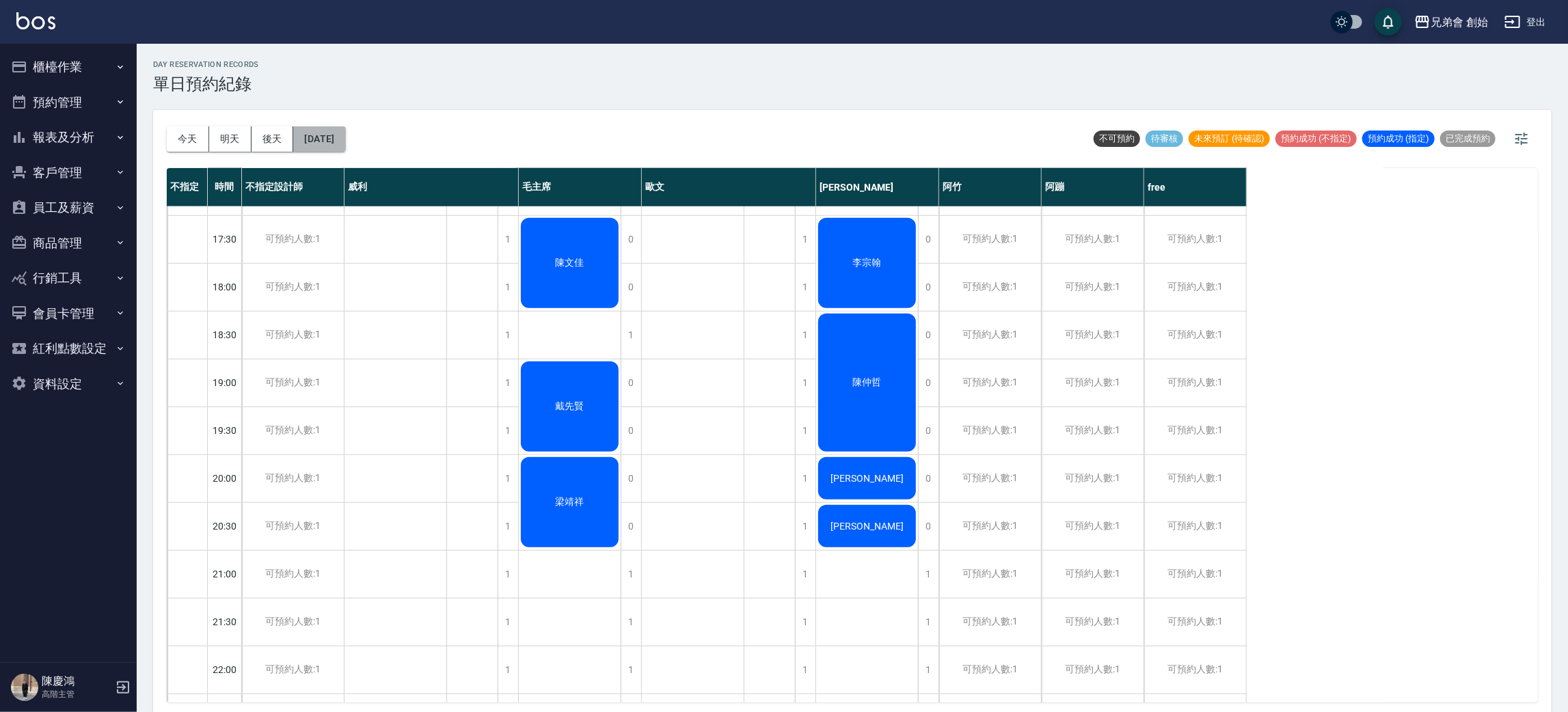
click at [319, 134] on button "2025/09/20" at bounding box center [319, 139] width 52 height 25
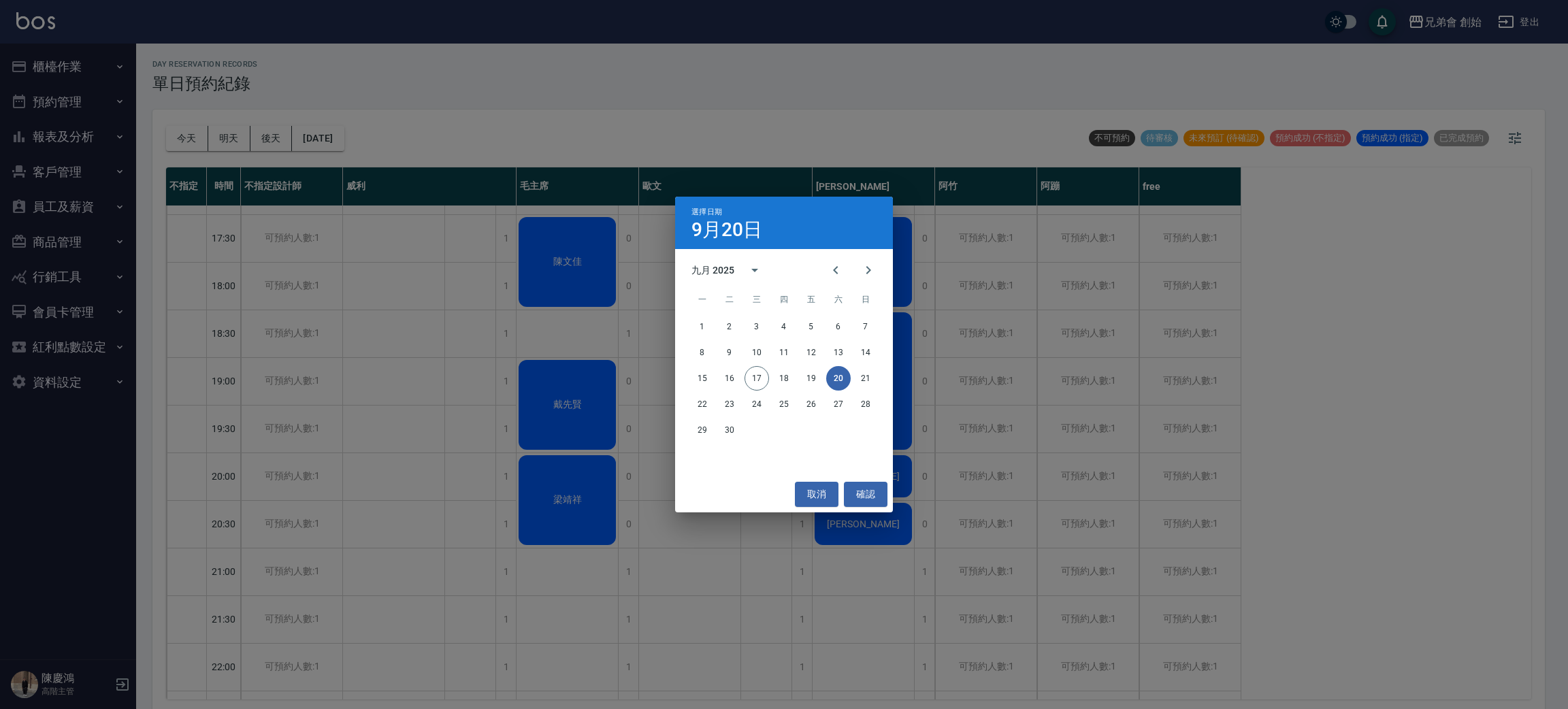
click at [230, 153] on div "選擇日期 9月20日 九月 2025 一 二 三 四 五 六 日 1 2 3 4 5 6 7 8 9 10 11 12 13 14 15 16 17 18 1…" at bounding box center [784, 354] width 1568 height 709
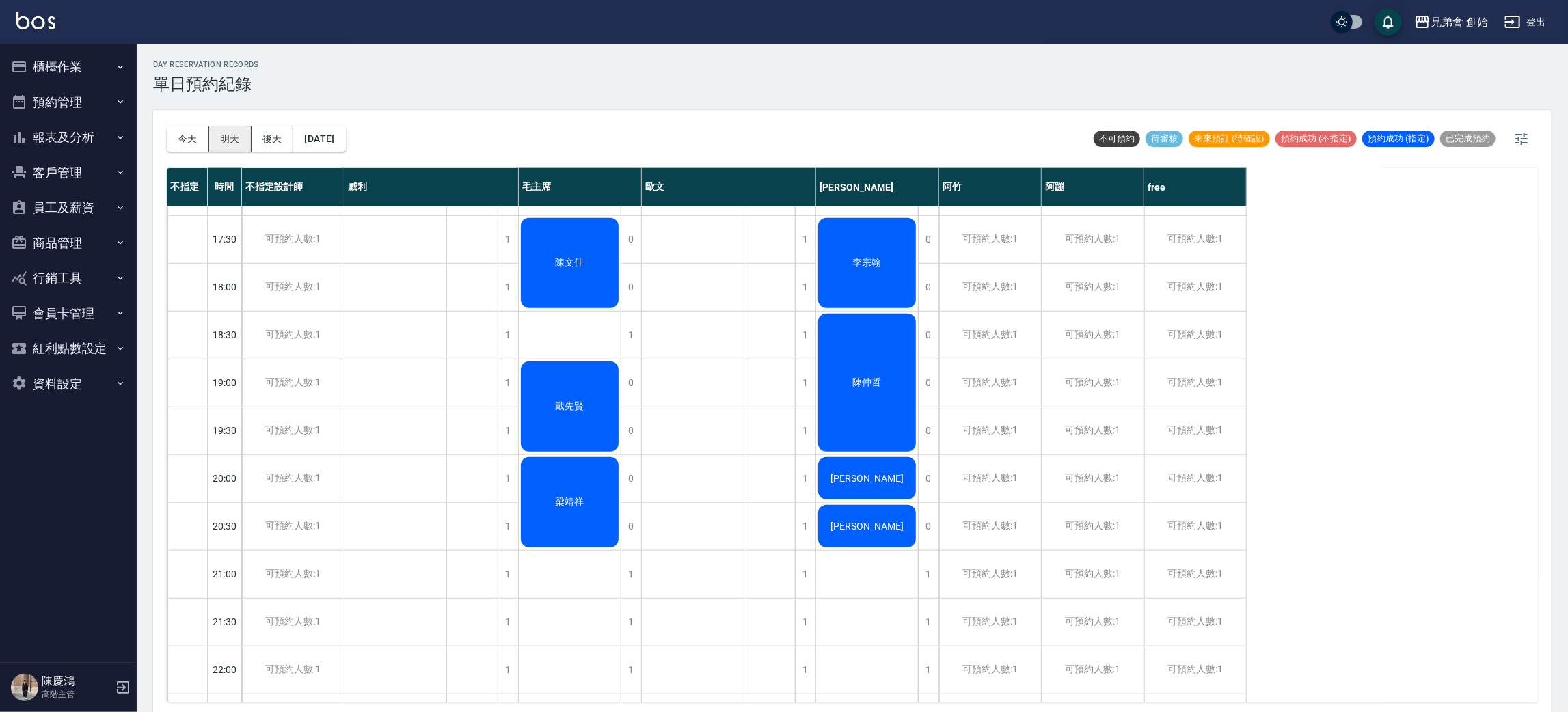
click at [232, 138] on button "明天" at bounding box center [230, 139] width 42 height 25
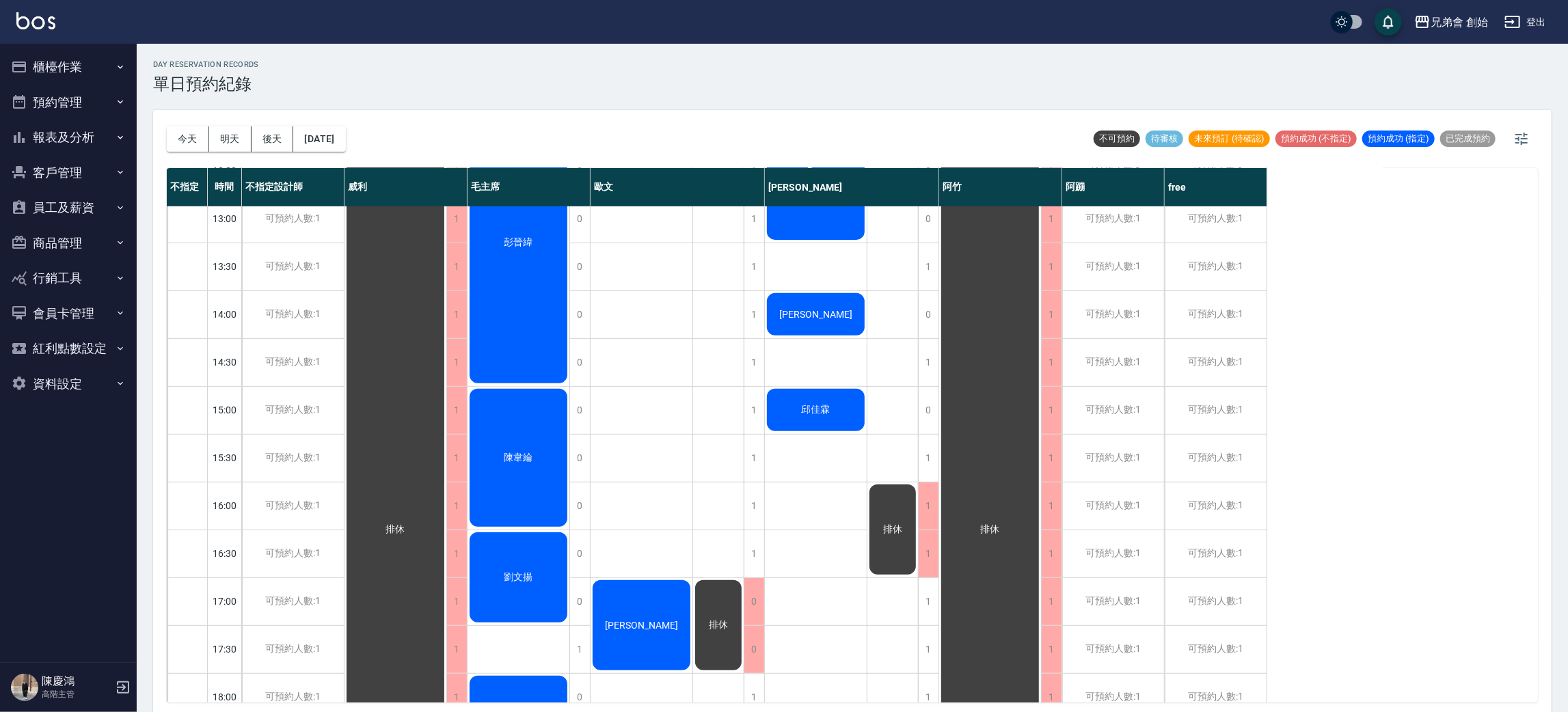
scroll to position [292, 0]
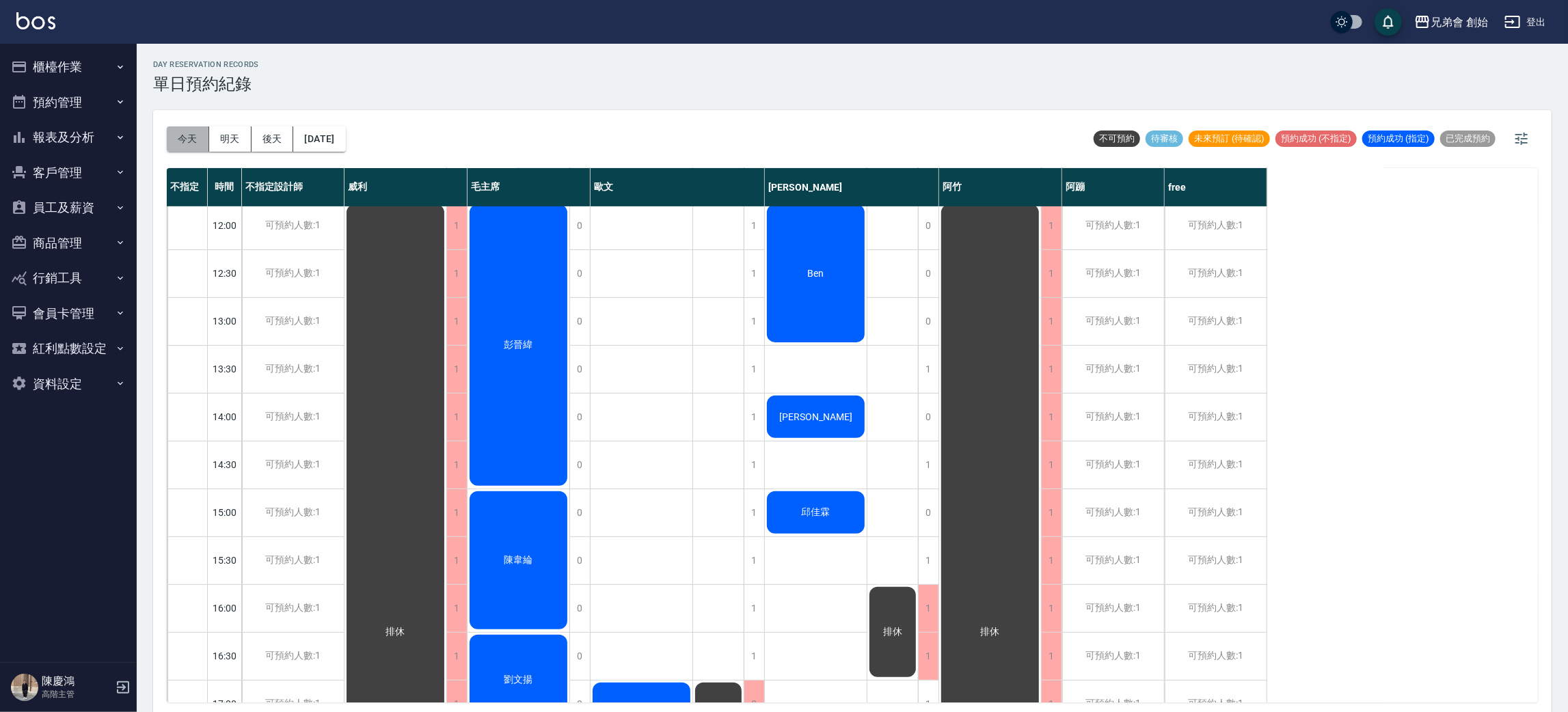
click at [193, 145] on button "今天" at bounding box center [188, 139] width 42 height 25
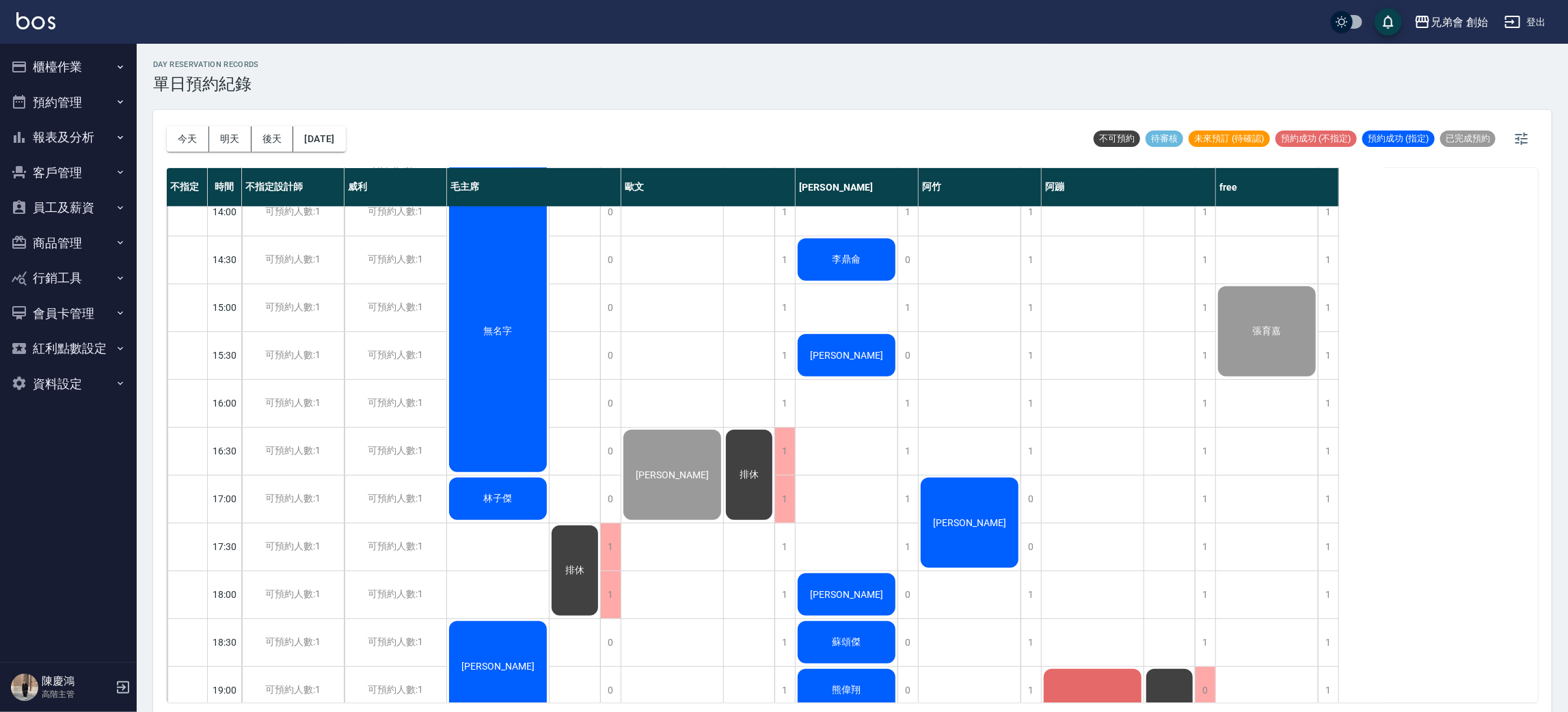
scroll to position [702, 0]
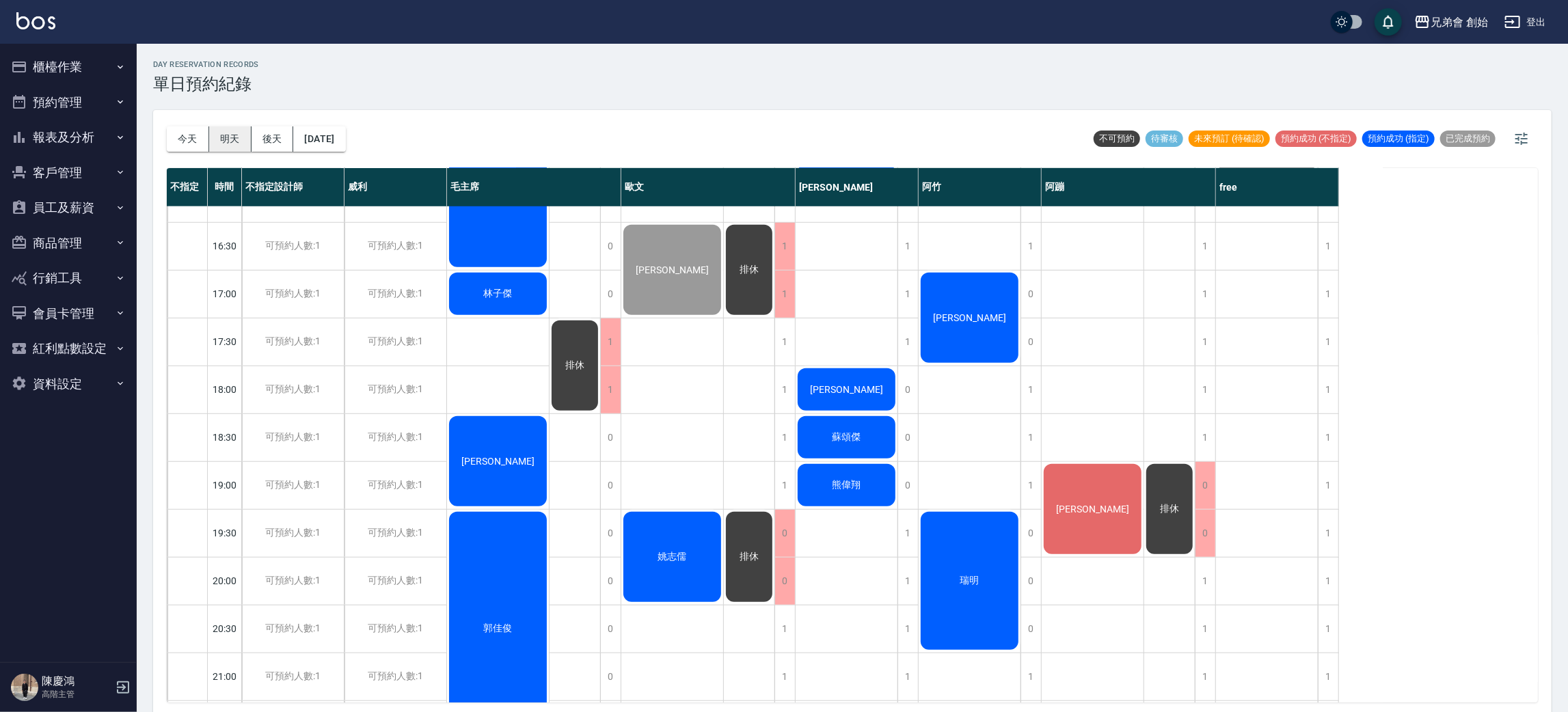
click at [236, 130] on button "明天" at bounding box center [230, 139] width 42 height 25
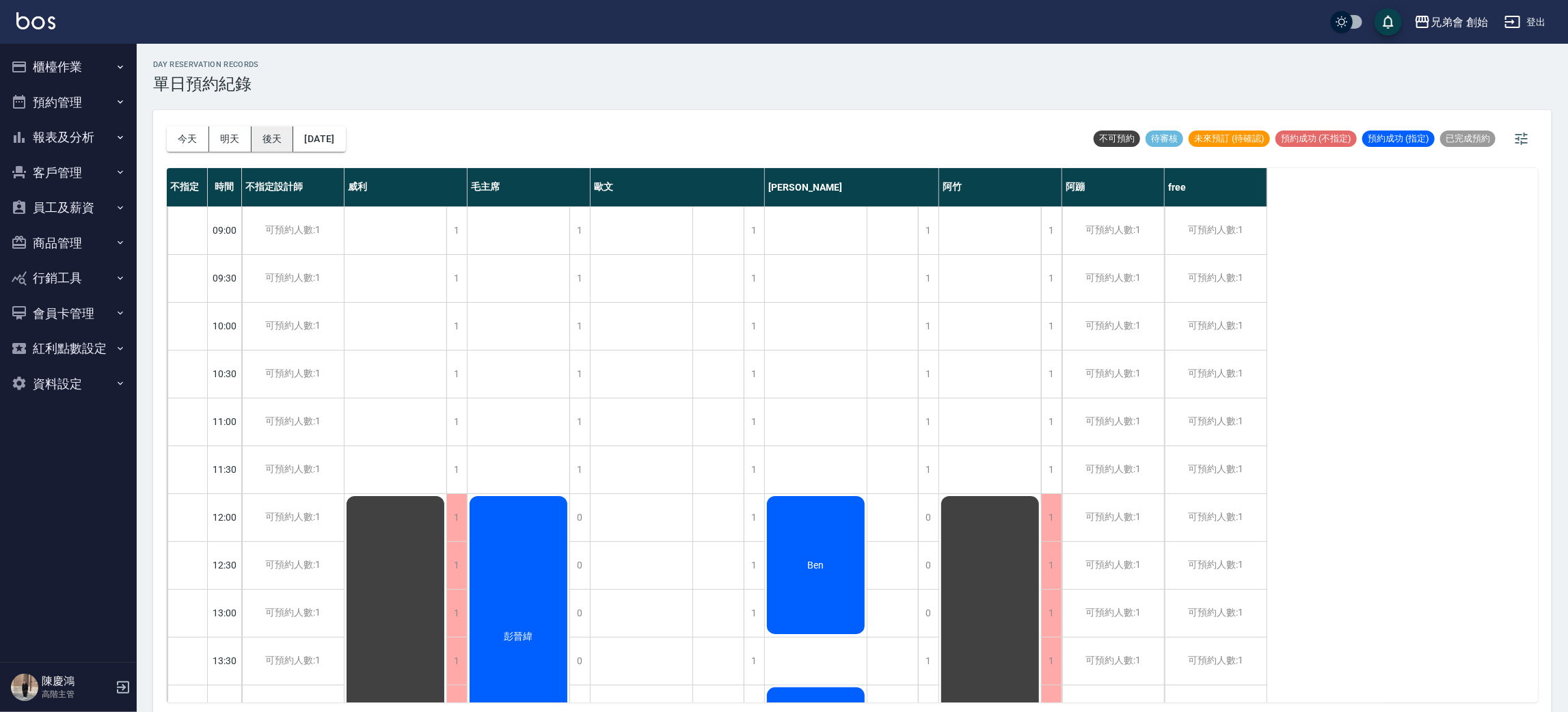
click at [282, 137] on button "後天" at bounding box center [272, 139] width 42 height 25
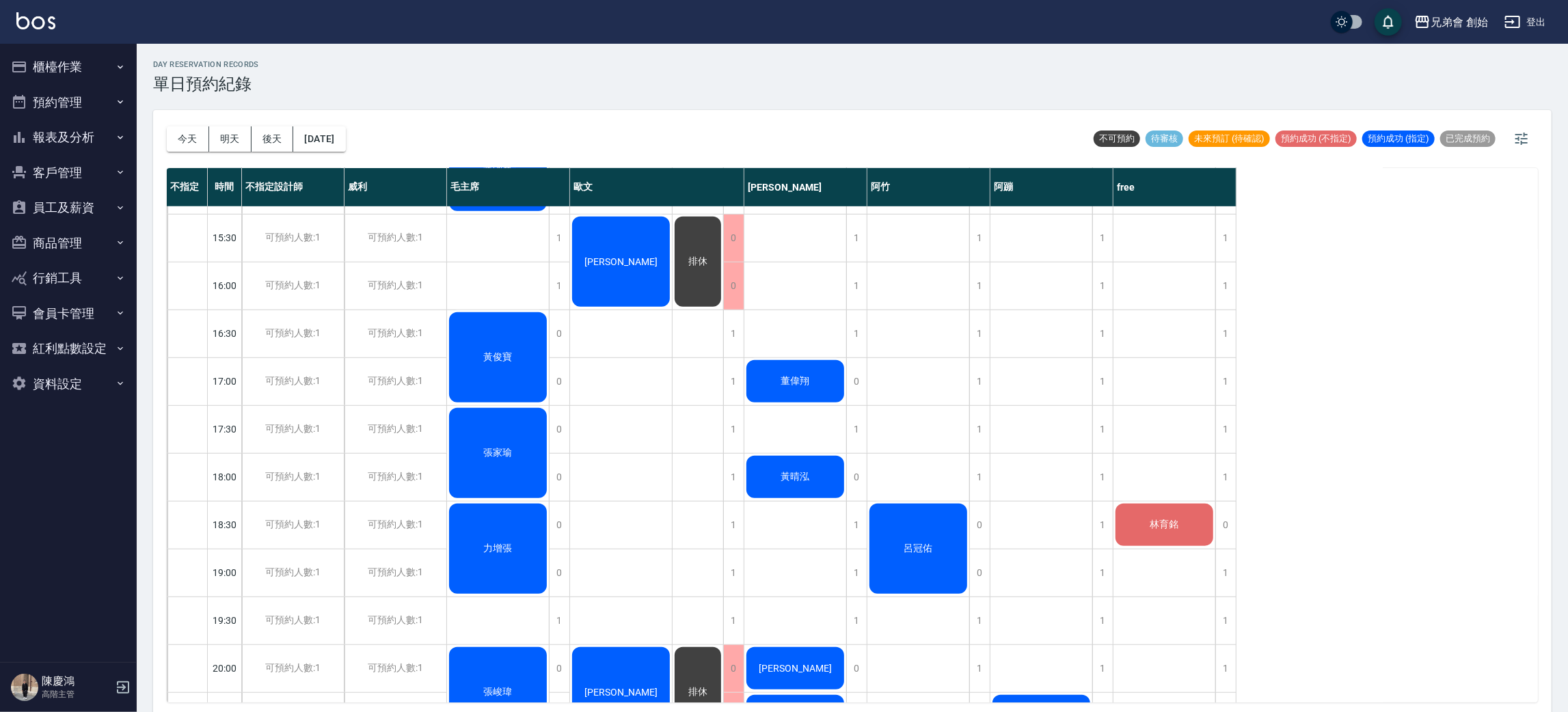
scroll to position [907, 0]
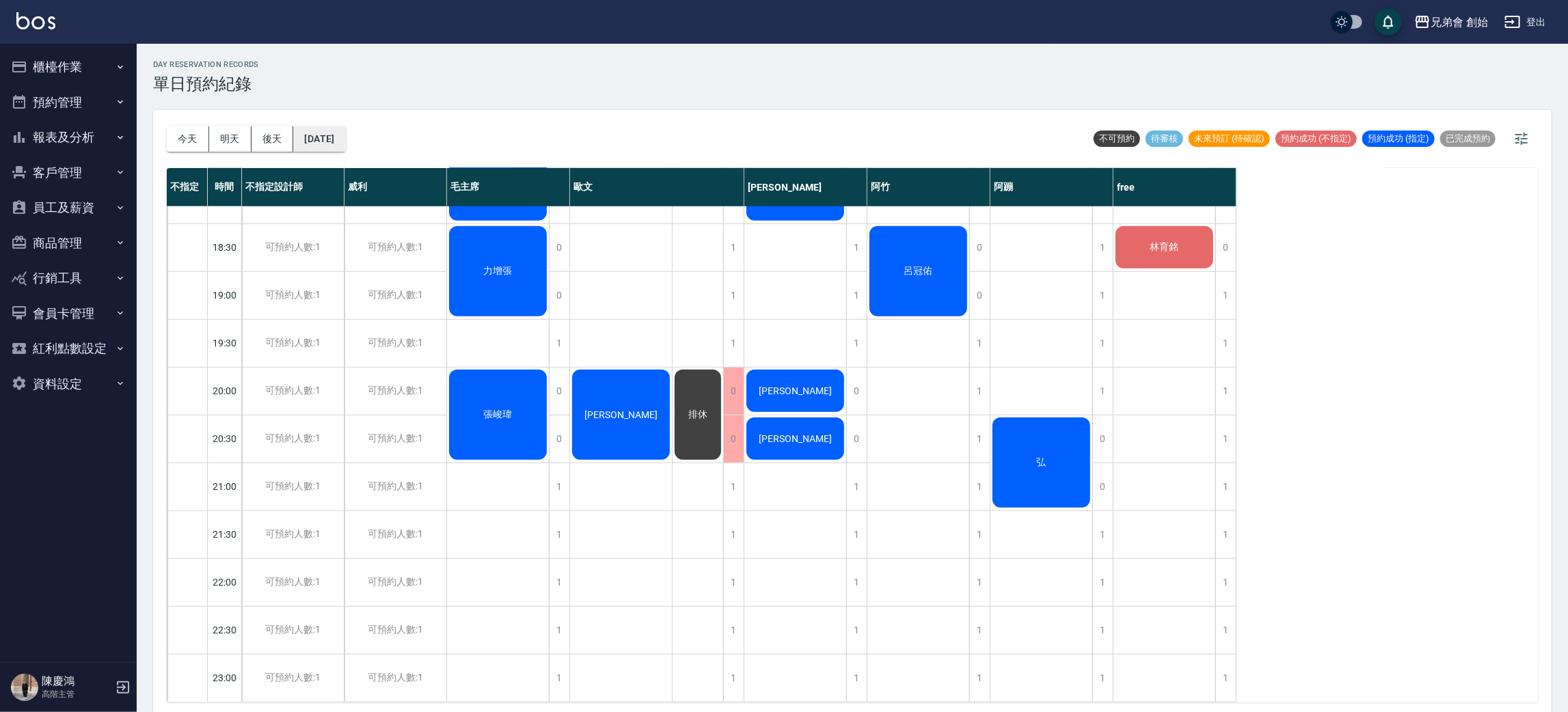
click at [314, 135] on button "2025/09/19" at bounding box center [319, 139] width 52 height 25
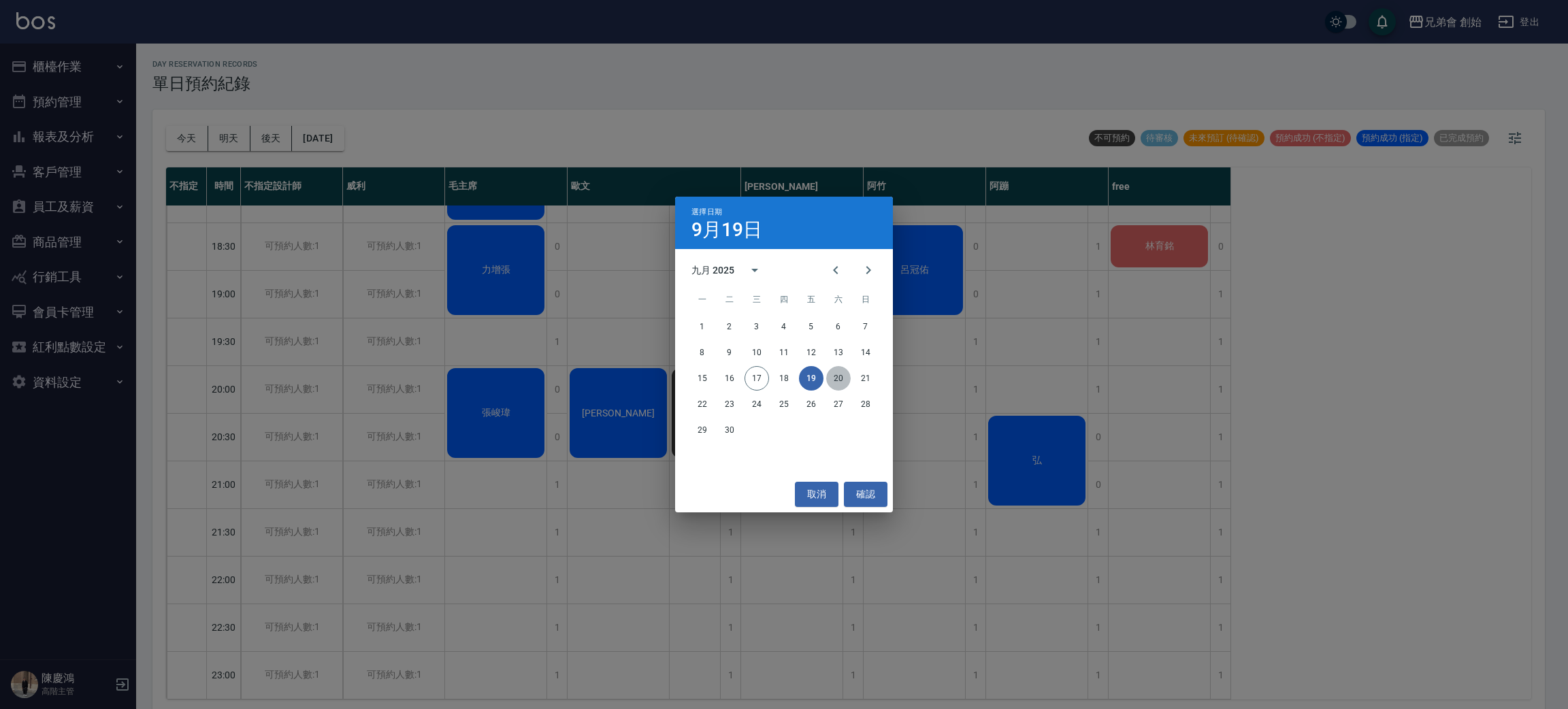
click at [831, 380] on button "20" at bounding box center [839, 378] width 24 height 24
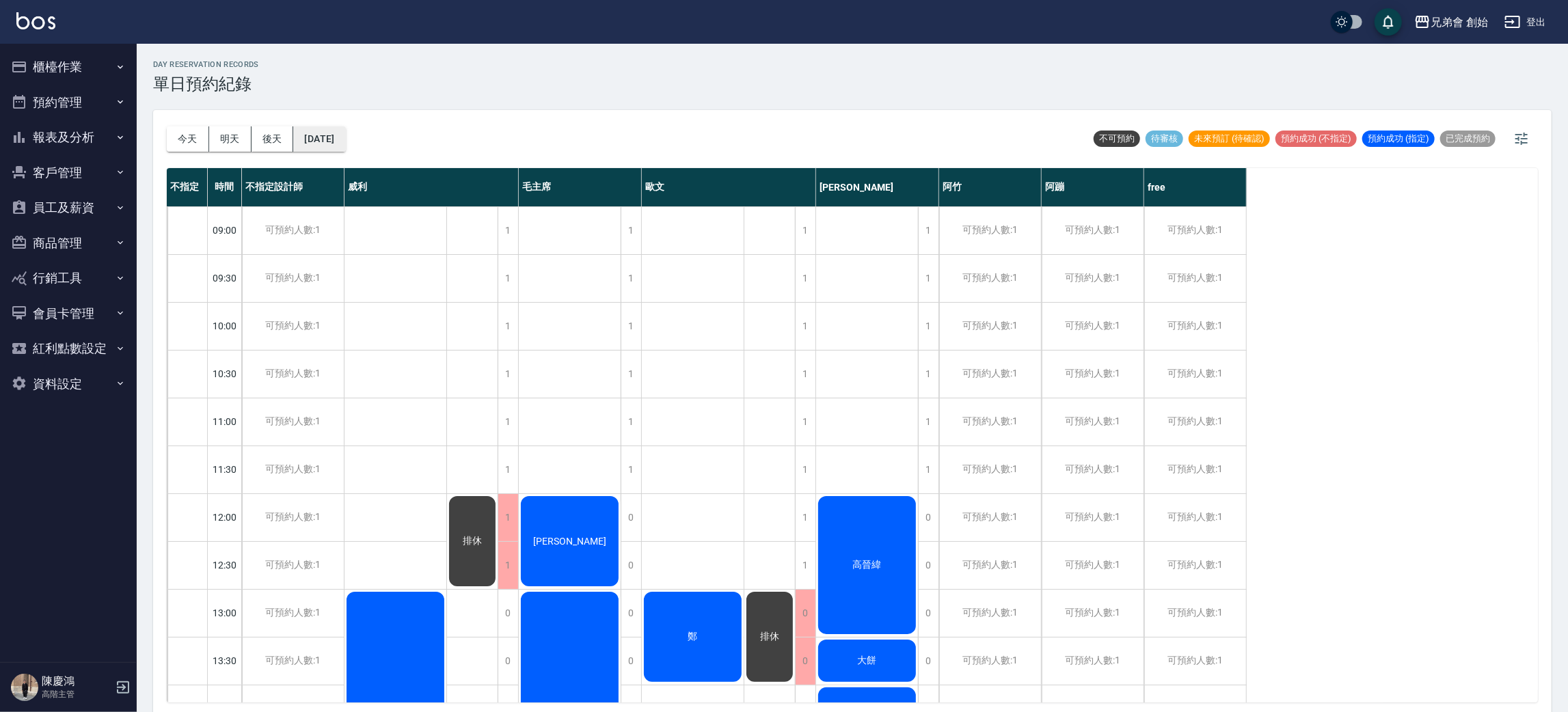
click at [345, 141] on button "2025/09/20" at bounding box center [319, 139] width 52 height 25
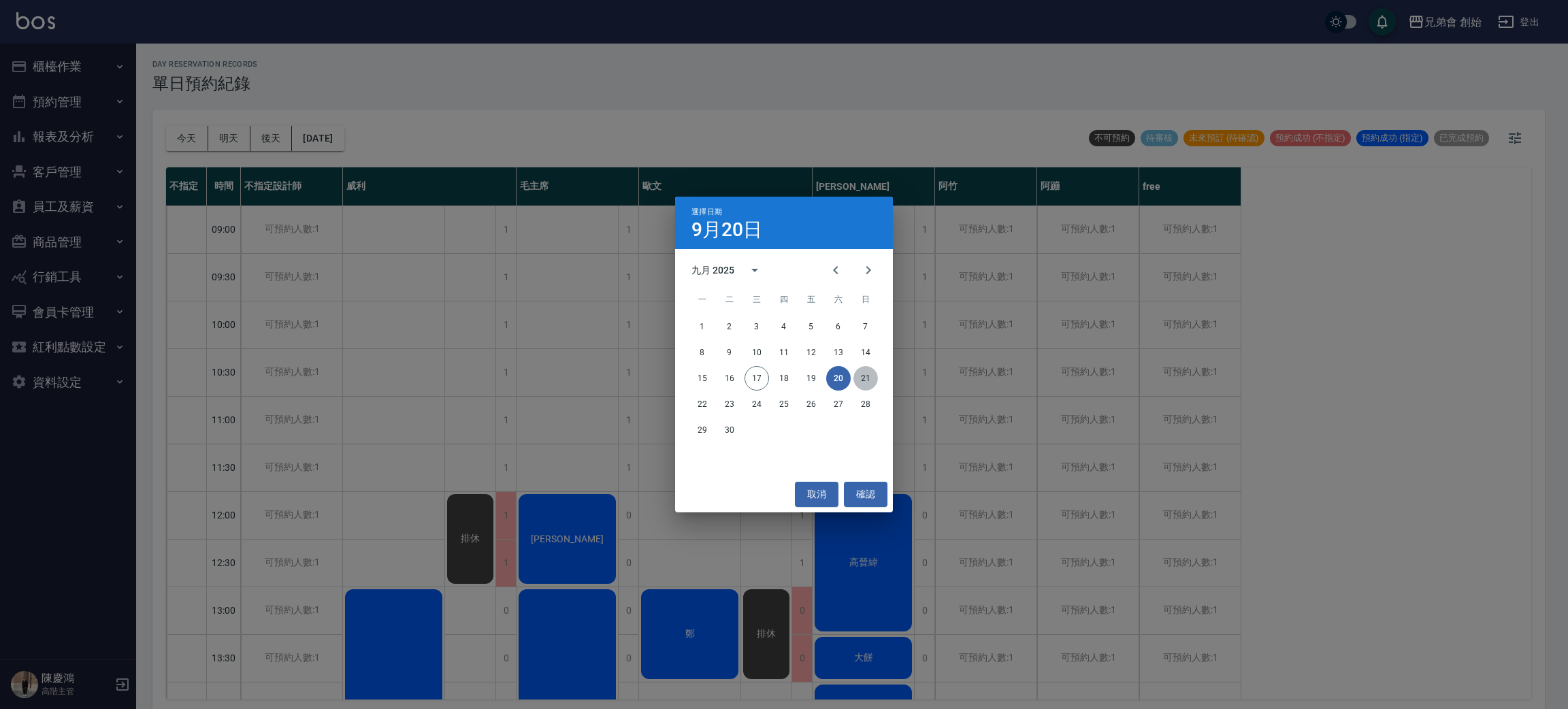
click at [859, 377] on button "21" at bounding box center [866, 378] width 24 height 24
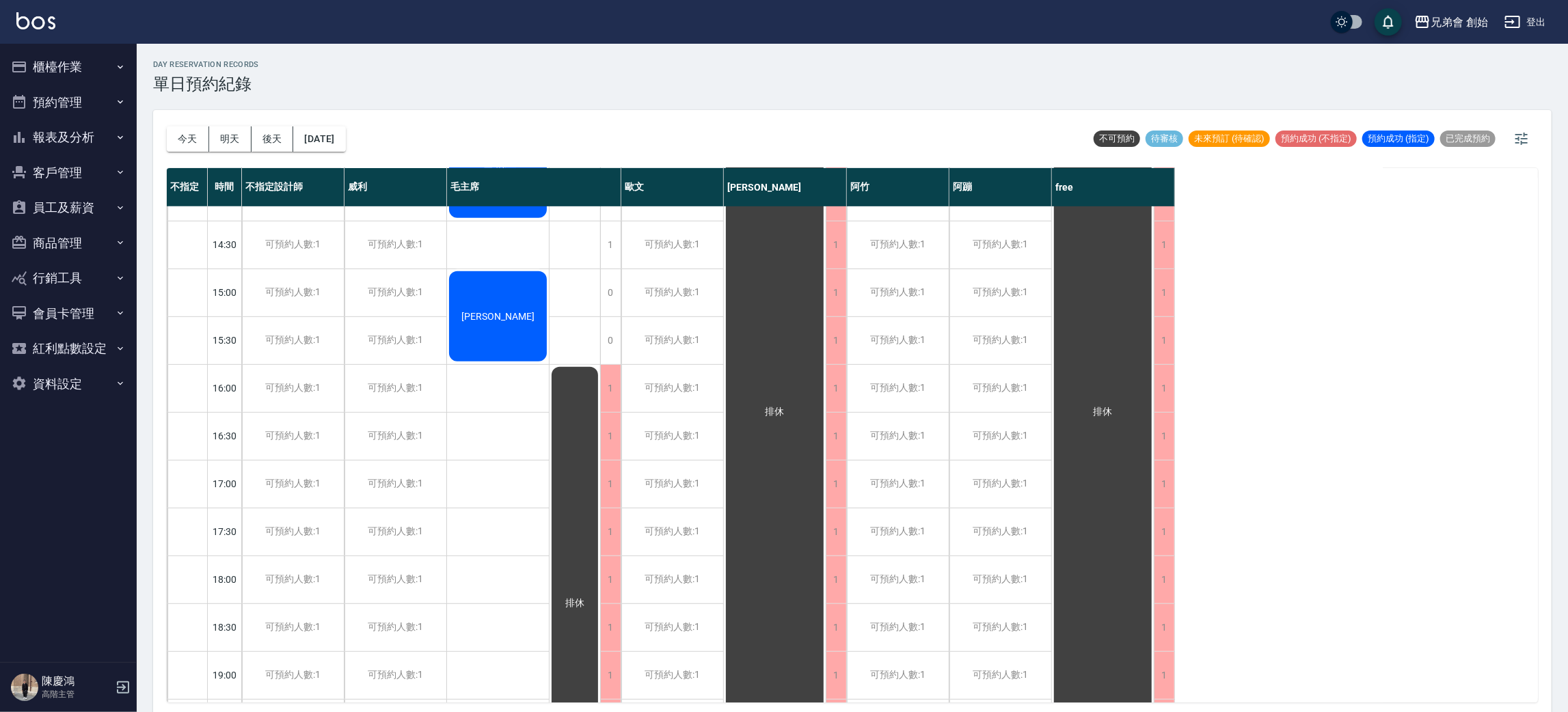
scroll to position [907, 0]
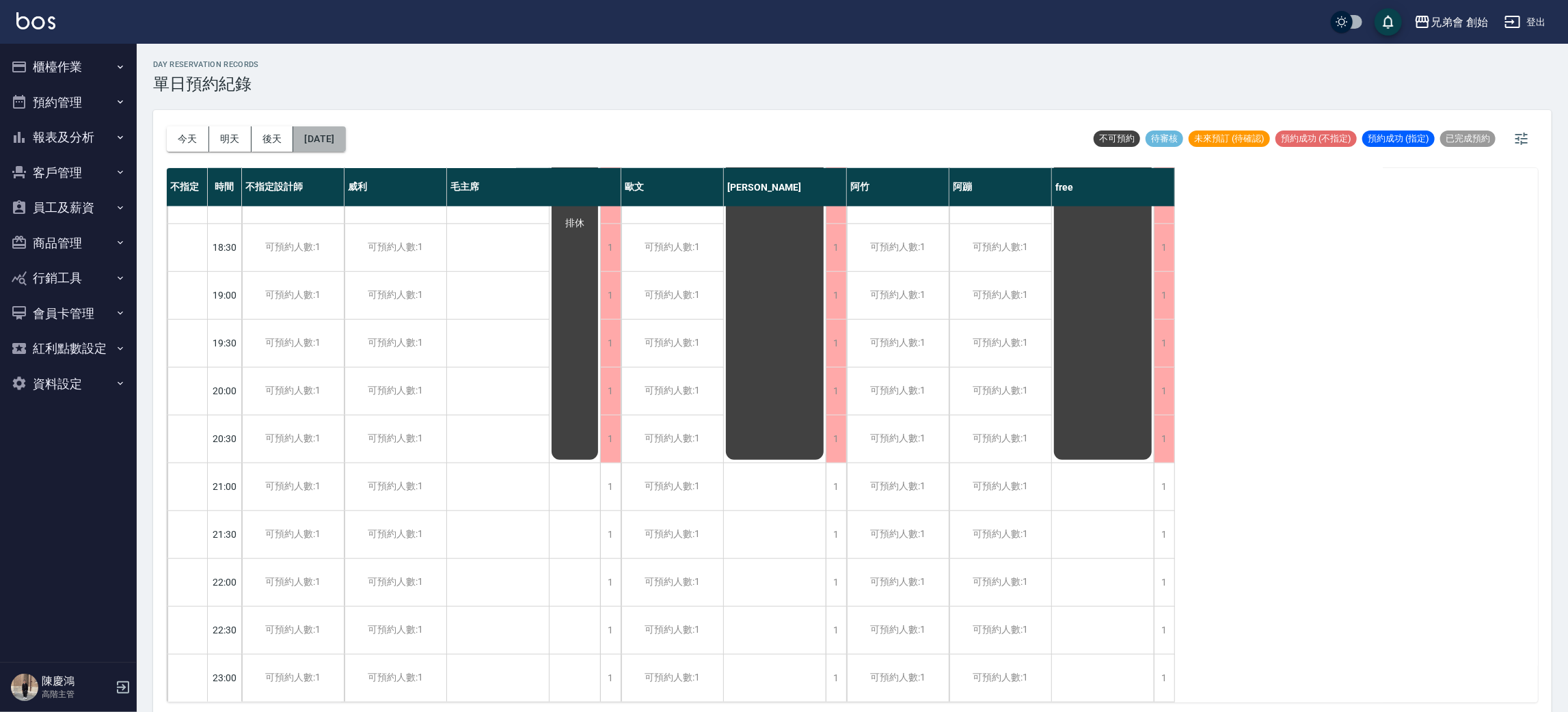
click at [332, 143] on button "2025/09/21" at bounding box center [319, 139] width 52 height 25
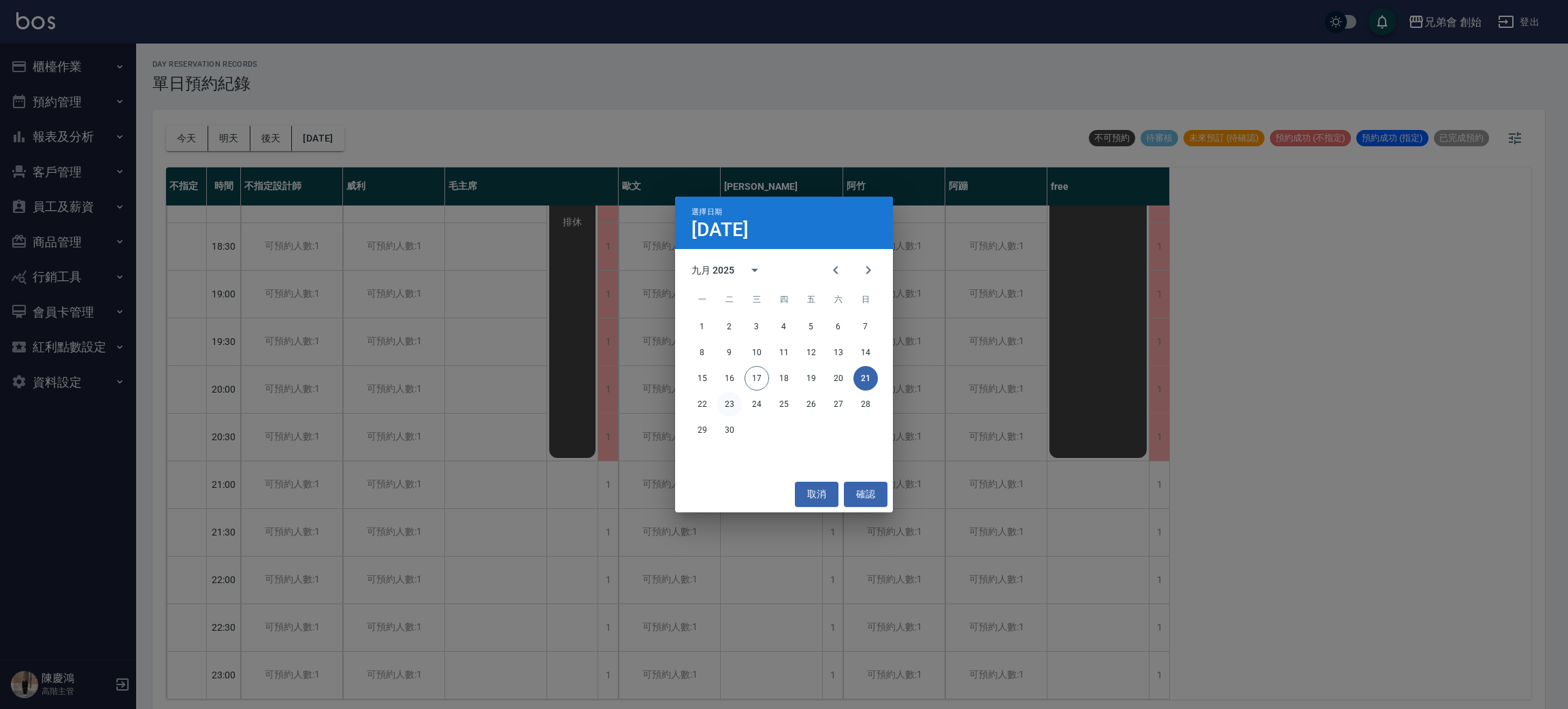
click at [725, 403] on button "23" at bounding box center [729, 404] width 24 height 24
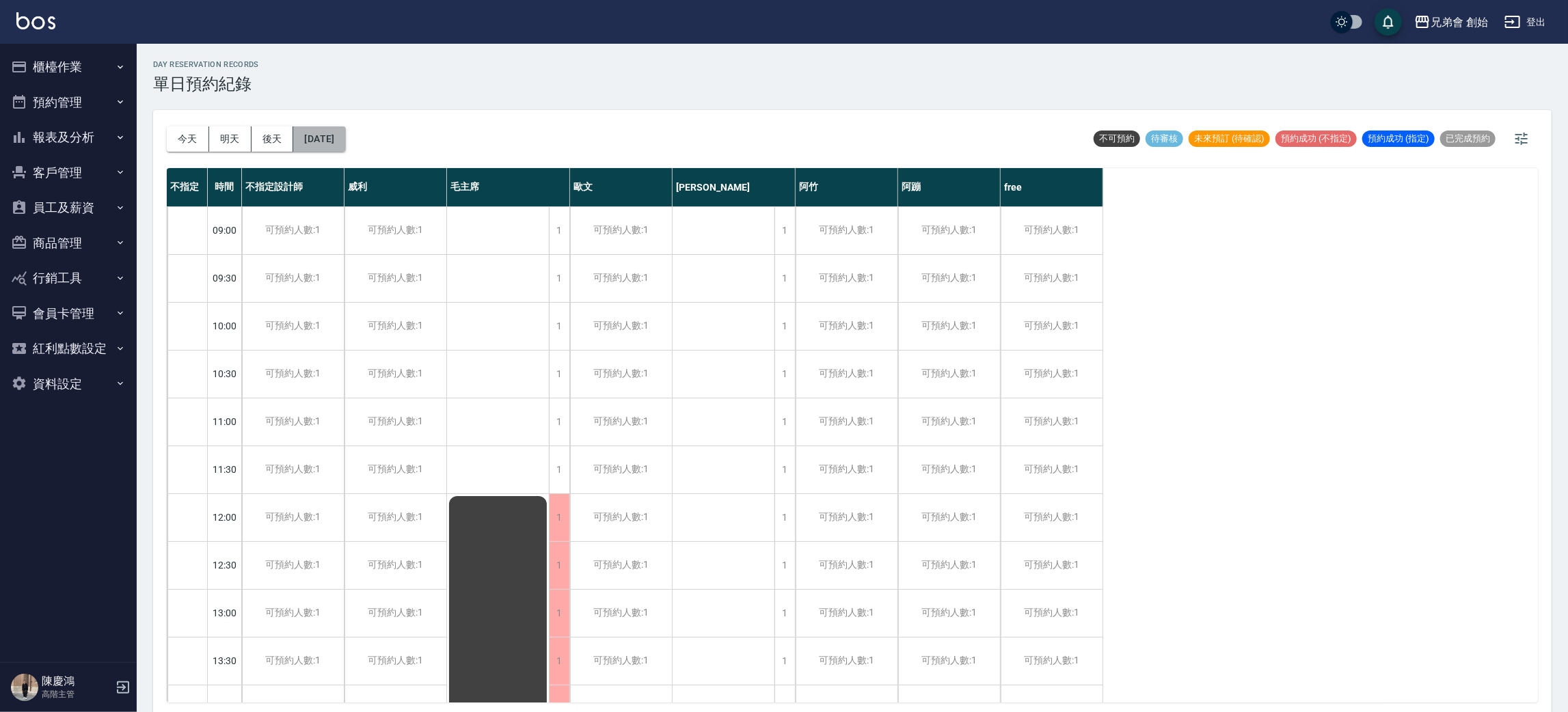
click at [345, 143] on button "2025/09/23" at bounding box center [319, 139] width 52 height 25
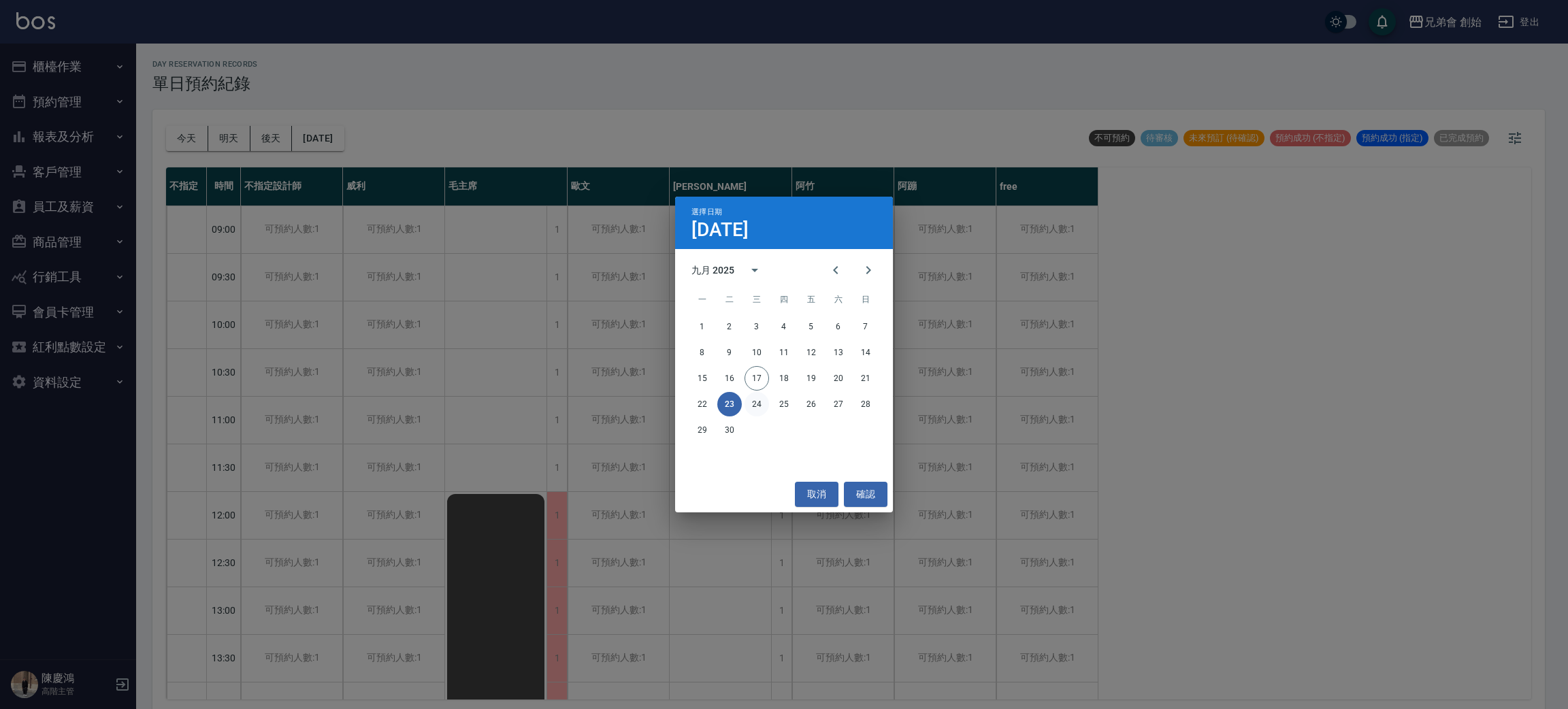
click at [767, 408] on button "24" at bounding box center [757, 404] width 24 height 24
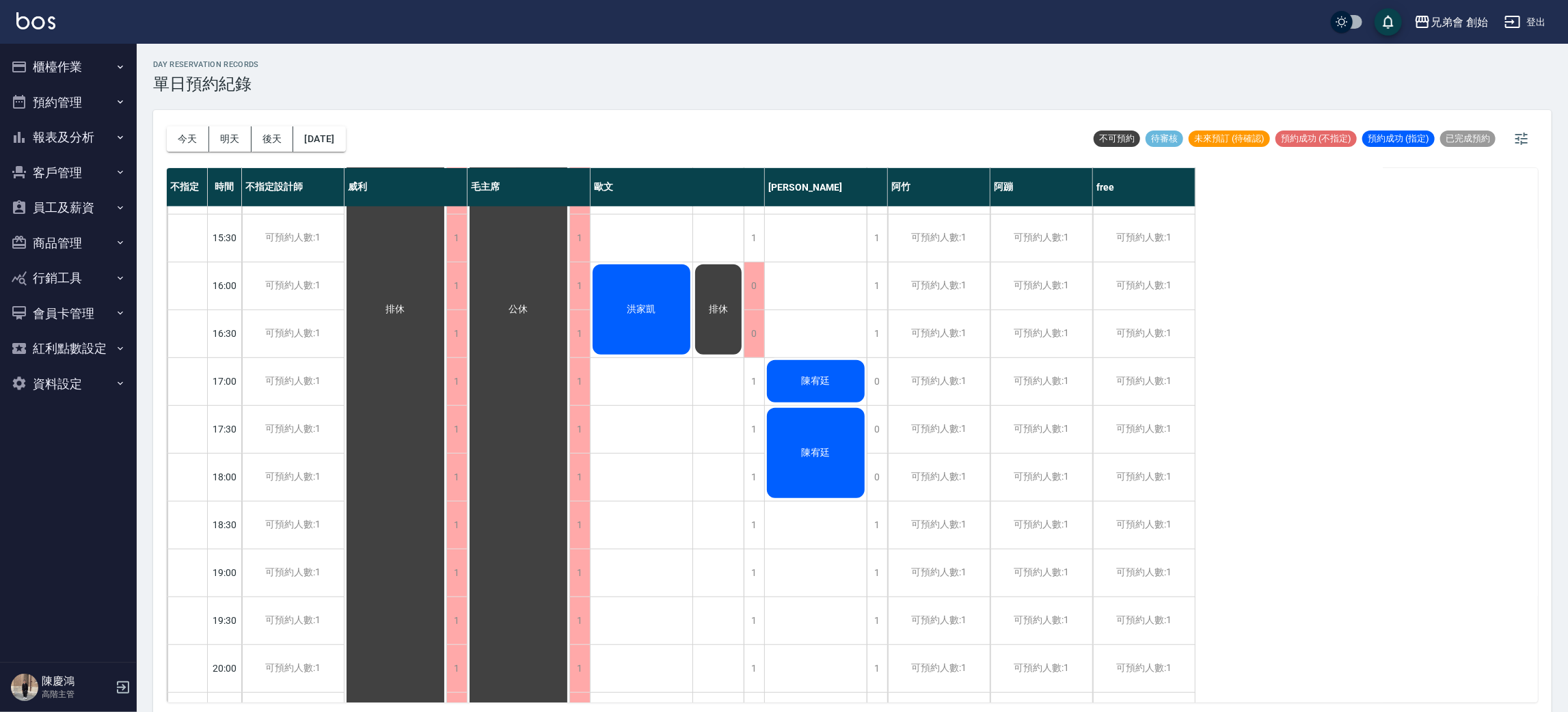
scroll to position [907, 0]
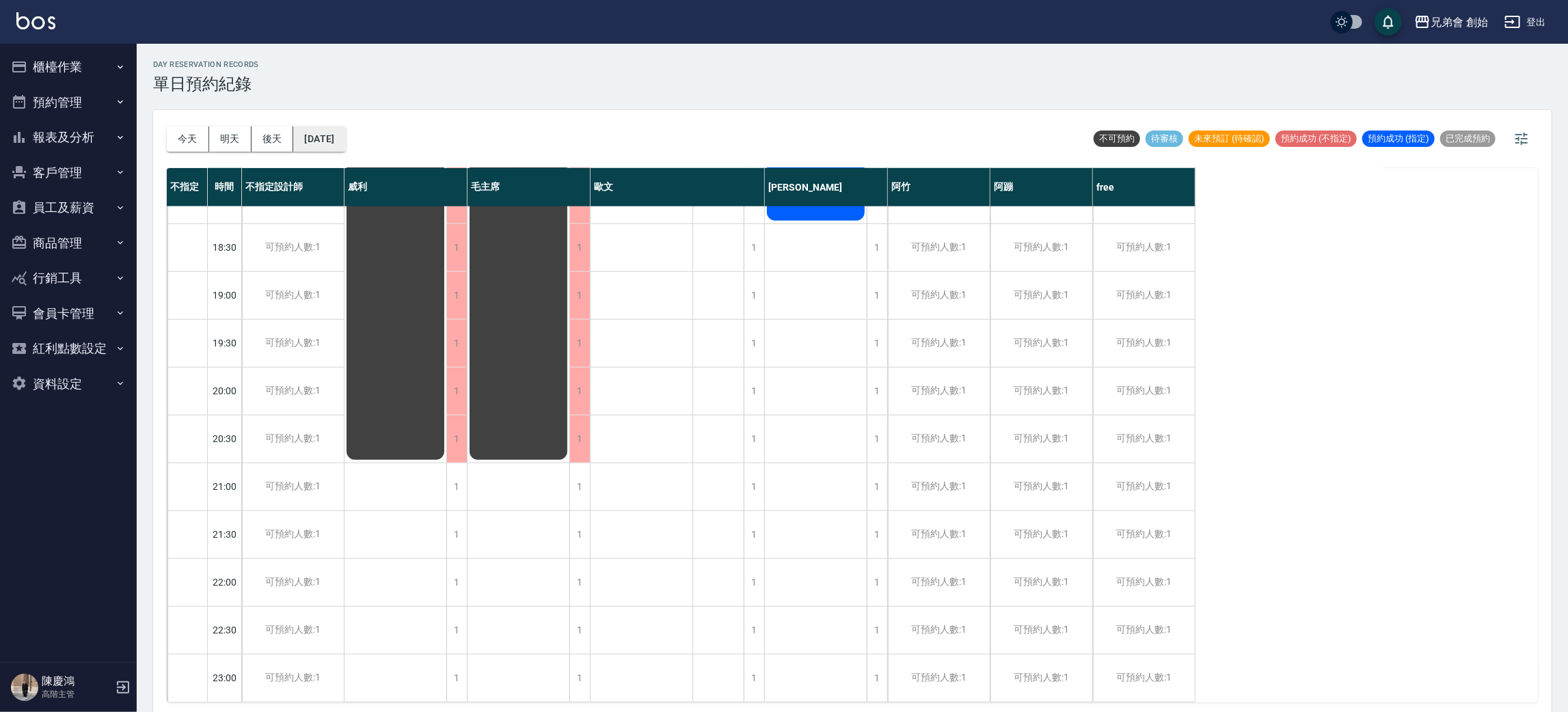
click at [345, 139] on button "2025/09/24" at bounding box center [319, 139] width 52 height 25
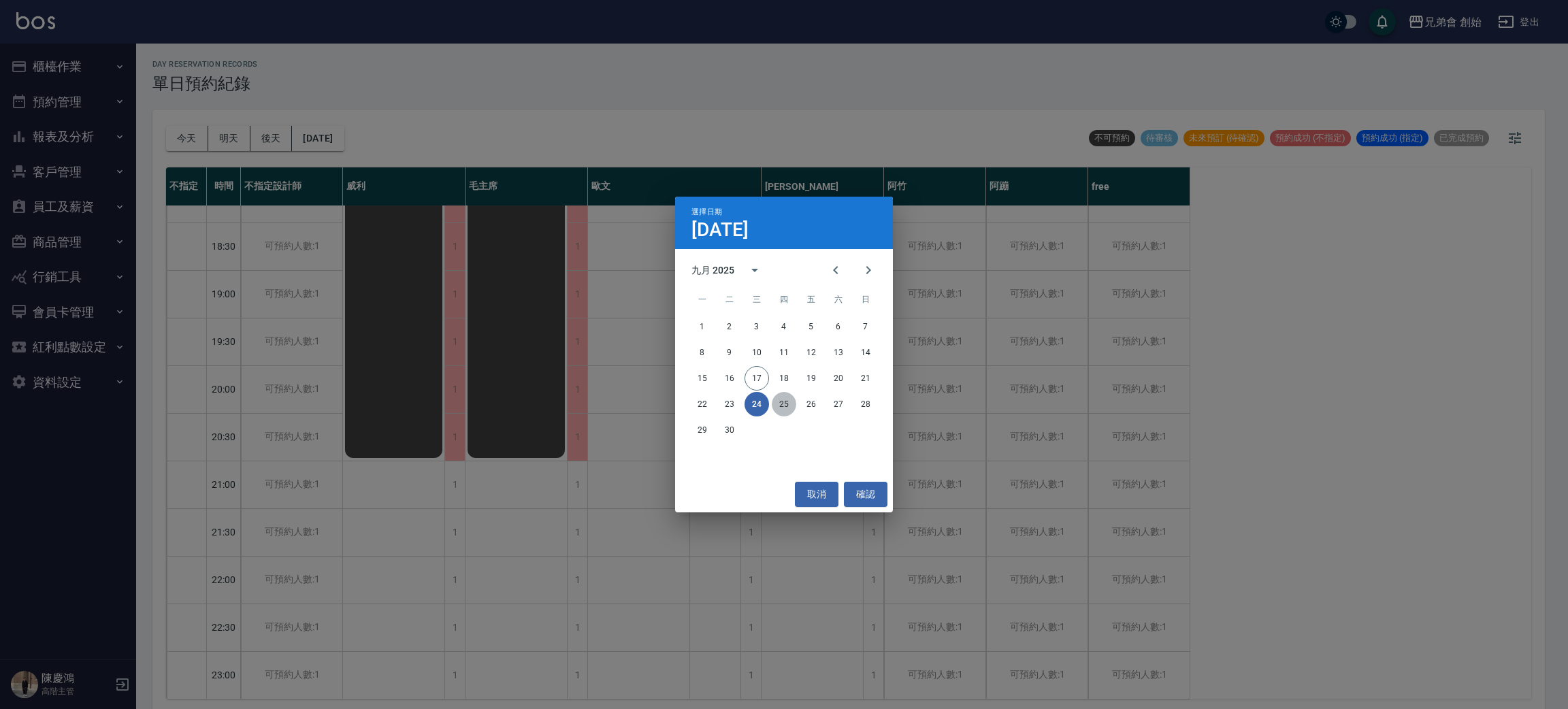
click at [782, 403] on button "25" at bounding box center [784, 404] width 24 height 24
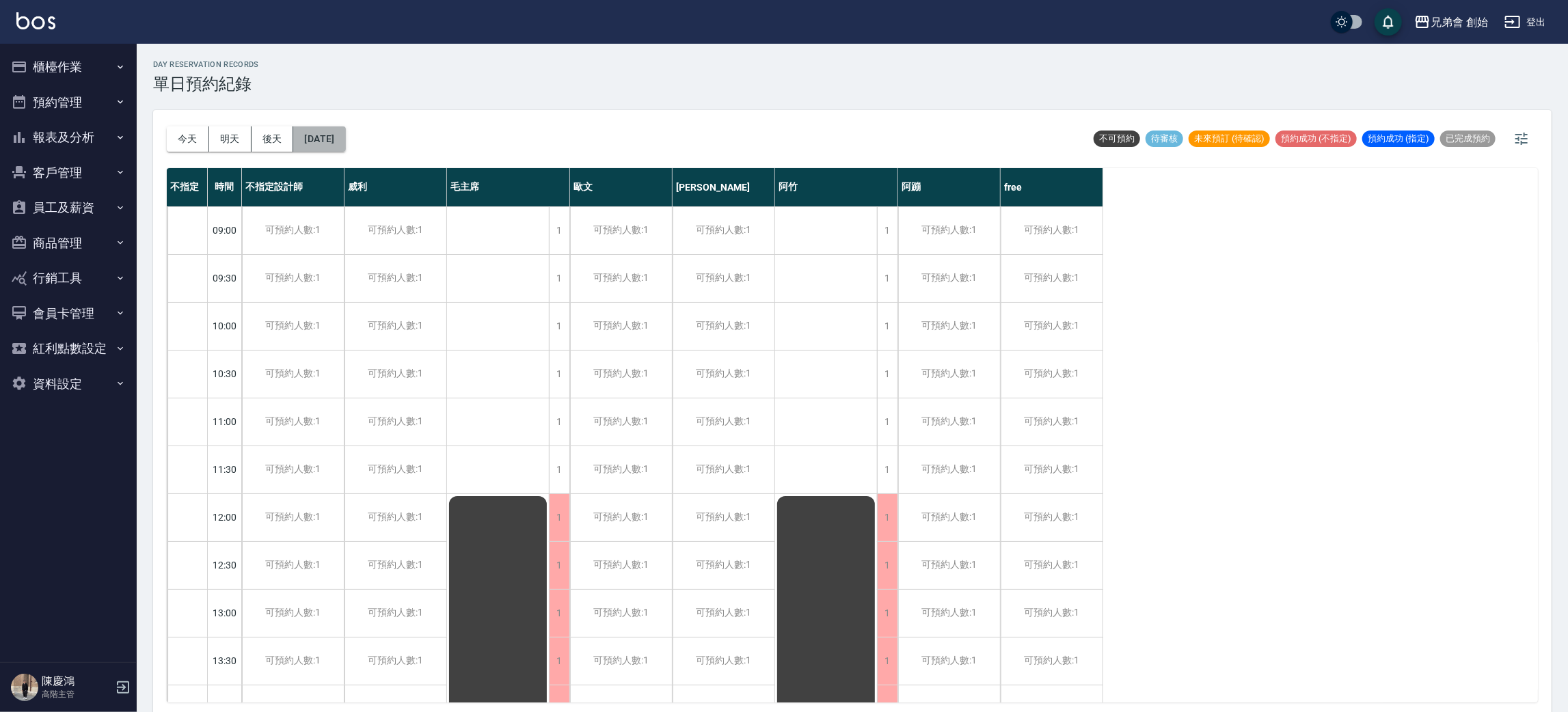
click at [326, 141] on button "2025/09/25" at bounding box center [319, 139] width 52 height 25
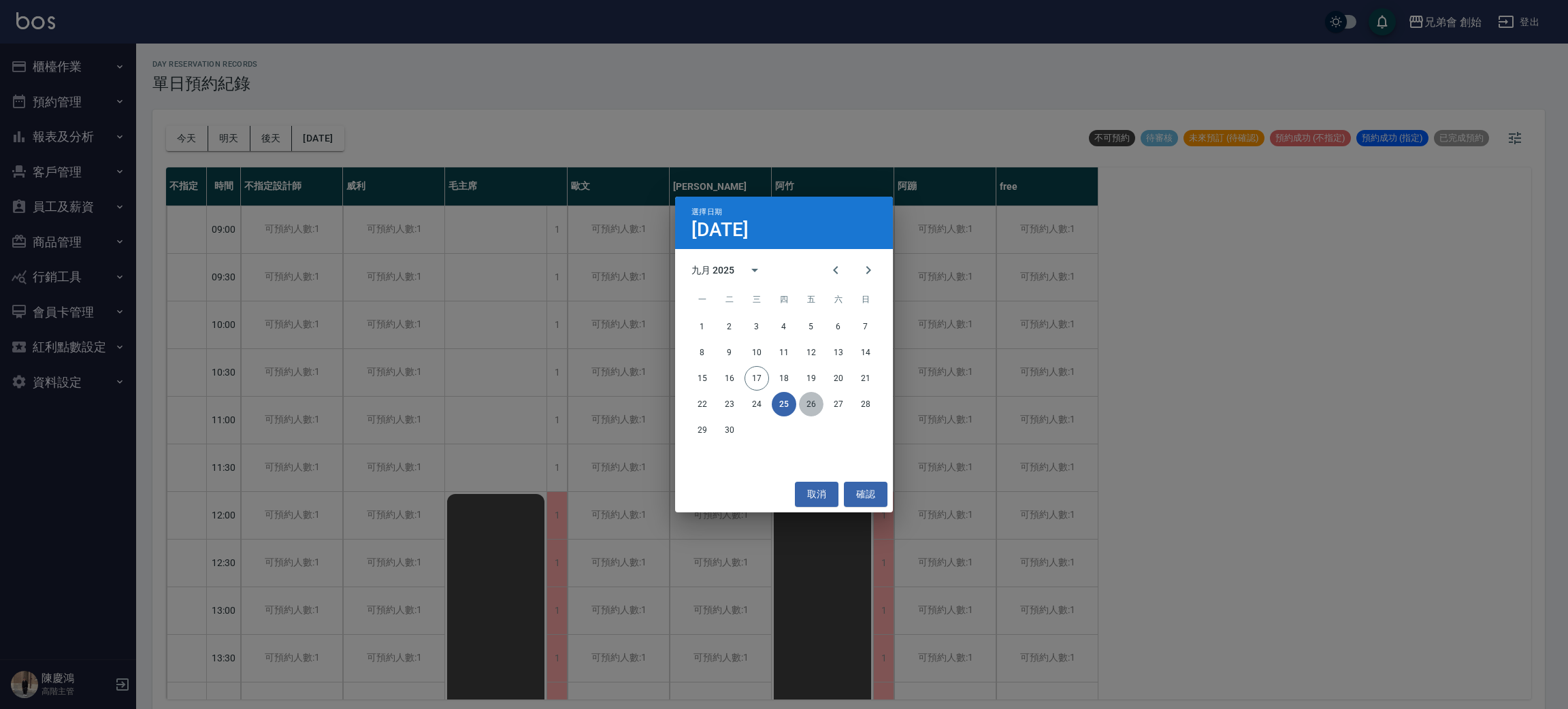
click at [814, 402] on button "26" at bounding box center [811, 404] width 24 height 24
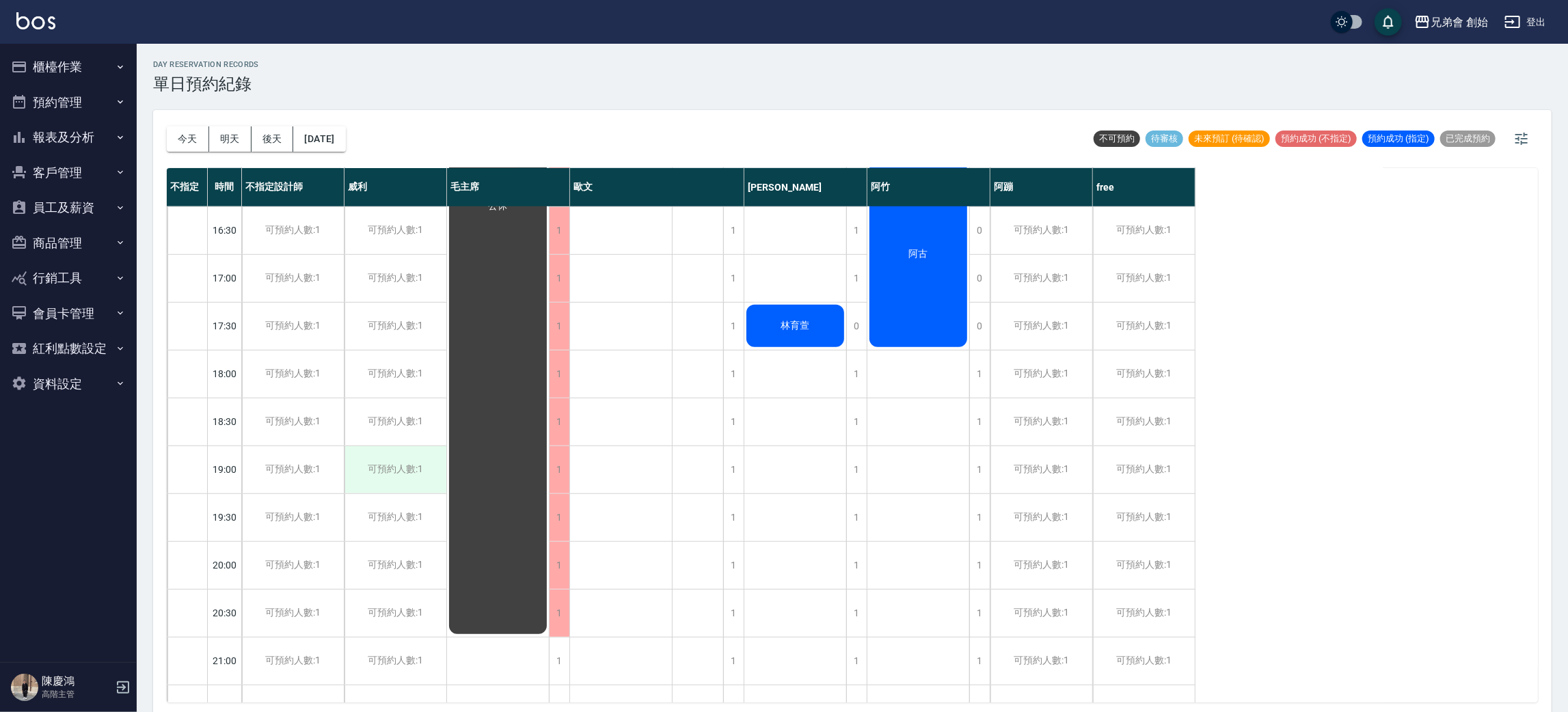
scroll to position [4, 0]
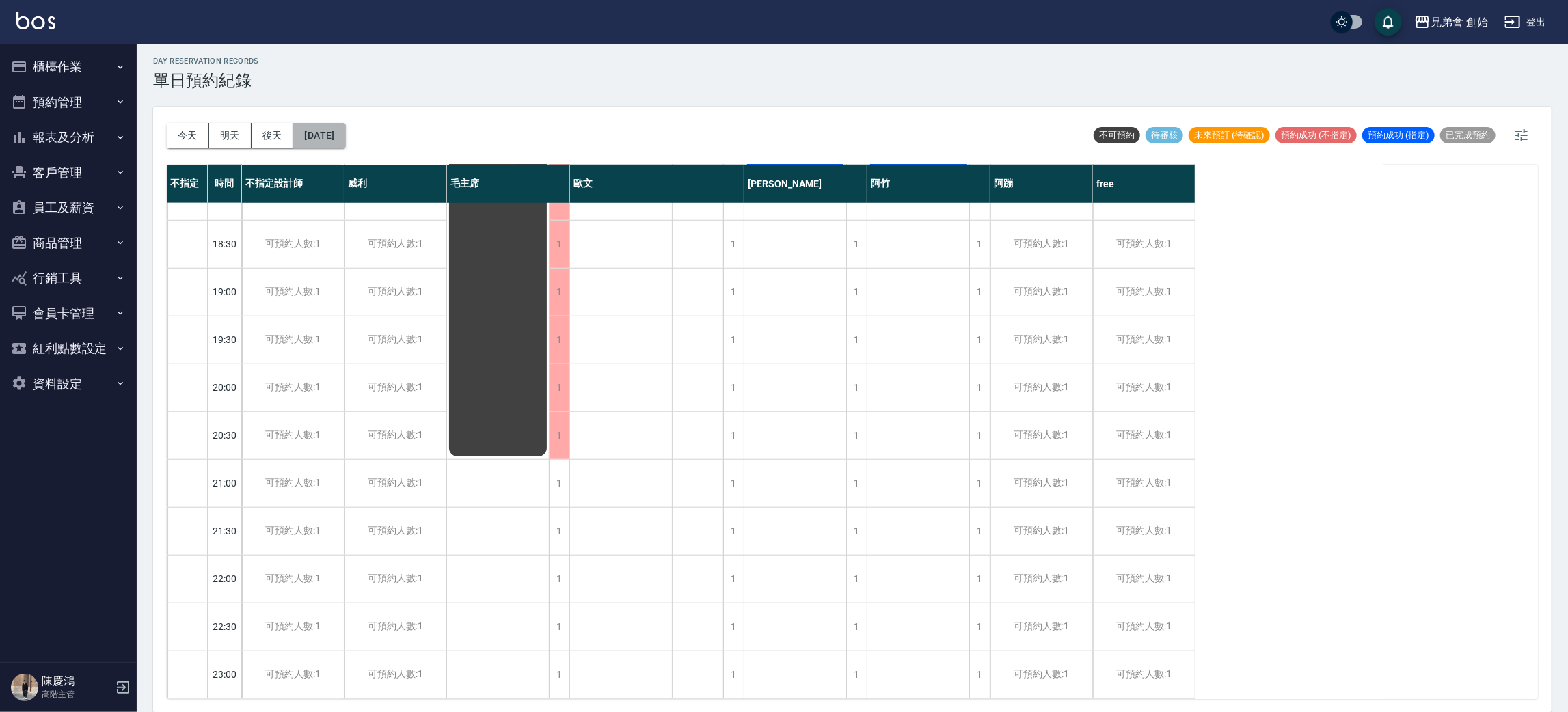
click at [312, 135] on button "2025/09/26" at bounding box center [319, 135] width 52 height 25
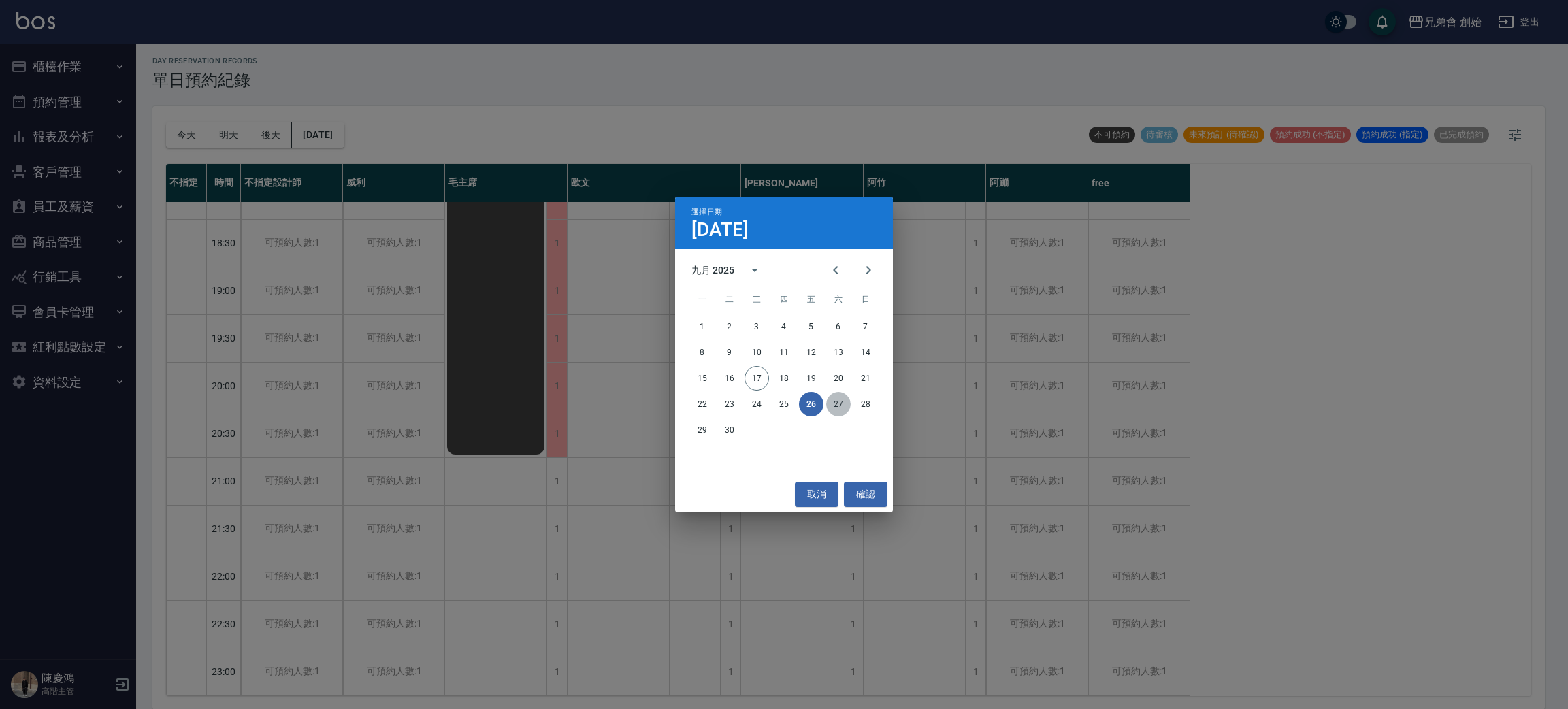
click at [844, 402] on button "27" at bounding box center [839, 404] width 24 height 24
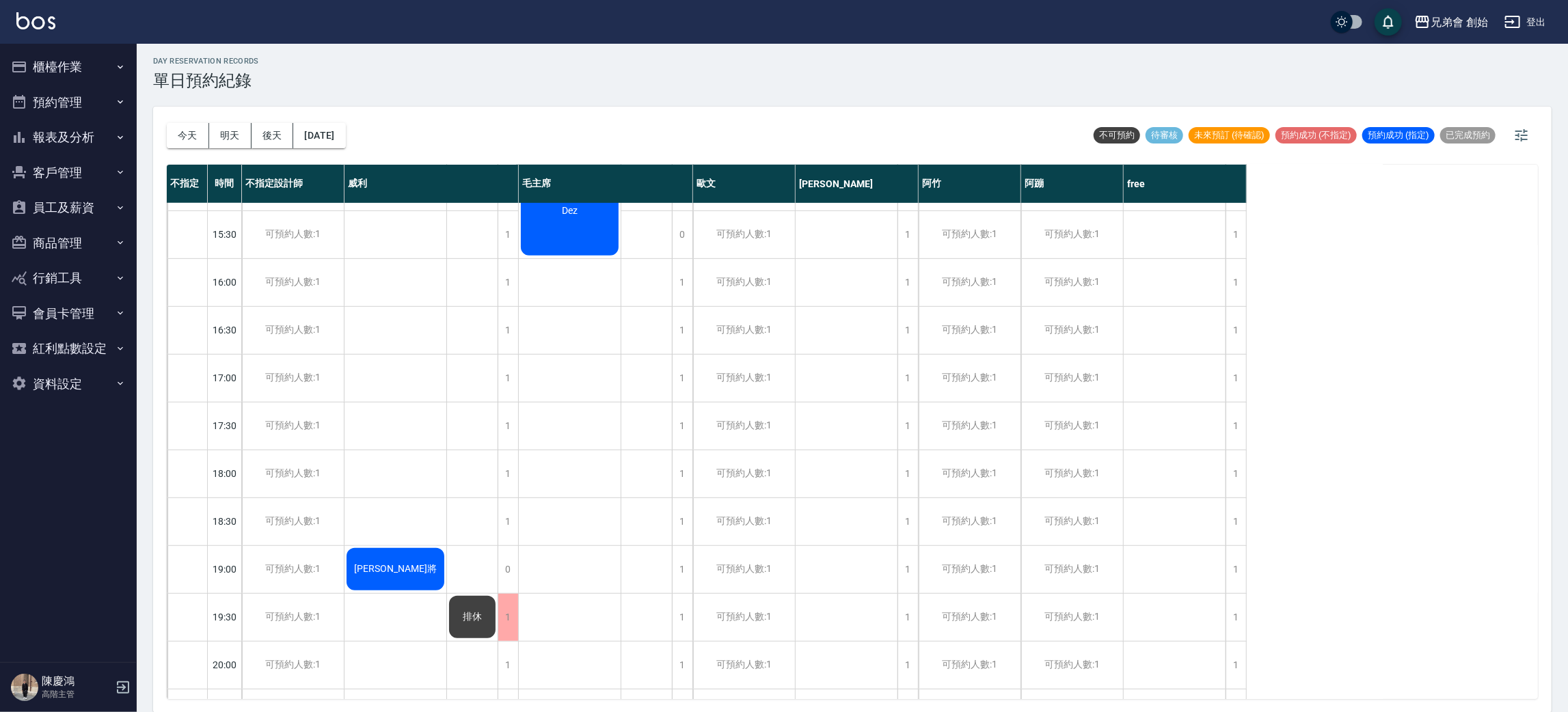
scroll to position [907, 0]
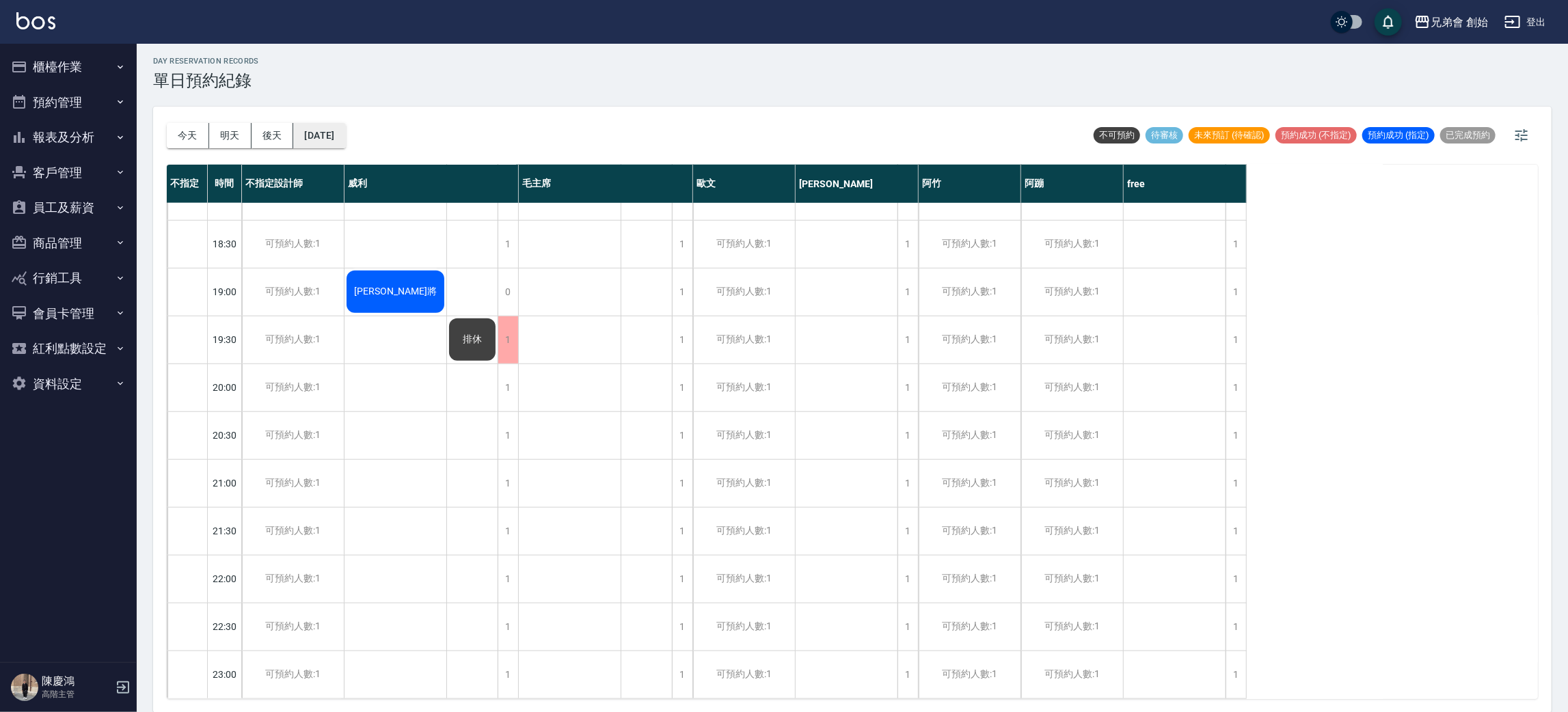
click at [345, 138] on button "2025/09/27" at bounding box center [319, 135] width 52 height 25
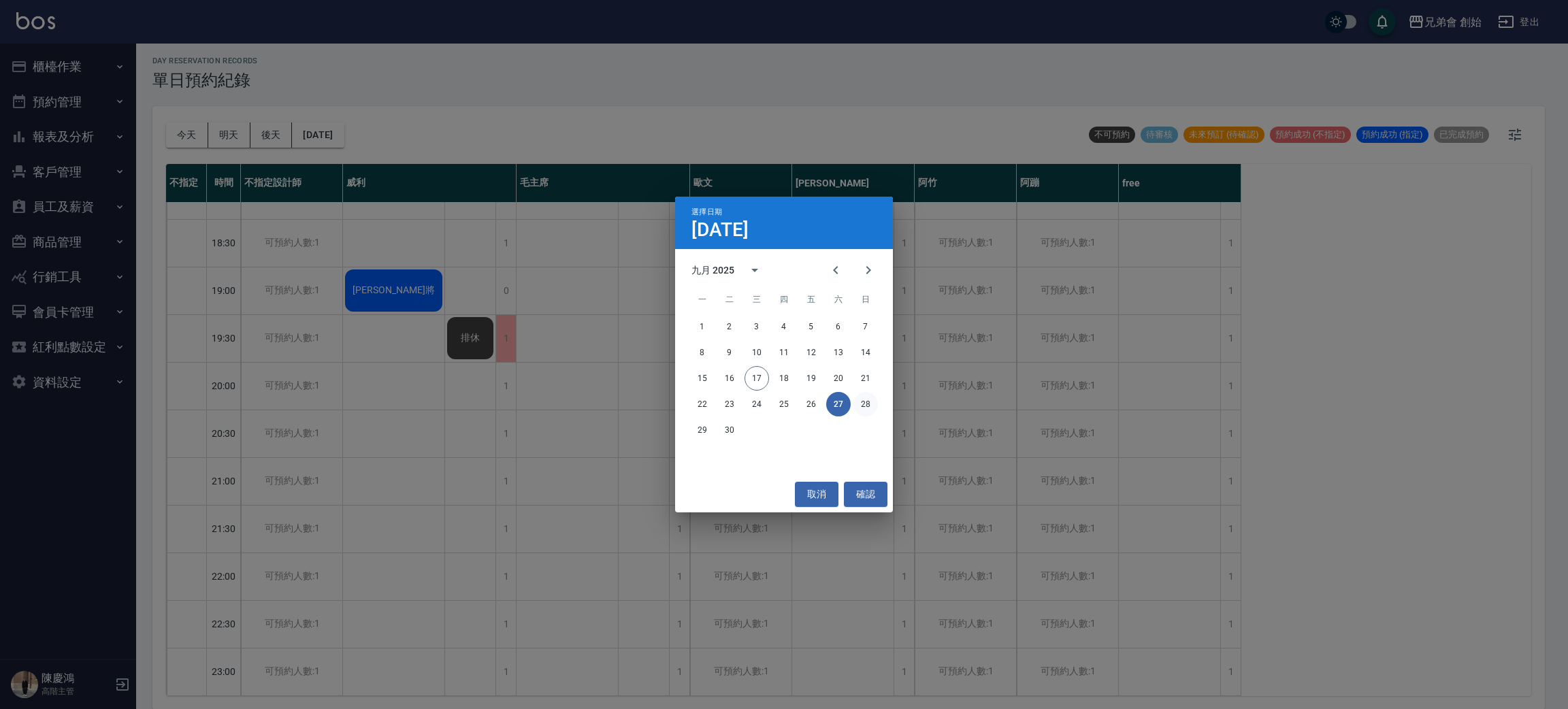
click at [868, 402] on button "28" at bounding box center [866, 404] width 24 height 24
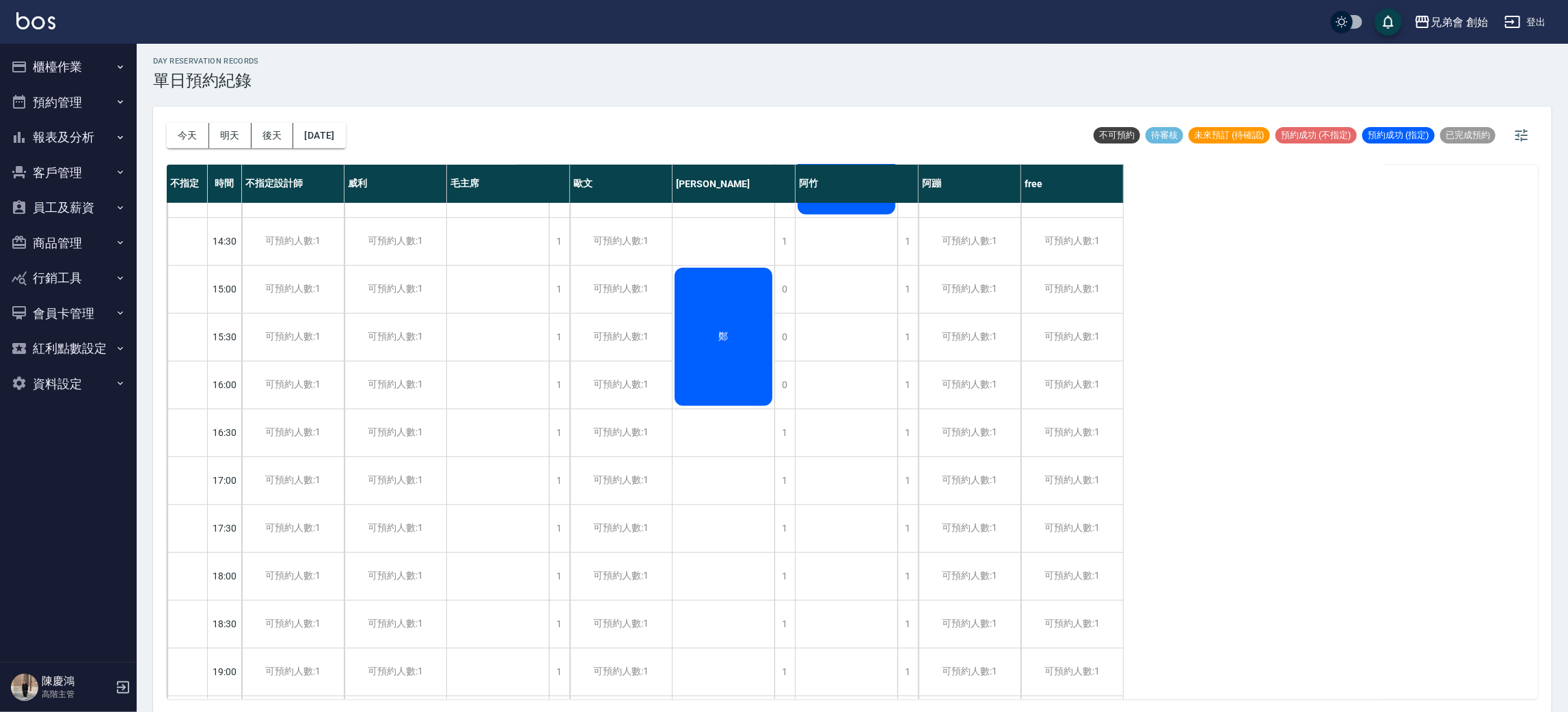
scroll to position [907, 0]
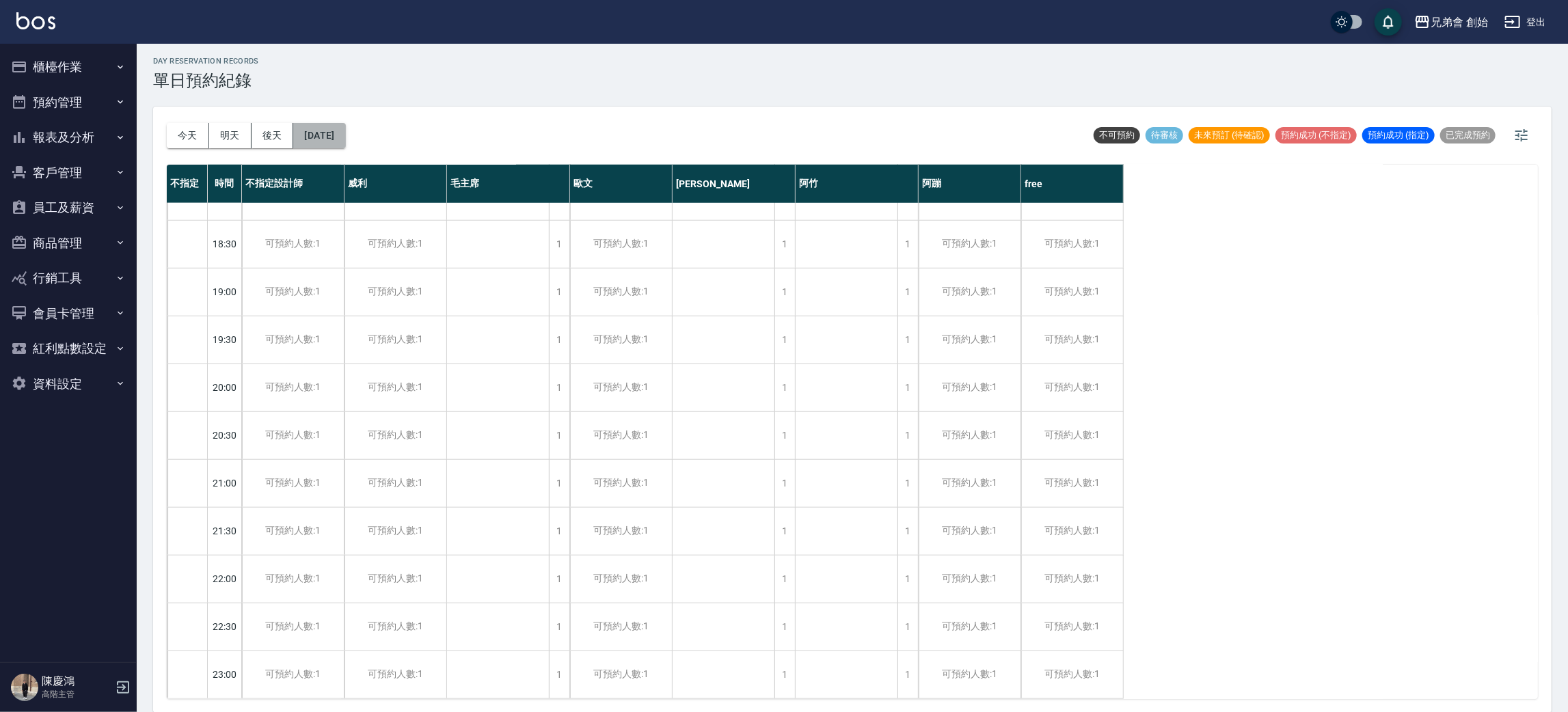
click at [342, 140] on button "2025/09/28" at bounding box center [319, 135] width 52 height 25
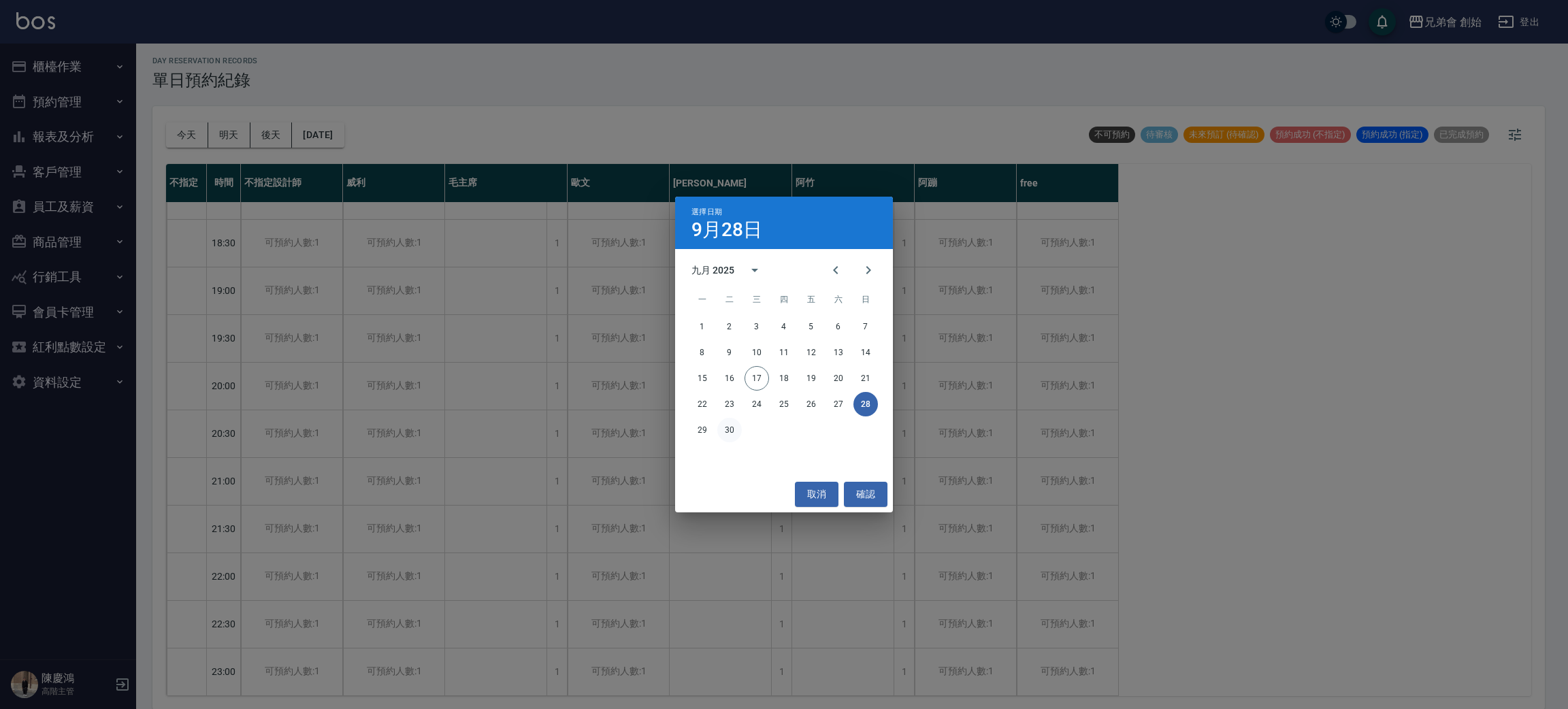
click at [732, 428] on button "30" at bounding box center [729, 430] width 24 height 24
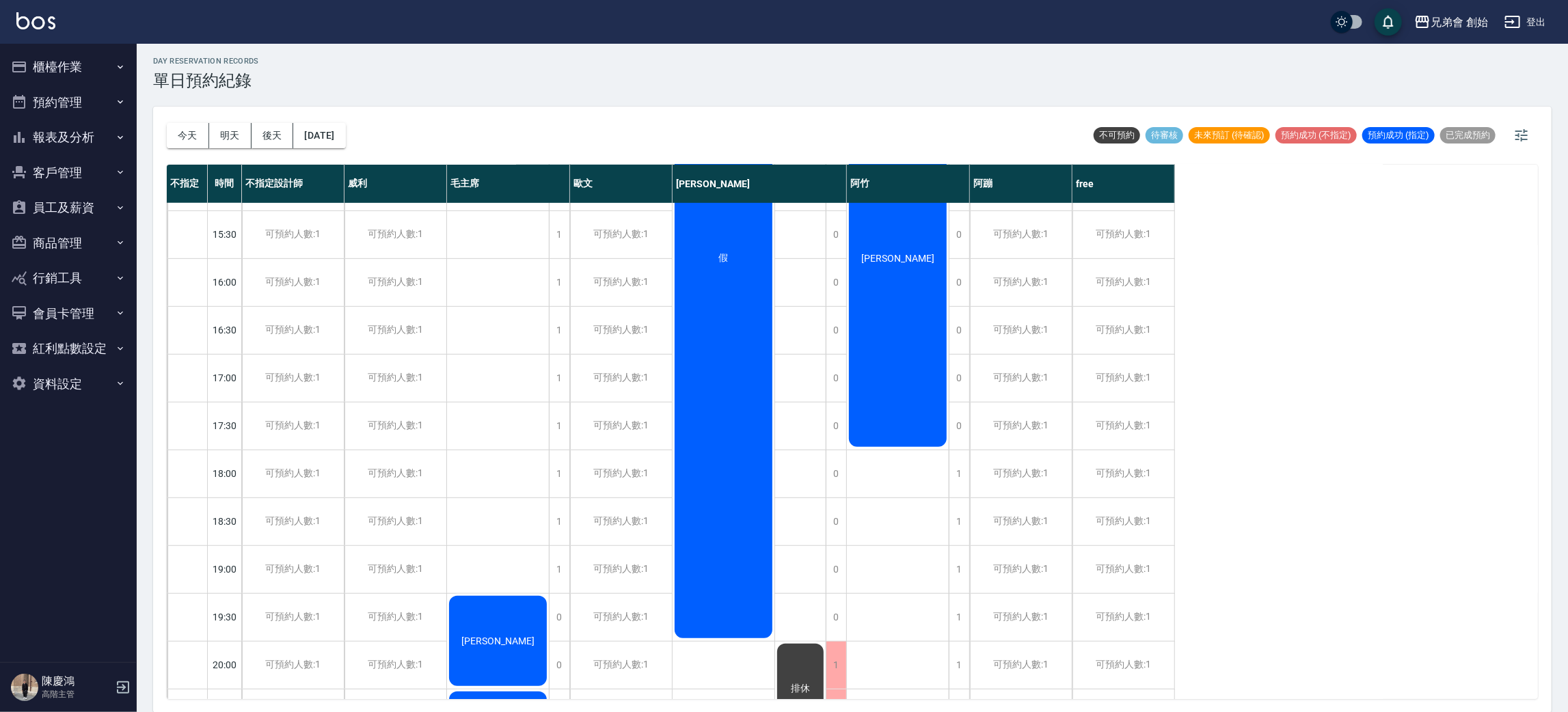
scroll to position [907, 0]
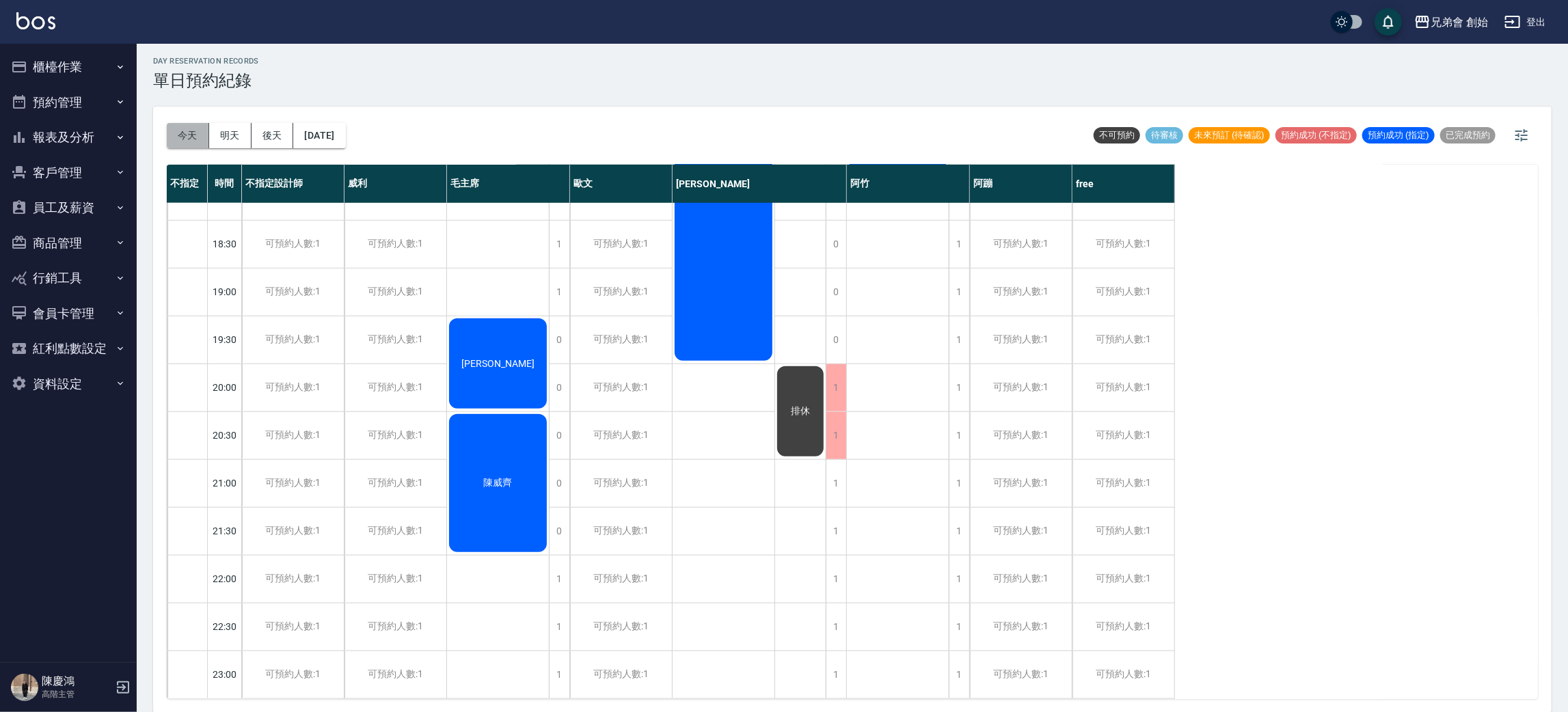
click at [188, 137] on button "今天" at bounding box center [188, 135] width 42 height 25
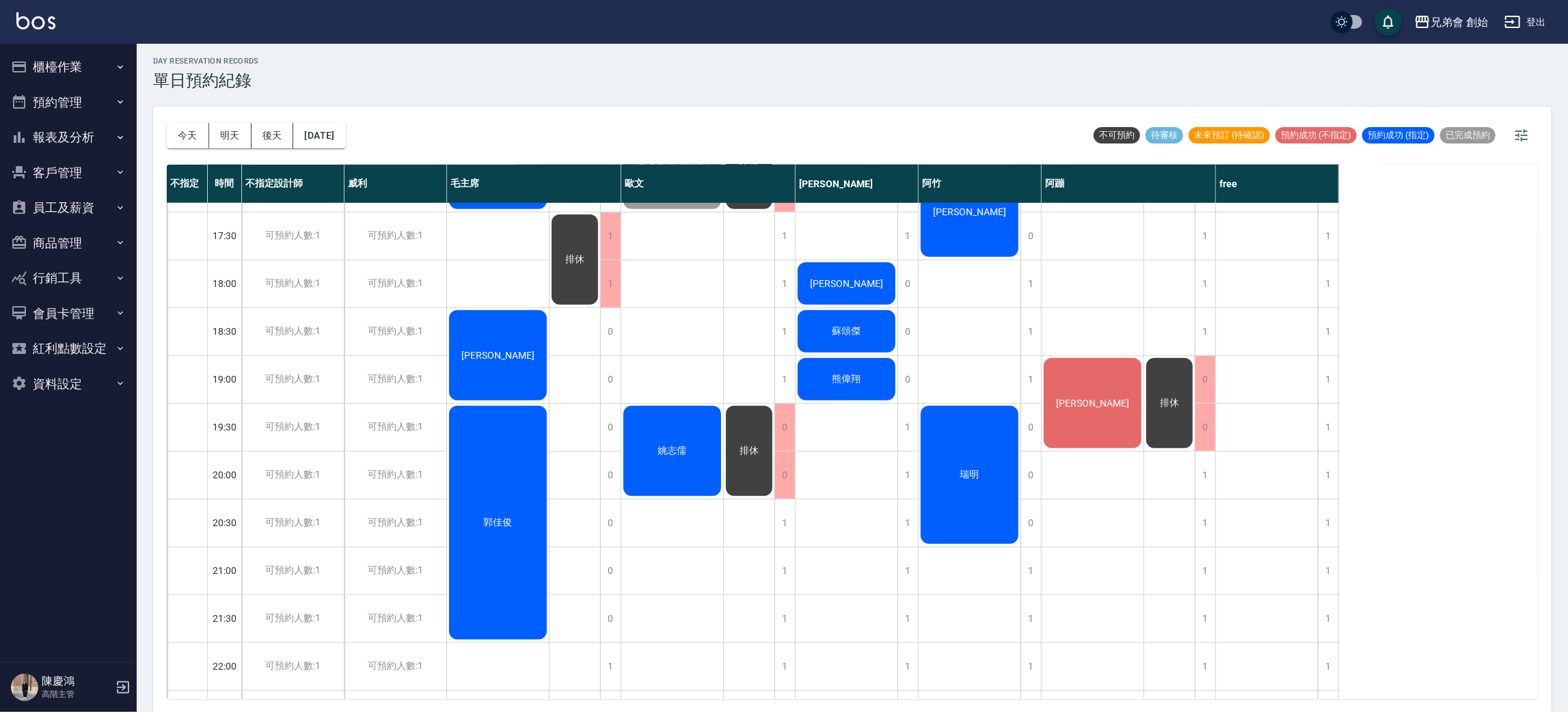
scroll to position [702, 0]
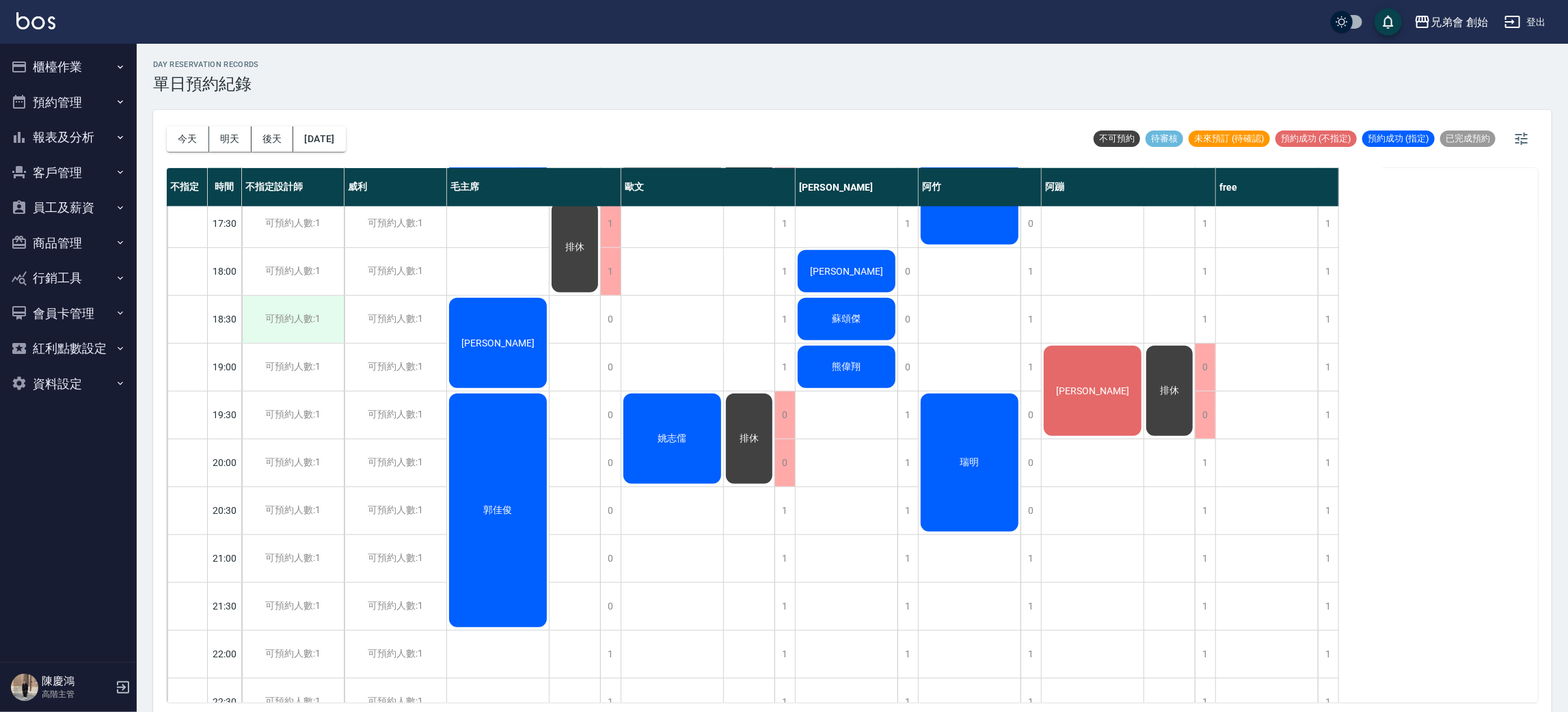
scroll to position [615, 0]
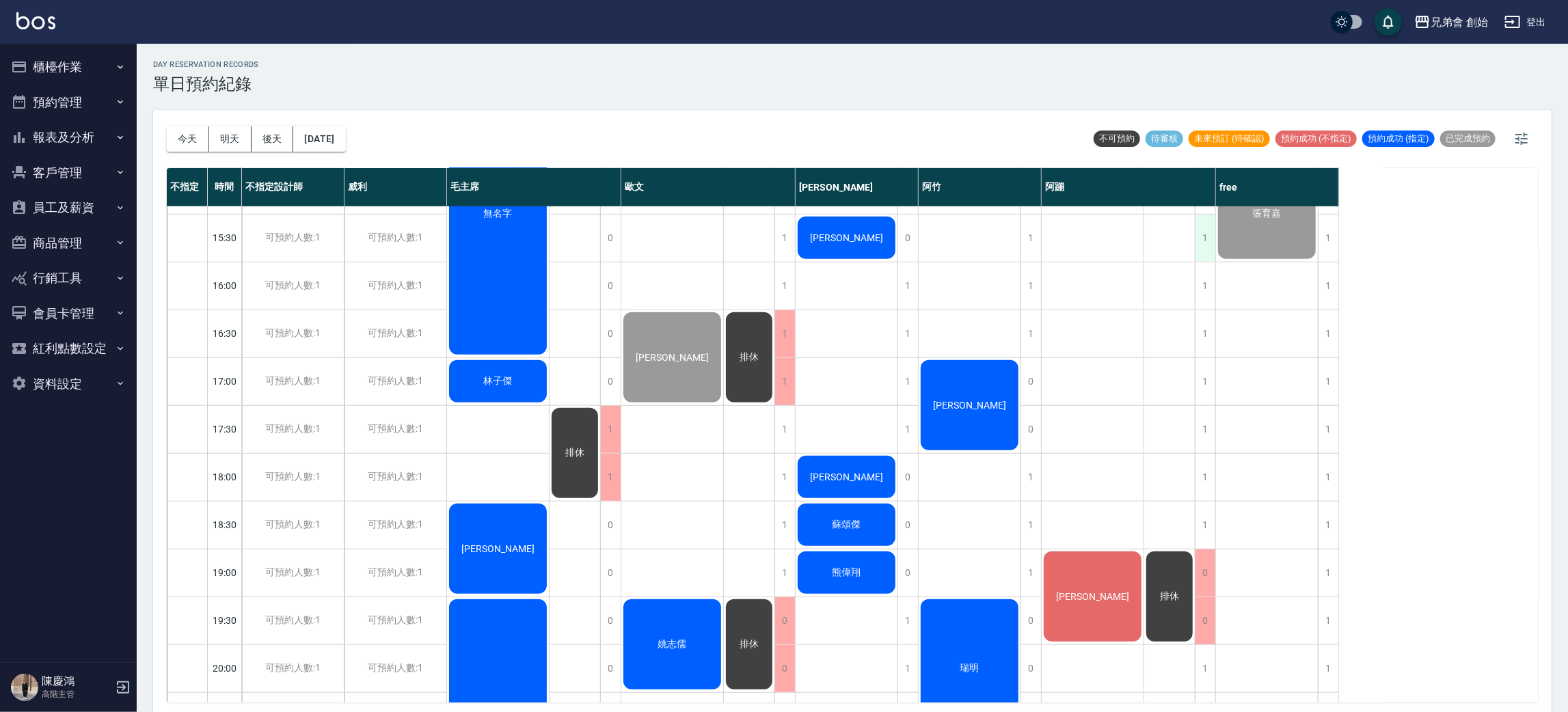
drag, startPoint x: 1319, startPoint y: 235, endPoint x: 1215, endPoint y: 254, distance: 105.7
click at [1301, 218] on div "1 1 1 1 1 1 1 1 1 1 1 1 1 1 1 1 1 1 1 1 1 1 1 1 1 1 1 1 1 [PERSON_NAME]" at bounding box center [1278, 285] width 123 height 1387
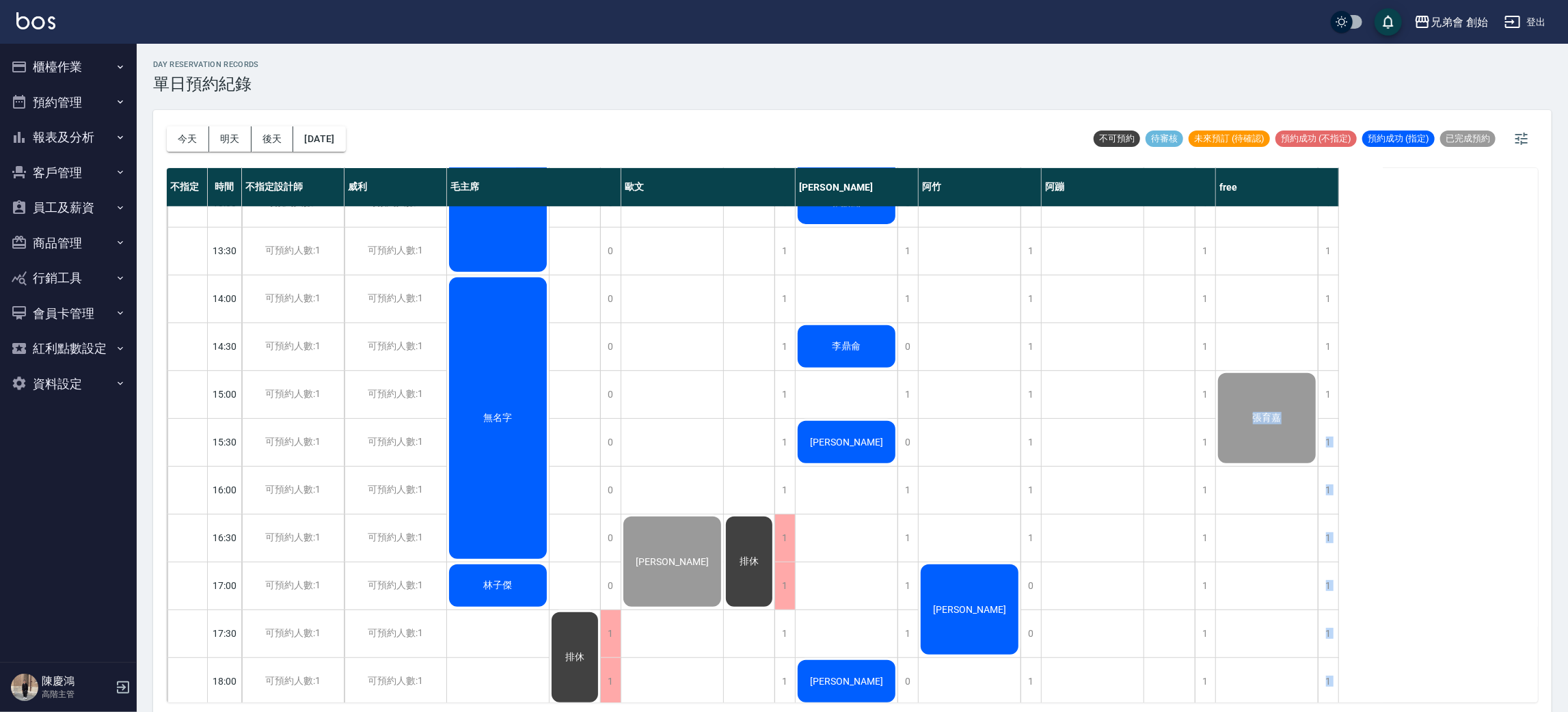
click at [1461, 377] on div "不指定 時間 不指定設計師 [PERSON_NAME] 毛主席 [PERSON_NAME] 潘[PERSON_NAME] 阿蹦 free 09:00 09:3…" at bounding box center [852, 436] width 1372 height 534
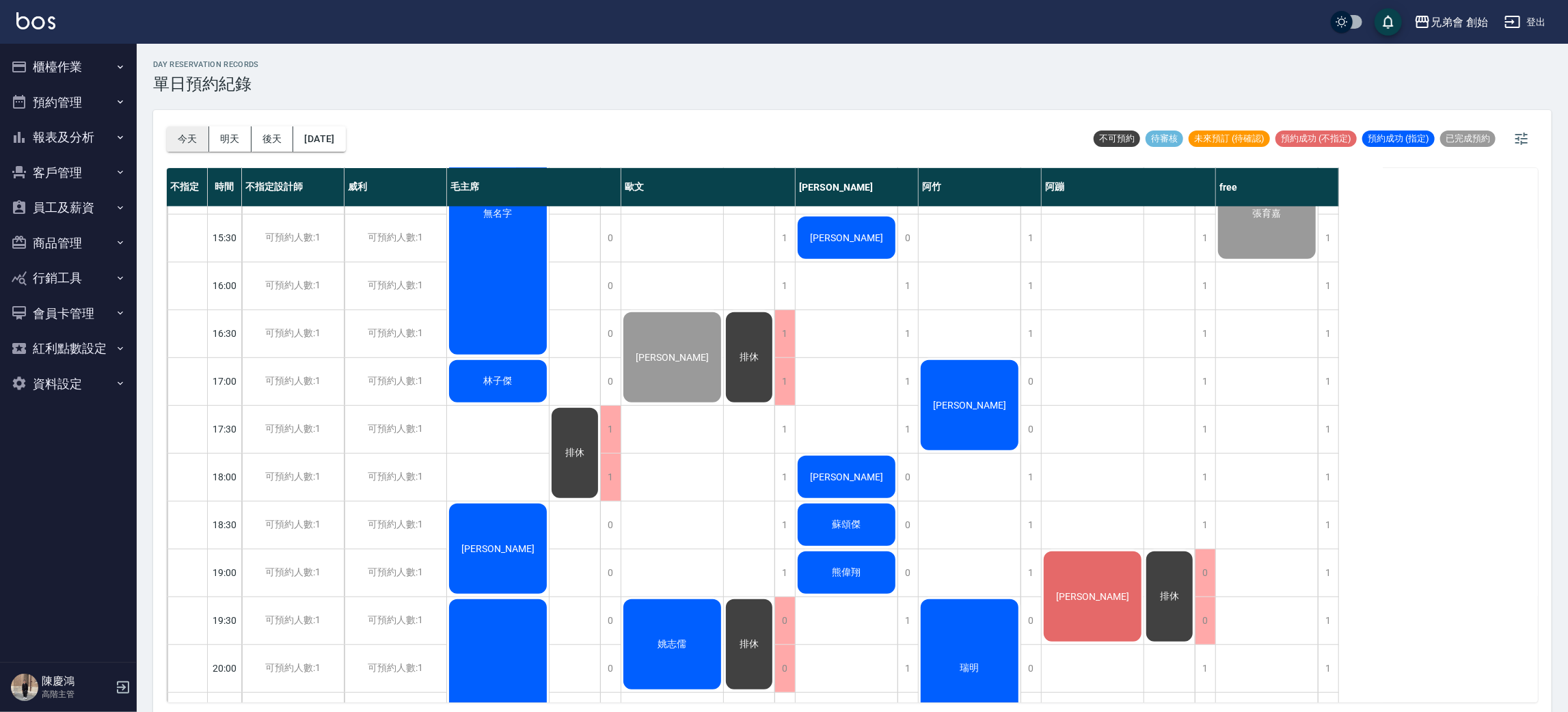
click at [183, 139] on button "今天" at bounding box center [188, 139] width 42 height 25
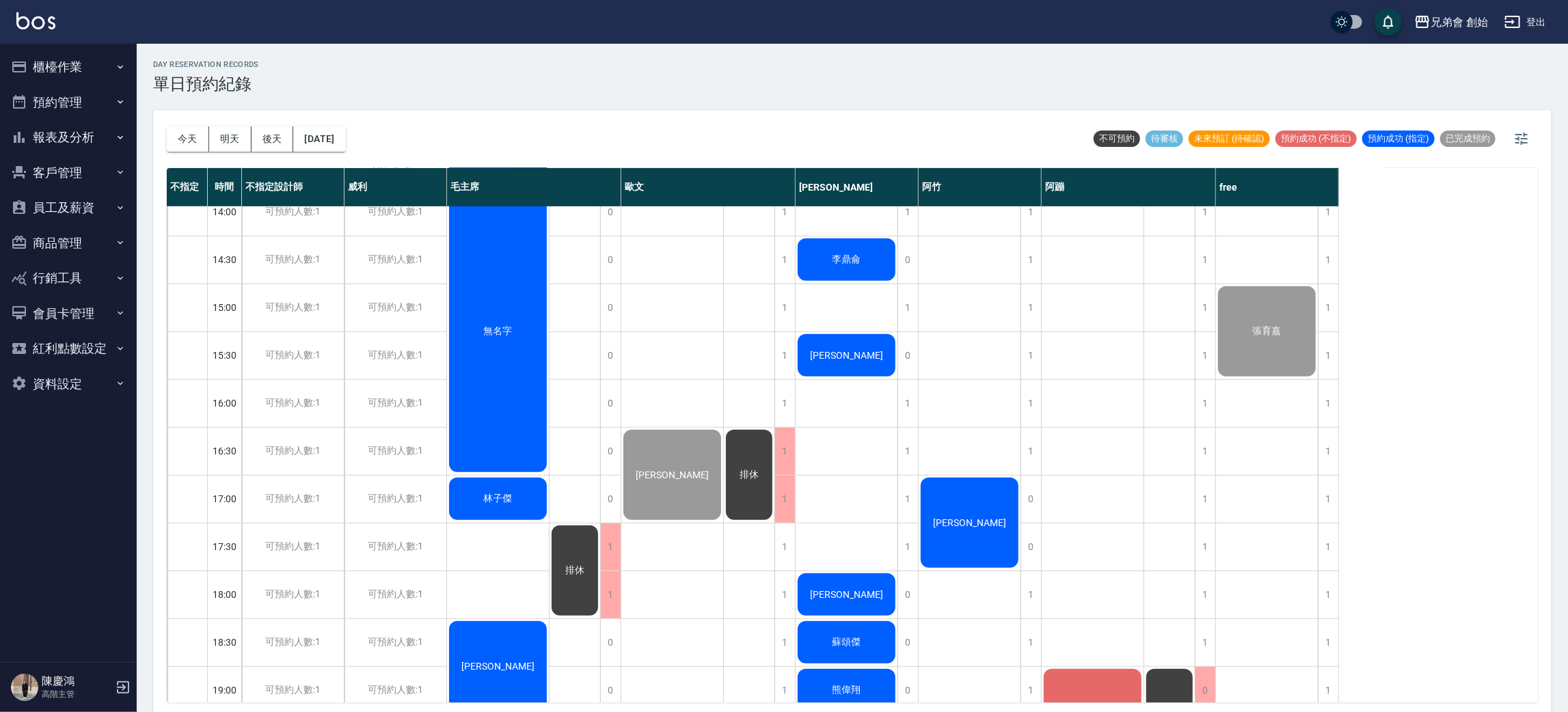
scroll to position [292, 0]
